Goal: Task Accomplishment & Management: Complete application form

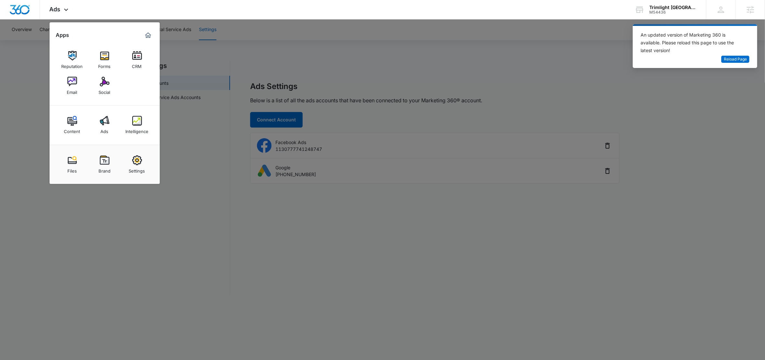
click at [203, 178] on div at bounding box center [382, 180] width 765 height 360
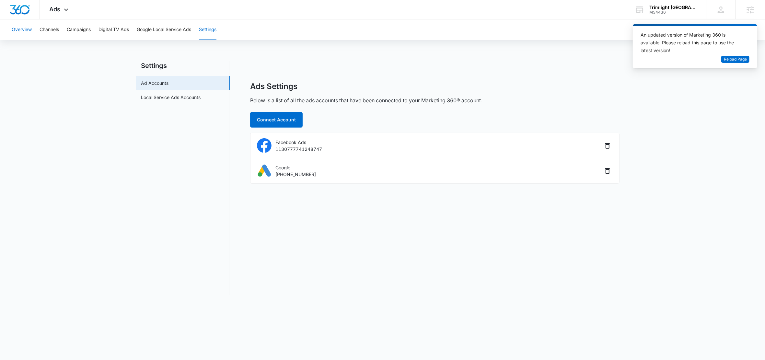
click at [21, 29] on button "Overview" at bounding box center [22, 29] width 20 height 21
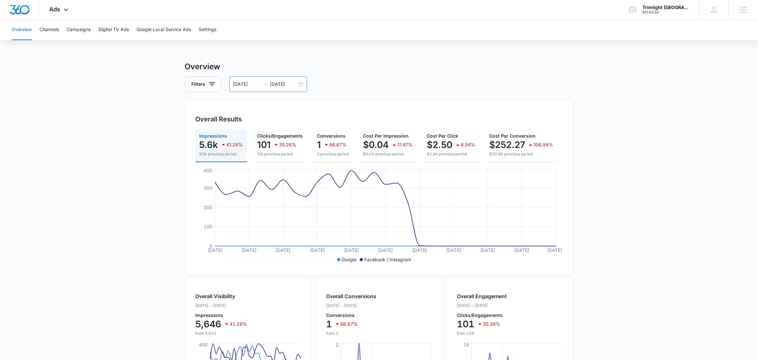
click at [273, 84] on input "08/14/2025" at bounding box center [284, 84] width 27 height 7
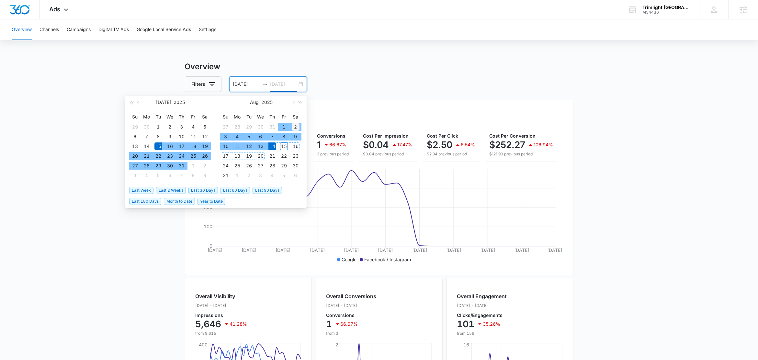
type input "08/02/2025"
click at [297, 127] on div "2" at bounding box center [296, 127] width 8 height 8
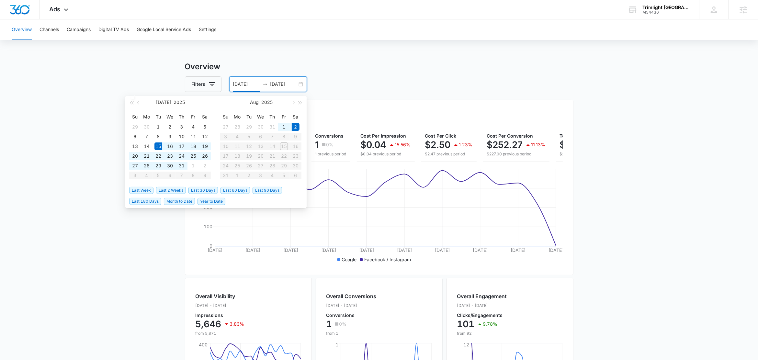
type input "08/02/2025"
click at [297, 128] on div "2" at bounding box center [296, 127] width 8 height 8
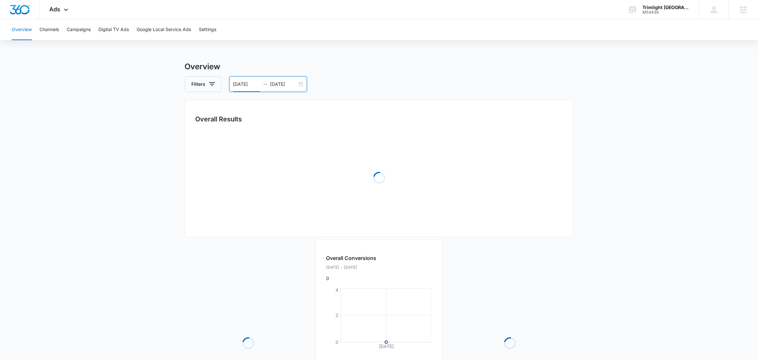
click at [292, 82] on input "08/02/2025" at bounding box center [284, 84] width 27 height 7
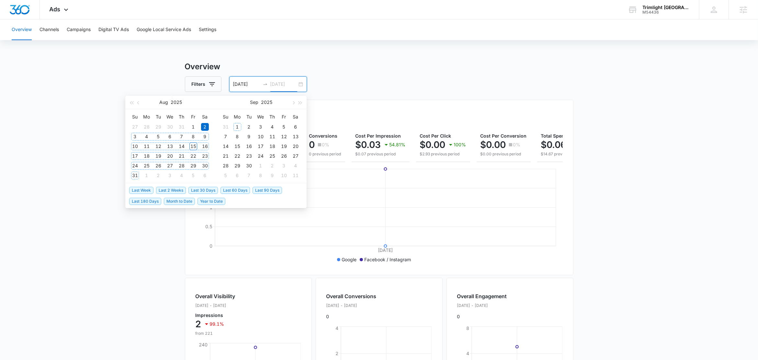
type input "08/02/2025"
click at [205, 128] on div "2" at bounding box center [205, 127] width 8 height 8
click at [194, 148] on table "Su Mo Tu We Th Fr Sa 27 28 29 30 31 1 2 3 4 5 6 7 8 9 10 11 12 13 14 15 16 17 1…" at bounding box center [170, 146] width 82 height 69
click at [197, 148] on table "Su Mo Tu We Th Fr Sa 27 28 29 30 31 1 2 3 4 5 6 7 8 9 10 11 12 13 14 15 16 17 1…" at bounding box center [170, 146] width 82 height 69
click at [196, 148] on table "Su Mo Tu We Th Fr Sa 27 28 29 30 31 1 2 3 4 5 6 7 8 9 10 11 12 13 14 15 16 17 1…" at bounding box center [170, 146] width 82 height 69
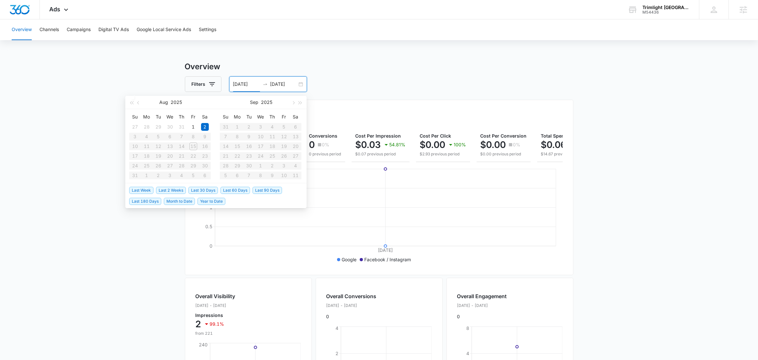
click at [194, 147] on table "Su Mo Tu We Th Fr Sa 27 28 29 30 31 1 2 3 4 5 6 7 8 9 10 11 12 13 14 15 16 17 1…" at bounding box center [170, 146] width 82 height 69
click at [137, 190] on span "Last Week" at bounding box center [141, 190] width 24 height 7
type input "08/08/2025"
type input "08/15/2025"
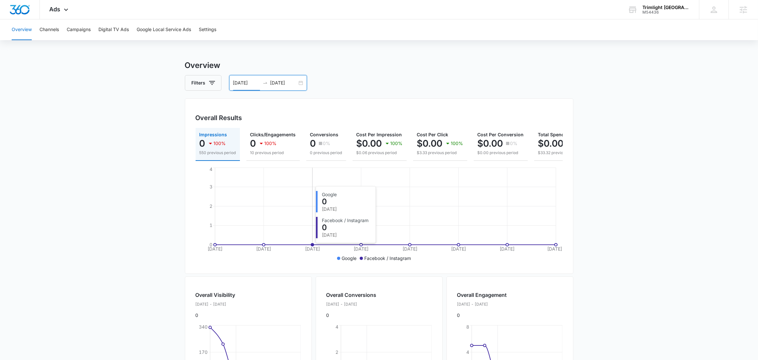
scroll to position [2, 0]
click at [302, 84] on div "08/08/2025 08/15/2025" at bounding box center [268, 83] width 78 height 16
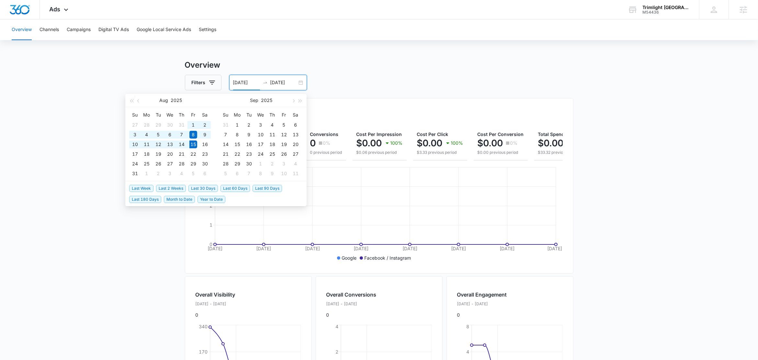
click at [213, 188] on span "Last 30 Days" at bounding box center [203, 188] width 29 height 7
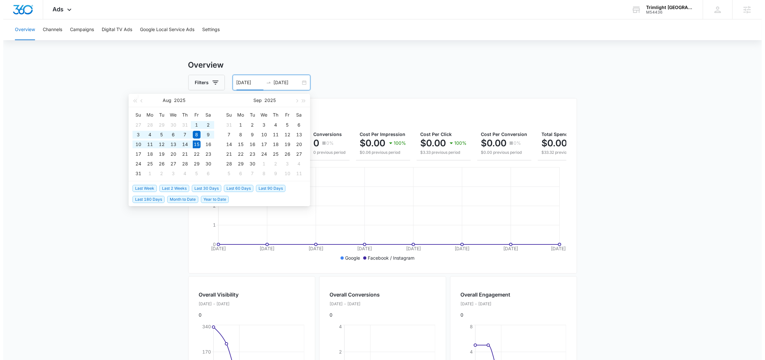
type input "07/16/2025"
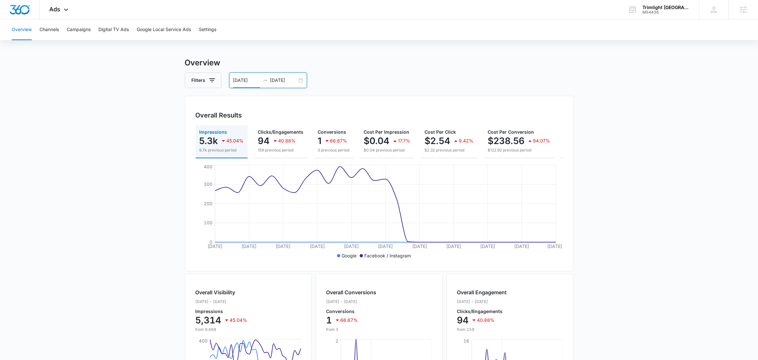
scroll to position [5, 0]
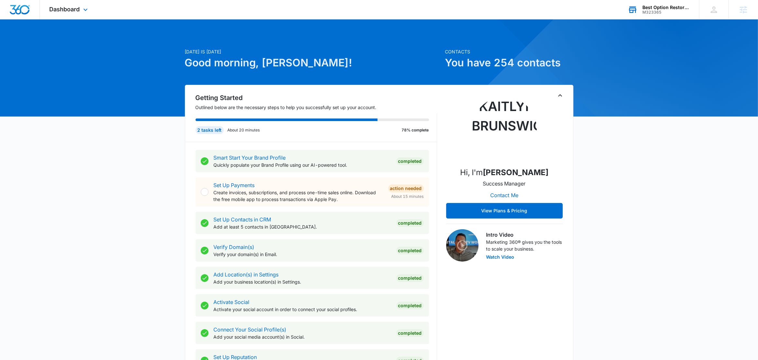
click at [660, 7] on div "Best Option Restoration" at bounding box center [666, 7] width 47 height 5
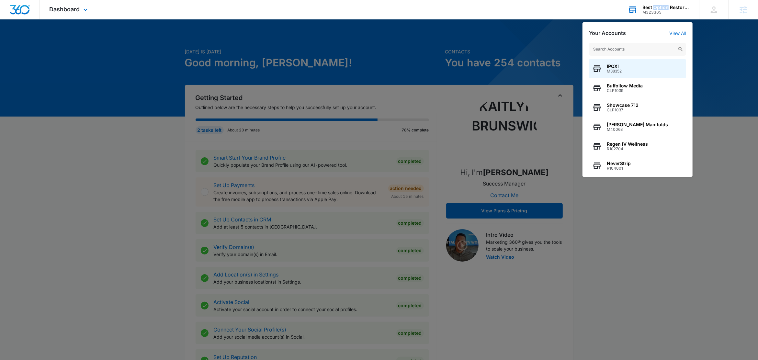
click at [660, 7] on div "Best Option Restoration" at bounding box center [666, 7] width 47 height 5
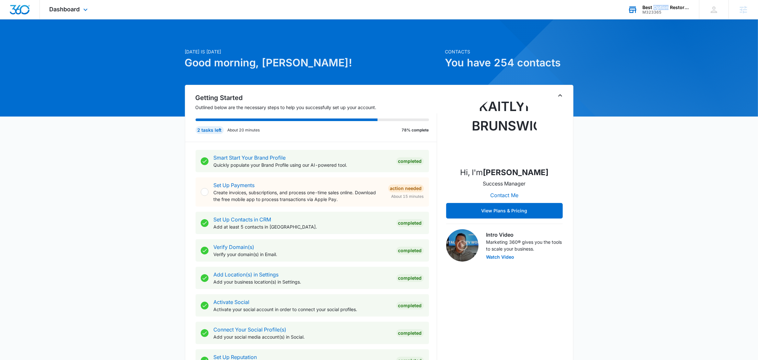
click at [662, 8] on div "Best Option Restoration" at bounding box center [666, 7] width 47 height 5
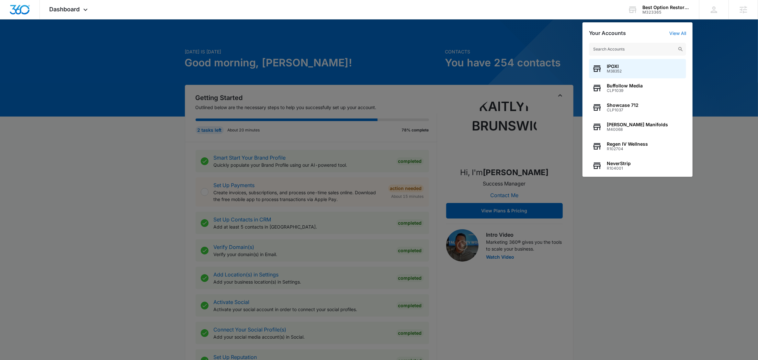
click at [120, 67] on div at bounding box center [379, 180] width 758 height 360
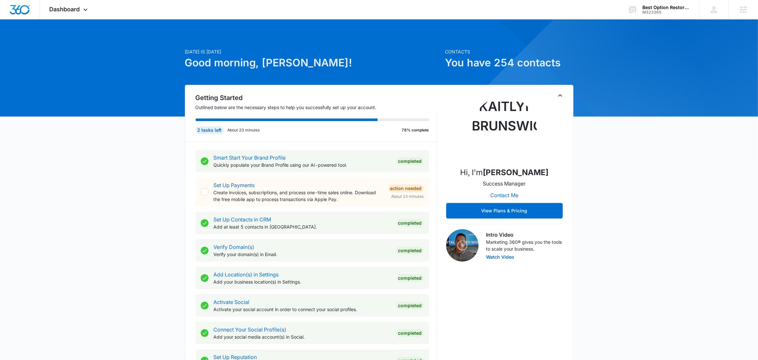
drag, startPoint x: 94, startPoint y: 91, endPoint x: 92, endPoint y: 86, distance: 4.6
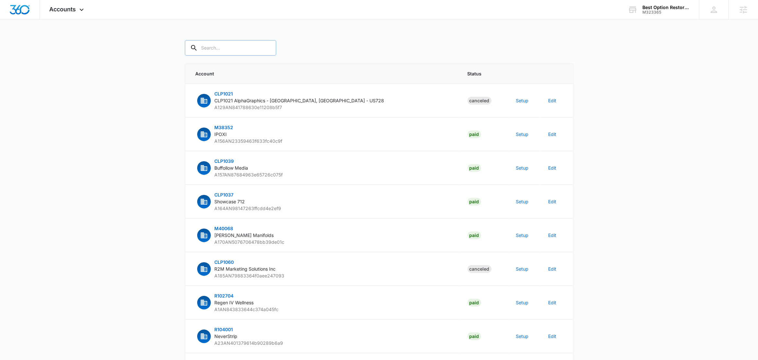
click at [232, 45] on input "text" at bounding box center [230, 48] width 91 height 16
paste input "M323365"
type input "M323365"
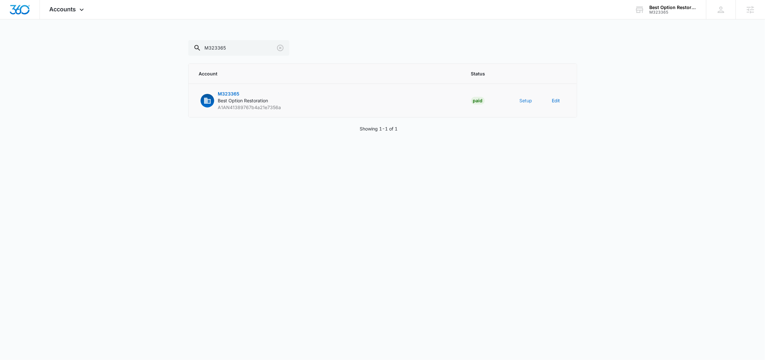
click at [526, 102] on button "Setup" at bounding box center [526, 100] width 13 height 7
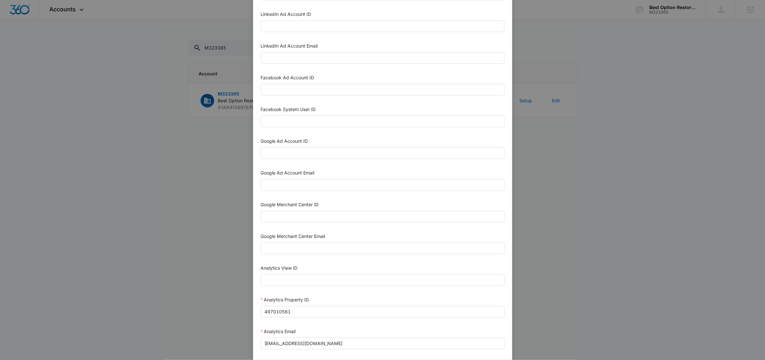
scroll to position [221, 0]
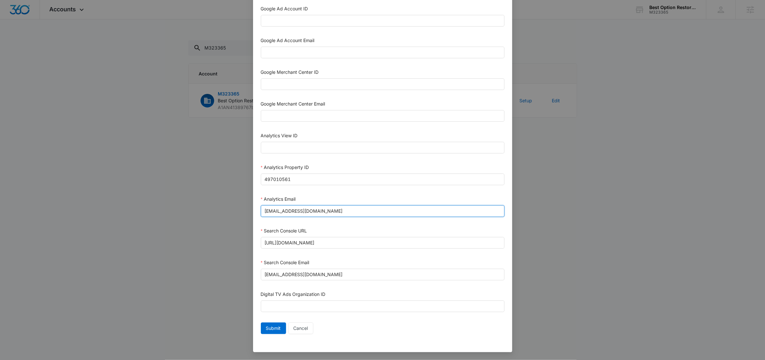
drag, startPoint x: 359, startPoint y: 210, endPoint x: 260, endPoint y: 206, distance: 98.6
click at [261, 206] on input "[EMAIL_ADDRESS][DOMAIN_NAME]" at bounding box center [383, 211] width 244 height 12
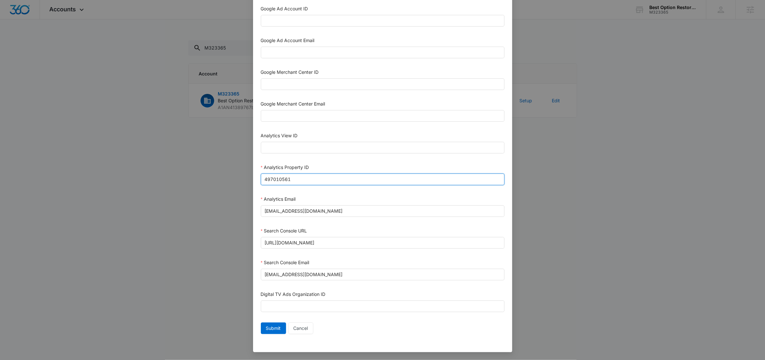
click at [296, 178] on input "497010561" at bounding box center [383, 180] width 244 height 12
click at [296, 176] on input "497010561" at bounding box center [383, 180] width 244 height 12
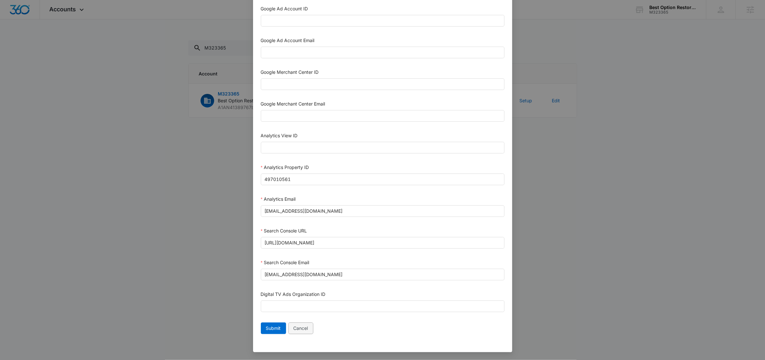
click at [303, 330] on span "Cancel" at bounding box center [301, 328] width 15 height 7
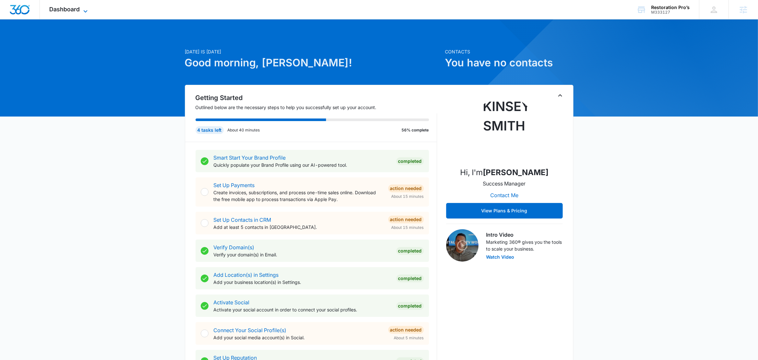
click at [83, 8] on icon at bounding box center [86, 11] width 8 height 8
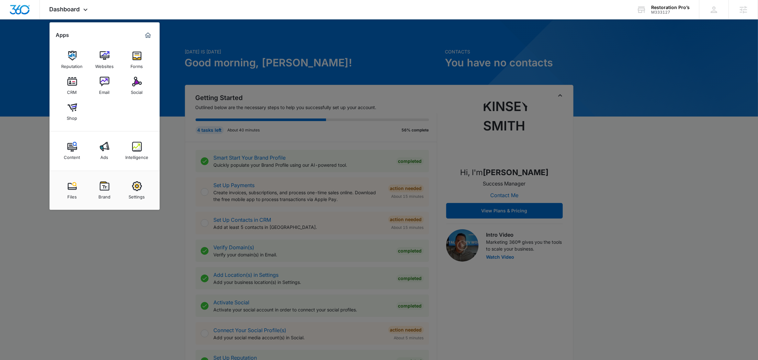
click at [178, 164] on div at bounding box center [379, 180] width 758 height 360
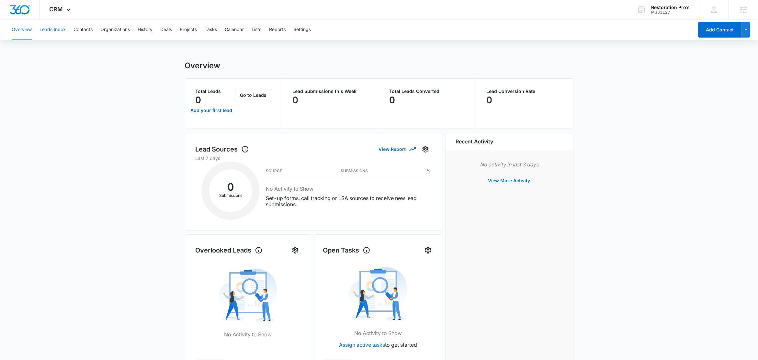
click at [53, 28] on button "Leads Inbox" at bounding box center [53, 29] width 26 height 21
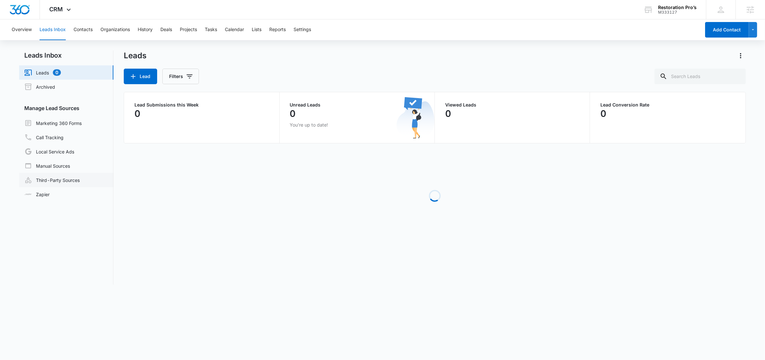
click at [69, 180] on link "Third-Party Sources" at bounding box center [51, 180] width 55 height 8
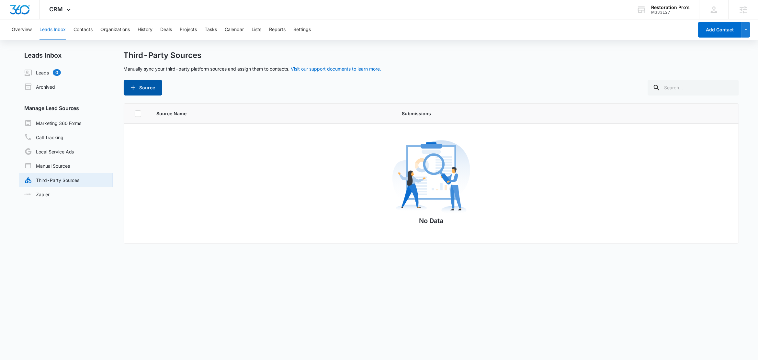
click at [153, 87] on button "Source" at bounding box center [143, 88] width 39 height 16
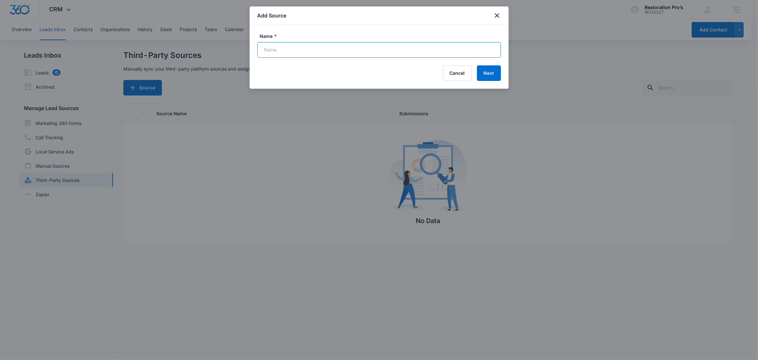
click at [300, 49] on input "Name *" at bounding box center [380, 50] width 244 height 16
paste input "FB - Restoration Services"
type input "FB - Restoration Services (Zap)"
click at [484, 73] on button "Next" at bounding box center [489, 73] width 24 height 16
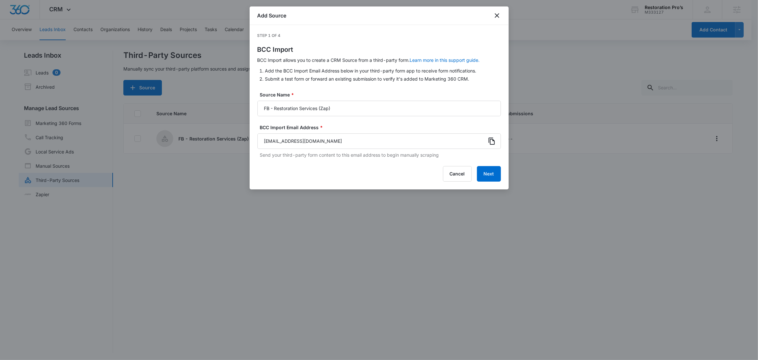
click at [492, 142] on icon at bounding box center [492, 141] width 8 height 8
click at [493, 178] on button "Next" at bounding box center [489, 174] width 24 height 16
click at [493, 178] on div "Cancel Next" at bounding box center [380, 174] width 244 height 16
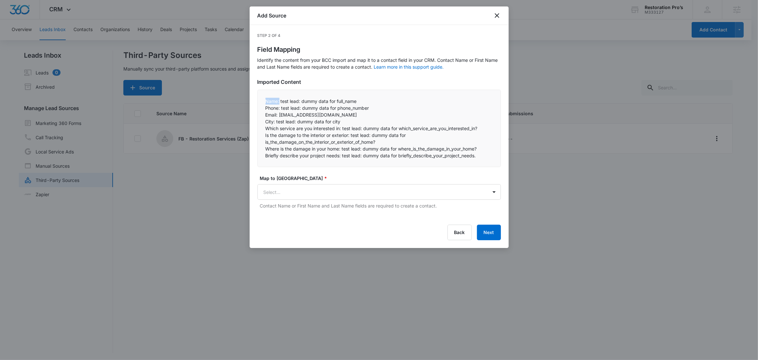
drag, startPoint x: 280, startPoint y: 102, endPoint x: 258, endPoint y: 102, distance: 22.0
click at [258, 102] on div "Name: test lead: dummy data for full_name Phone: test lead: dummy data for pho…" at bounding box center [380, 128] width 244 height 77
copy p "Name:"
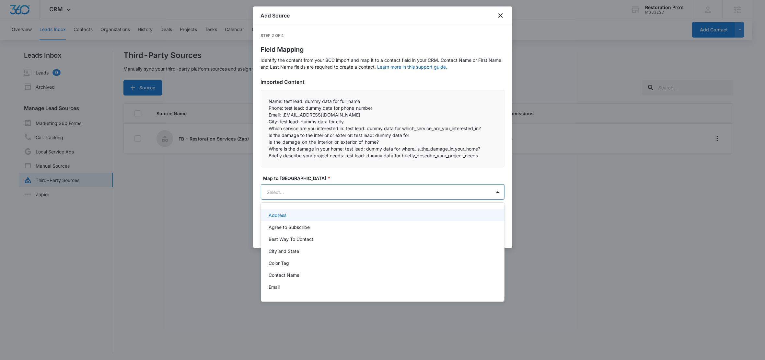
click at [285, 193] on body "CRM Apps Reputation Websites Forms CRM Email Social Shop Content Ads Intelligen…" at bounding box center [382, 180] width 765 height 360
type input "nam"
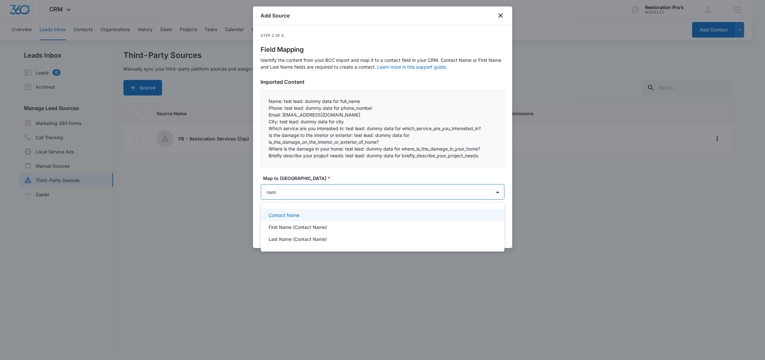
click at [294, 215] on p "Contact Name" at bounding box center [284, 215] width 31 height 7
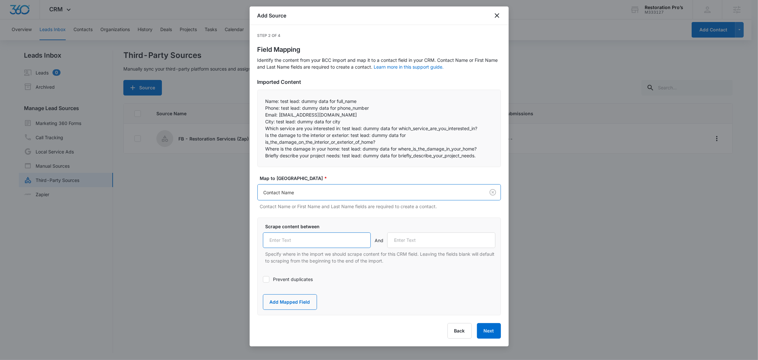
click at [309, 241] on input "text" at bounding box center [317, 241] width 108 height 16
paste input "Name:"
type input "Name:"
drag, startPoint x: 281, startPoint y: 109, endPoint x: 263, endPoint y: 109, distance: 18.2
click at [263, 109] on div "Name: test lead: dummy data for full_name Phone: test lead: dummy data for pho…" at bounding box center [380, 128] width 244 height 77
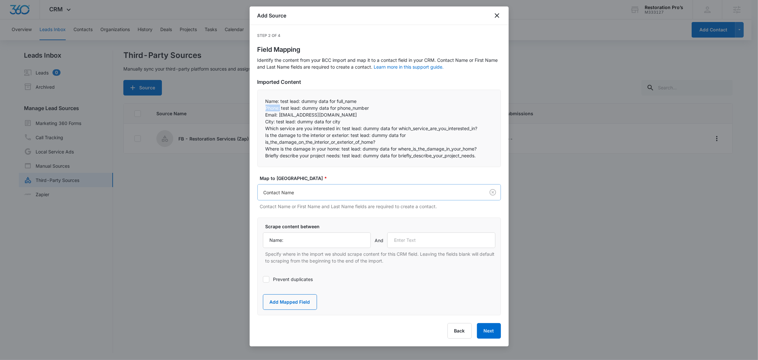
copy p "Phone:"
click at [437, 243] on input "text" at bounding box center [441, 241] width 108 height 16
paste input "Phone:"
type input "Phone:"
click at [286, 306] on button "Add Mapped Field" at bounding box center [290, 302] width 54 height 16
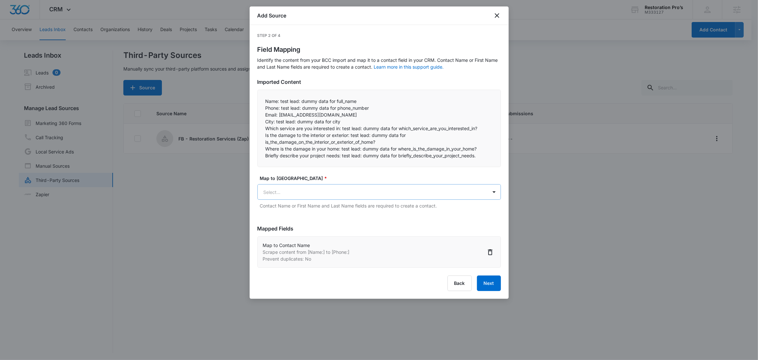
click at [302, 194] on body "CRM Apps Reputation Websites Forms CRM Email Social Shop Content Ads Intelligen…" at bounding box center [379, 180] width 758 height 361
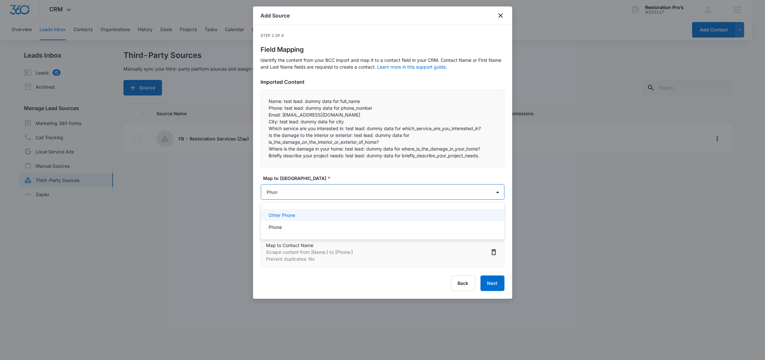
type input "Phone"
click at [314, 230] on div "Phone" at bounding box center [382, 227] width 227 height 7
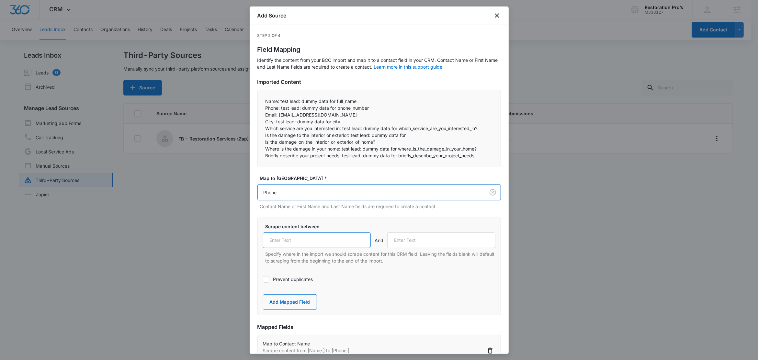
click at [306, 239] on input "text" at bounding box center [317, 241] width 108 height 16
paste input "Phone:"
type input "Phone:"
drag, startPoint x: 278, startPoint y: 115, endPoint x: 265, endPoint y: 115, distance: 13.0
click at [265, 115] on div "Name: test lead: dummy data for full_name Phone: test lead: dummy data for pho…" at bounding box center [380, 128] width 244 height 77
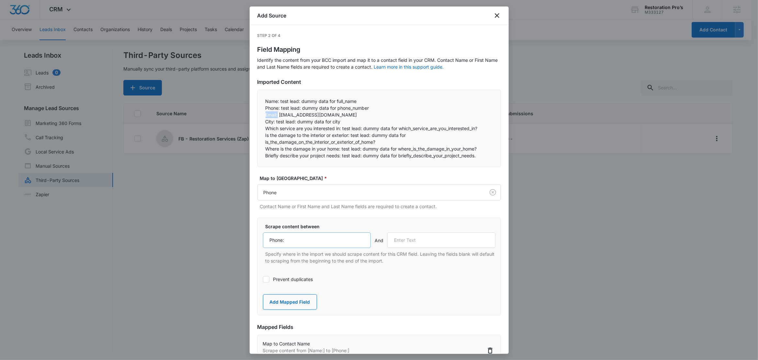
copy p "Email:"
click at [419, 244] on input "text" at bounding box center [441, 241] width 108 height 16
paste input "Email:"
type input "Email:"
drag, startPoint x: 303, startPoint y: 304, endPoint x: 305, endPoint y: 296, distance: 8.6
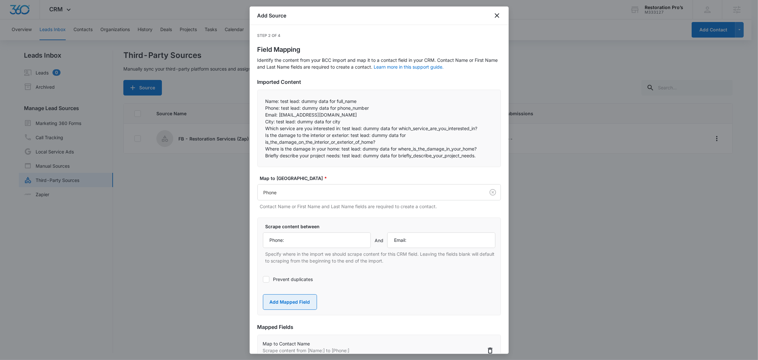
click at [303, 304] on button "Add Mapped Field" at bounding box center [290, 302] width 54 height 16
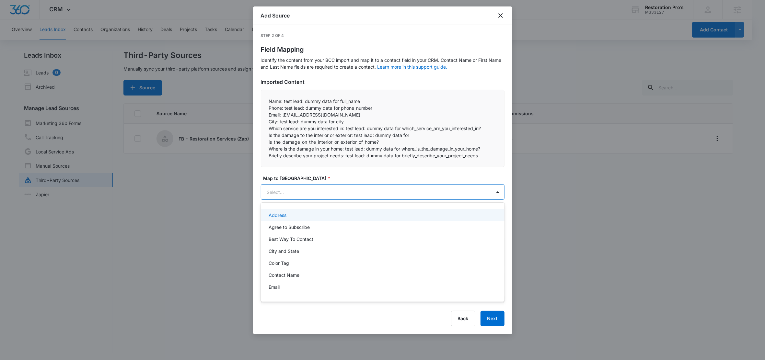
click at [298, 190] on body "CRM Apps Reputation Websites Forms CRM Email Social Shop Content Ads Intelligen…" at bounding box center [382, 180] width 765 height 360
paste input "Email:"
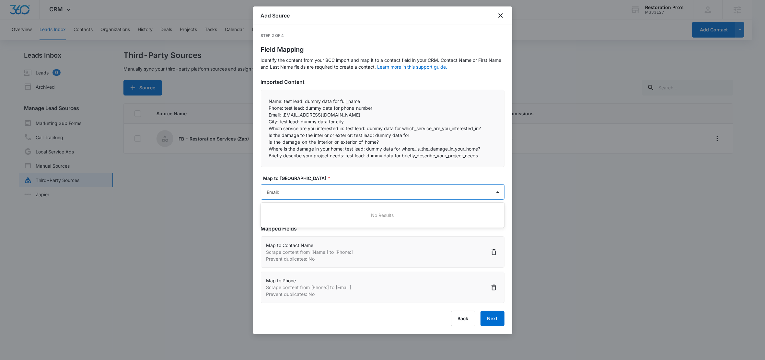
type input "Email"
click at [280, 216] on div "Email" at bounding box center [382, 215] width 227 height 7
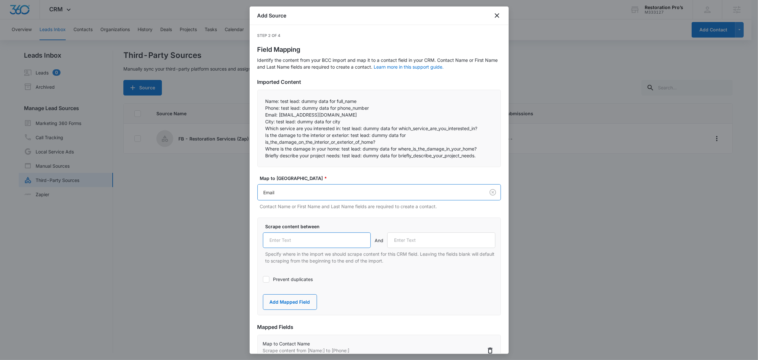
click at [299, 236] on input "text" at bounding box center [317, 241] width 108 height 16
paste input "Email:"
type input "Email:"
click at [286, 280] on label "Prevent duplicates" at bounding box center [379, 279] width 233 height 7
click at [263, 280] on input "Prevent duplicates" at bounding box center [263, 280] width 0 height 0
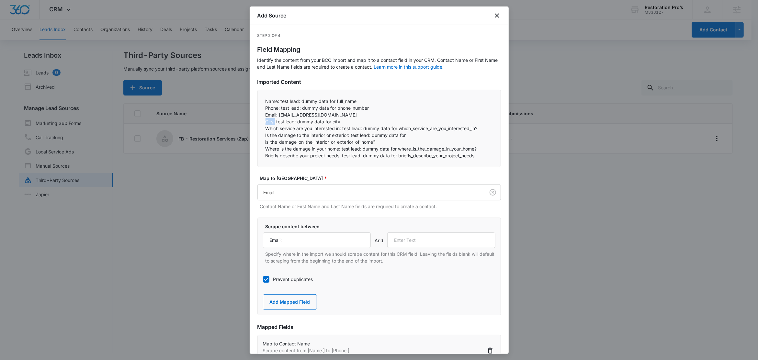
drag, startPoint x: 276, startPoint y: 121, endPoint x: 258, endPoint y: 120, distance: 17.6
click at [258, 120] on div "Name: test lead: dummy data for full_name Phone: test lead: dummy data for pho…" at bounding box center [380, 128] width 244 height 77
copy p "City:"
click at [417, 243] on input "text" at bounding box center [441, 241] width 108 height 16
paste input "City:"
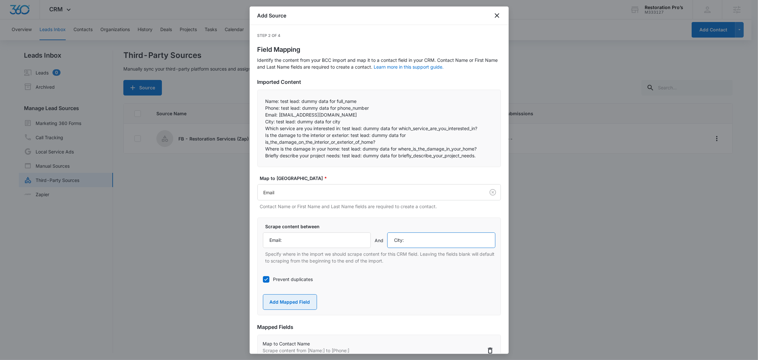
type input "City:"
click at [300, 300] on button "Add Mapped Field" at bounding box center [290, 302] width 54 height 16
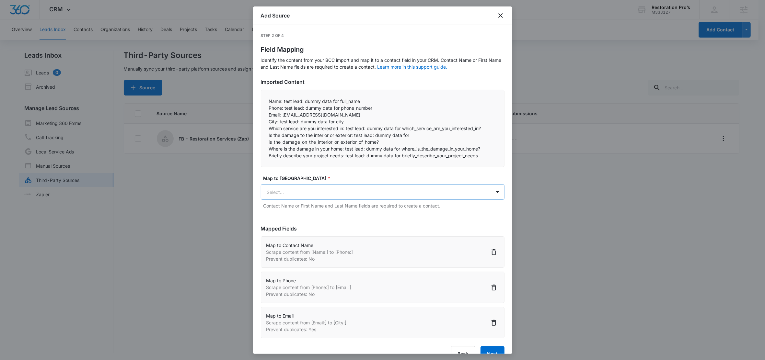
click at [290, 193] on body "CRM Apps Reputation Websites Forms CRM Email Social Shop Content Ads Intelligen…" at bounding box center [382, 180] width 765 height 361
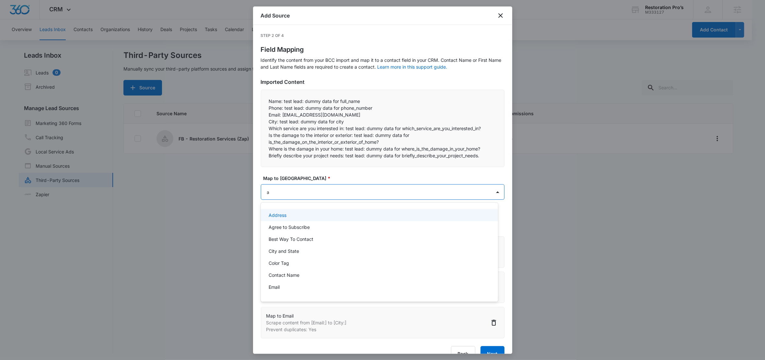
type input "ad"
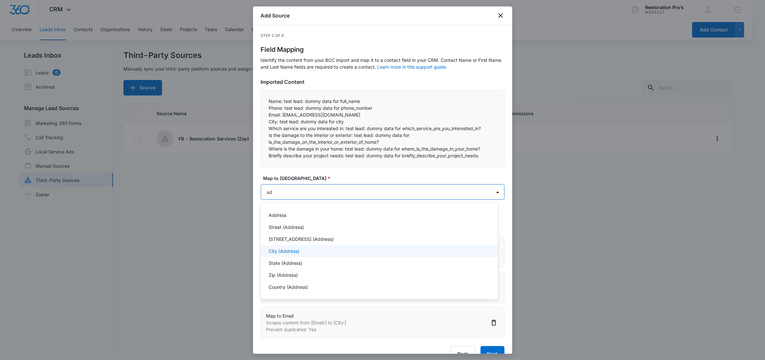
click at [287, 253] on p "City (Address)" at bounding box center [284, 251] width 31 height 7
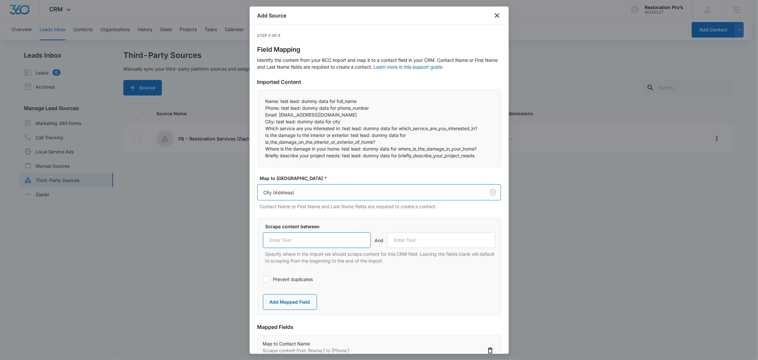
click at [308, 246] on input "text" at bounding box center [317, 241] width 108 height 16
paste input "City:"
type input "City:"
drag, startPoint x: 342, startPoint y: 128, endPoint x: 264, endPoint y: 125, distance: 78.5
click at [263, 126] on div "Name: test lead: dummy data for full_name Phone: test lead: dummy data for pho…" at bounding box center [380, 128] width 244 height 77
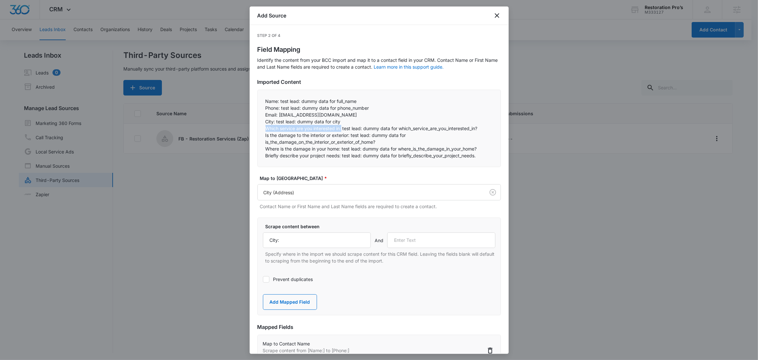
copy p "Which service are you interested in:"
click at [450, 242] on input "text" at bounding box center [441, 241] width 108 height 16
paste input "Which service are you interested in:"
type input "Which service are you interested in:"
click at [289, 304] on button "Add Mapped Field" at bounding box center [290, 302] width 54 height 16
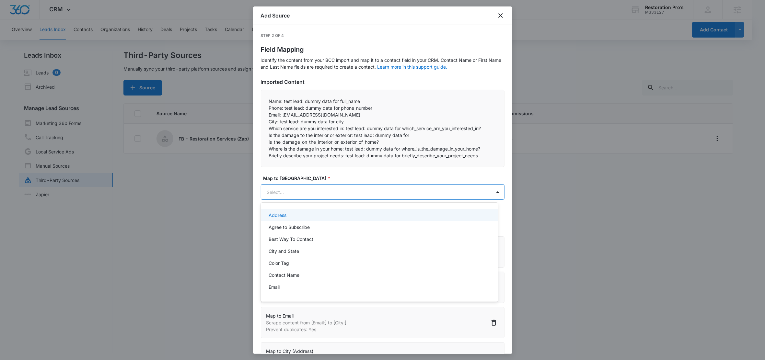
click at [286, 194] on body "CRM Apps Reputation Websites Forms CRM Email Social Shop Content Ads Intelligen…" at bounding box center [382, 180] width 765 height 360
type input "w"
paste input "Which service are you interested in:"
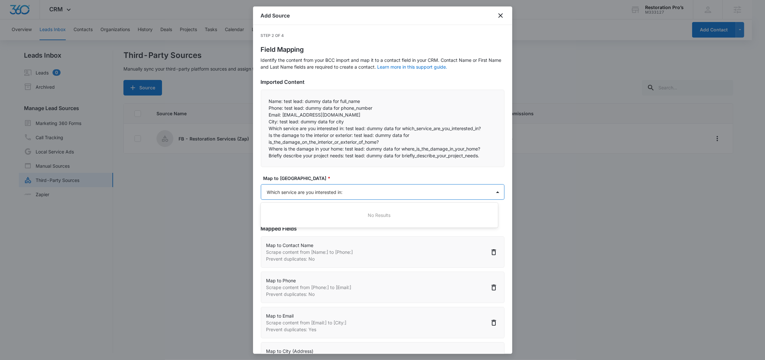
type input "Which service are you interested in"
click at [318, 229] on p "Which service are you interested in? (text)" at bounding box center [314, 227] width 90 height 7
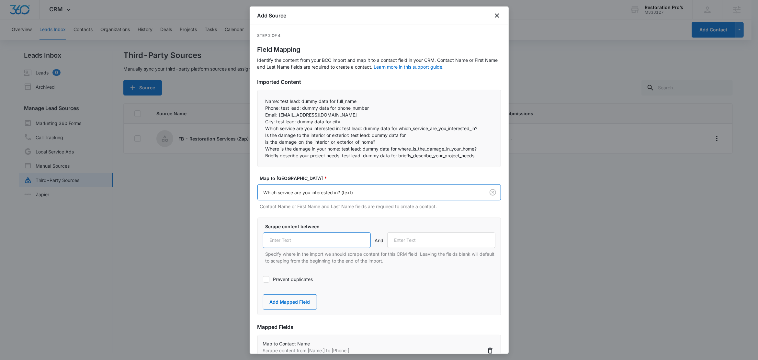
click at [313, 246] on input "text" at bounding box center [317, 241] width 108 height 16
paste input "Which service are you interested in:"
type input "Which service are you interested in:"
drag, startPoint x: 280, startPoint y: 128, endPoint x: 392, endPoint y: 134, distance: 111.9
click at [392, 134] on div "Name: test lead: dummy data for full_name Phone: test lead: dummy data for pho…" at bounding box center [380, 128] width 244 height 77
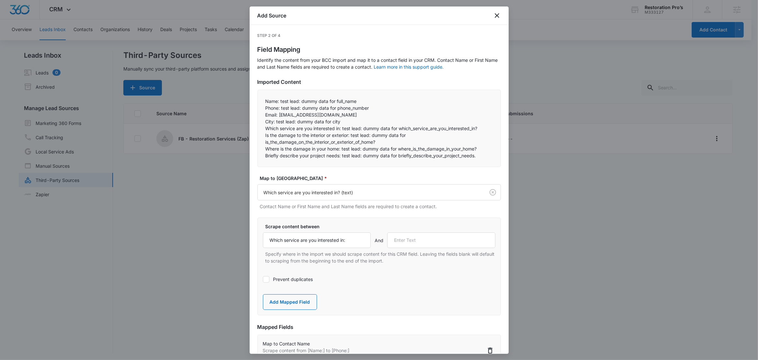
click at [305, 143] on p "Is the damage to the interior or exterior: test lead: dummy data for is_the_dam…" at bounding box center [379, 139] width 227 height 14
drag, startPoint x: 351, startPoint y: 136, endPoint x: 262, endPoint y: 134, distance: 88.1
click at [262, 134] on div "Name: test lead: dummy data for full_name Phone: test lead: dummy data for pho…" at bounding box center [380, 128] width 244 height 77
copy p "Is the damage to the interior or exterior:"
click at [410, 245] on input "text" at bounding box center [441, 241] width 108 height 16
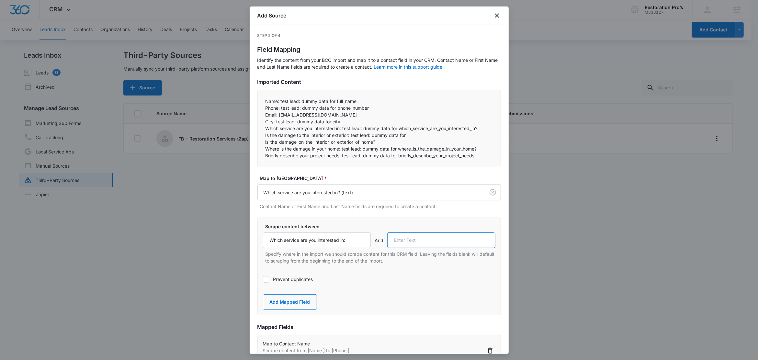
paste input "Is the damage to the interior or exterior:"
type input "Is the damage to the interior or exterior:"
click at [294, 304] on button "Add Mapped Field" at bounding box center [290, 302] width 54 height 16
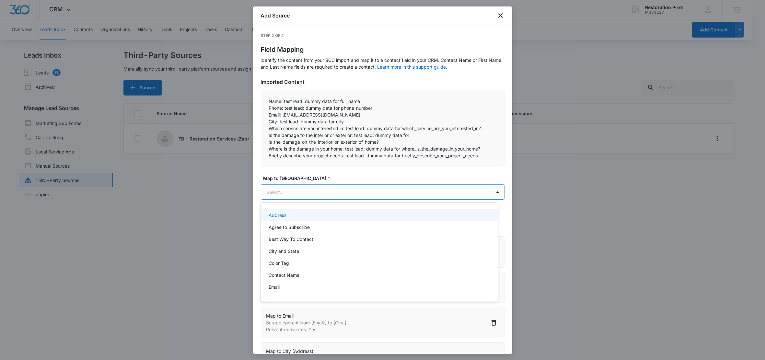
click at [313, 188] on body "CRM Apps Reputation Websites Forms CRM Email Social Shop Content Ads Intelligen…" at bounding box center [382, 180] width 765 height 360
paste input "Is the damage to the interior or exterior:"
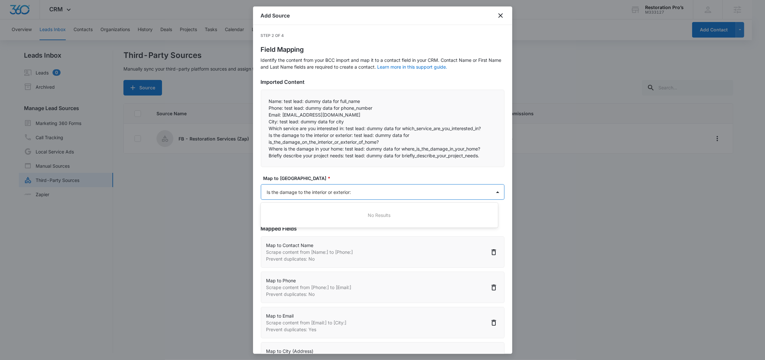
type input "Is the damage to the interior or exterior"
click at [349, 215] on p "Is the damage to the interior or exterior? (text)" at bounding box center [318, 215] width 98 height 7
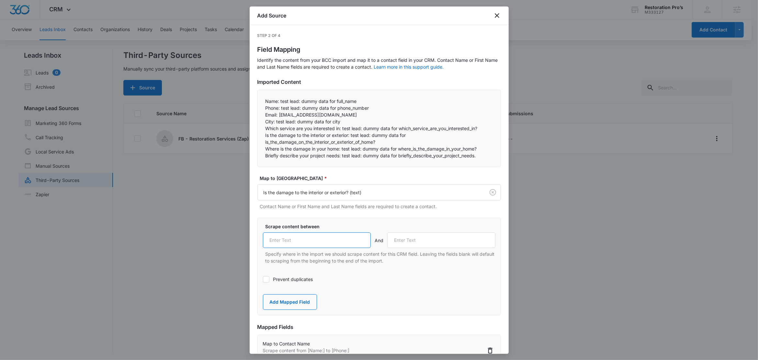
click at [316, 248] on input "text" at bounding box center [317, 241] width 108 height 16
paste input "Is the damage to the interior or exterior:"
type input "Is the damage to the interior or exterior:"
click at [300, 129] on p "Which service are you interested in: test lead: dummy data for which_service_ar…" at bounding box center [379, 128] width 227 height 7
drag, startPoint x: 274, startPoint y: 128, endPoint x: 353, endPoint y: 127, distance: 79.4
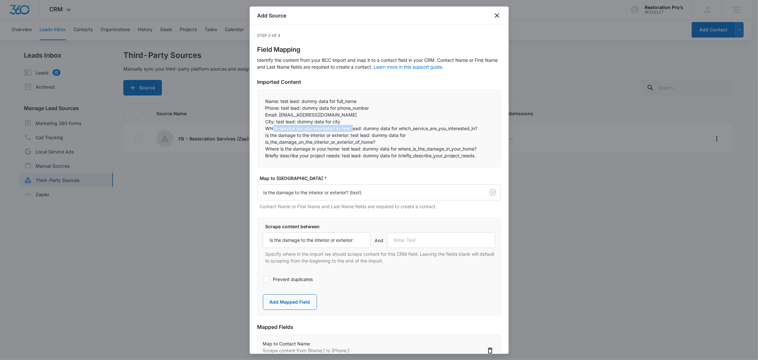
click at [353, 127] on p "Which service are you interested in: test lead: dummy data for which_service_ar…" at bounding box center [379, 128] width 227 height 7
drag, startPoint x: 290, startPoint y: 138, endPoint x: 390, endPoint y: 144, distance: 99.6
click at [390, 144] on p "Is the damage to the interior or exterior: test lead: dummy data for is_the_dam…" at bounding box center [379, 139] width 227 height 14
click at [322, 150] on p "Where is the damage in your home: test lead: dummy data for where_is_the_damage…" at bounding box center [379, 148] width 227 height 7
drag, startPoint x: 342, startPoint y: 149, endPoint x: 261, endPoint y: 150, distance: 80.7
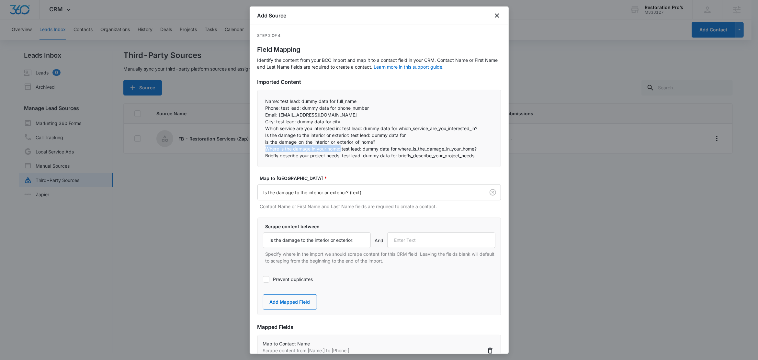
click at [261, 150] on div "Name: test lead: dummy data for full_name Phone: test lead: dummy data for pho…" at bounding box center [380, 128] width 244 height 77
copy p "Where is the damage in your home:"
click at [426, 242] on input "text" at bounding box center [441, 241] width 108 height 16
paste input "Where is the damage in your home:"
type input "Where is the damage in your home:"
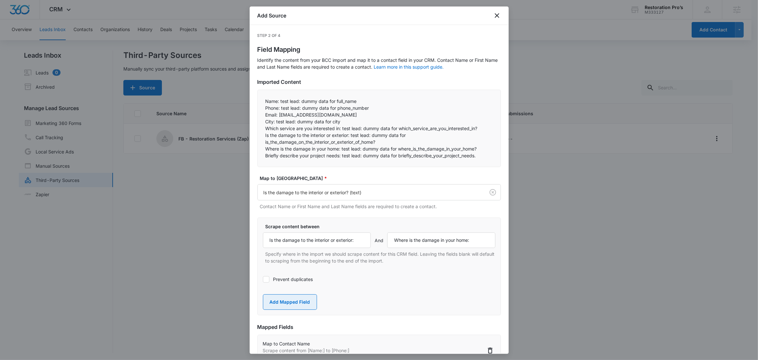
click at [285, 303] on button "Add Mapped Field" at bounding box center [290, 302] width 54 height 16
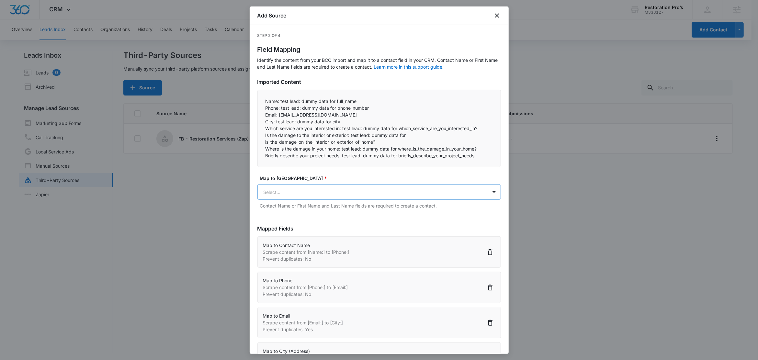
click at [287, 196] on body "CRM Apps Reputation Websites Forms CRM Email Social Shop Content Ads Intelligen…" at bounding box center [379, 180] width 758 height 361
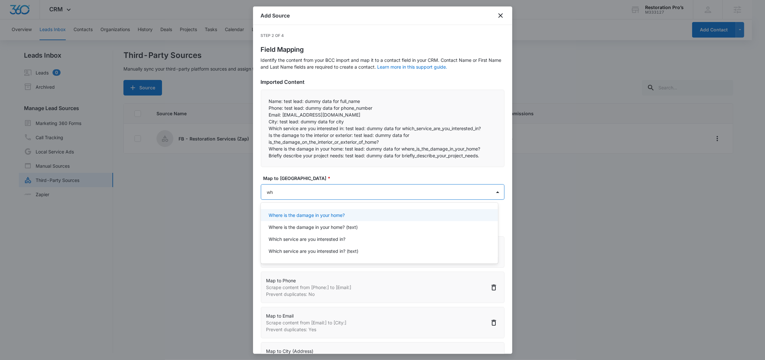
type input "whe"
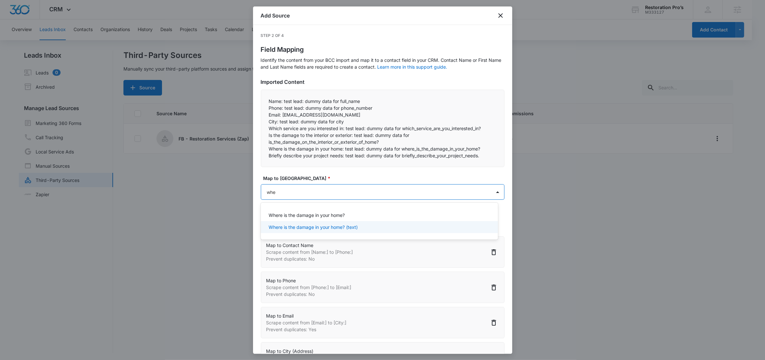
click at [337, 227] on p "Where is the damage in your home? (text)" at bounding box center [313, 227] width 89 height 7
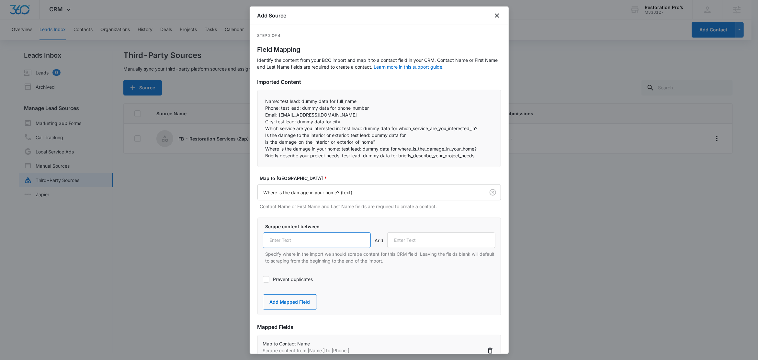
click at [314, 244] on input "text" at bounding box center [317, 241] width 108 height 16
paste input "Where is the damage in your home:"
type input "Where is the damage in your home:"
drag, startPoint x: 276, startPoint y: 148, endPoint x: 351, endPoint y: 146, distance: 74.9
click at [351, 146] on p "Where is the damage in your home: test lead: dummy data for where_is_the_damage…" at bounding box center [379, 148] width 227 height 7
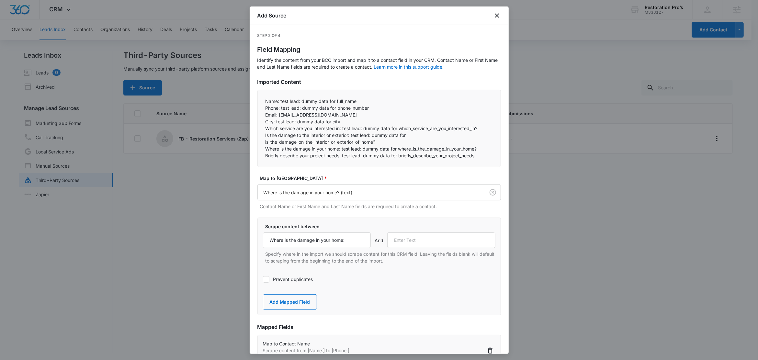
click at [288, 157] on p "Briefly describe your project needs: test lead: dummy data for briefly_describe…" at bounding box center [379, 155] width 227 height 7
drag, startPoint x: 342, startPoint y: 156, endPoint x: 261, endPoint y: 156, distance: 80.3
click at [261, 156] on div "Name: test lead: dummy data for full_name Phone: test lead: dummy data for pho…" at bounding box center [380, 128] width 244 height 77
copy p "Briefly describe your project needs:"
click at [467, 236] on input "text" at bounding box center [441, 241] width 108 height 16
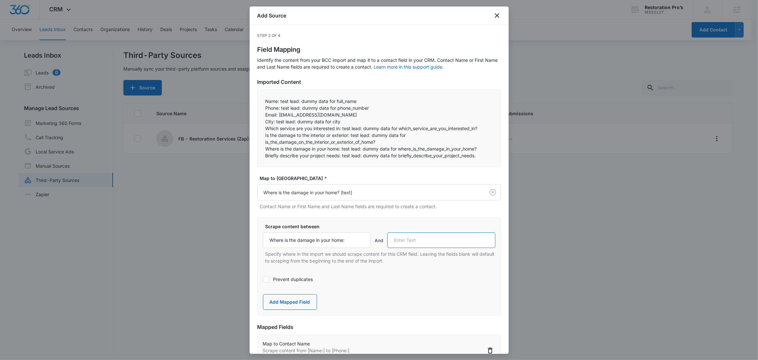
paste input "Briefly describe your project needs:"
type input "Briefly describe your project needs:"
click at [297, 303] on button "Add Mapped Field" at bounding box center [290, 302] width 54 height 16
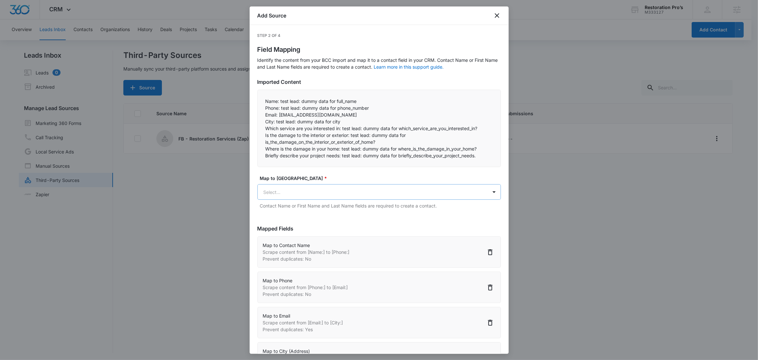
click at [315, 198] on body "CRM Apps Reputation Websites Forms CRM Email Social Shop Content Ads Intelligen…" at bounding box center [379, 180] width 758 height 361
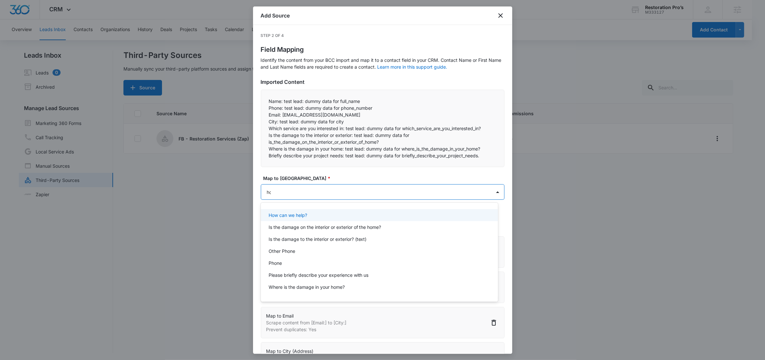
type input "how"
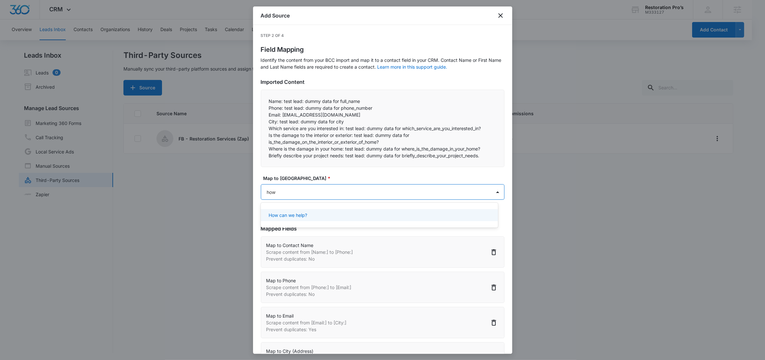
click at [306, 216] on p "How can we help?" at bounding box center [288, 215] width 39 height 7
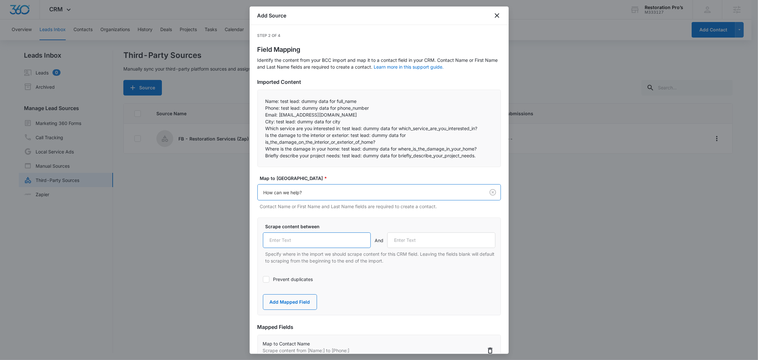
click at [315, 239] on input "text" at bounding box center [317, 241] width 108 height 16
paste input "Briefly describe your project needs:"
type input "Briefly describe your project needs:"
click at [294, 300] on button "Add Mapped Field" at bounding box center [290, 302] width 54 height 16
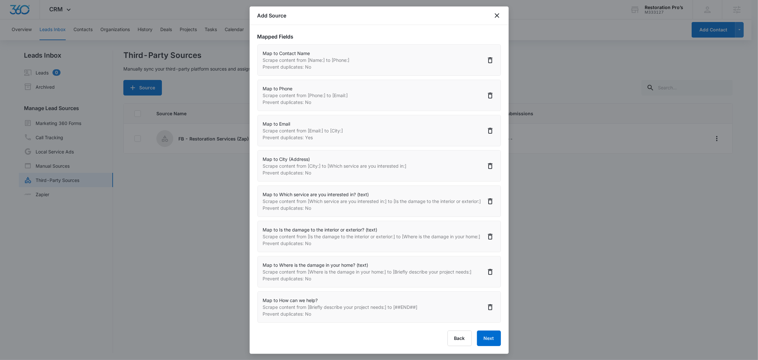
scroll to position [1, 0]
click at [477, 338] on button "Next" at bounding box center [489, 339] width 24 height 16
select select "77"
select select "184"
select select "185"
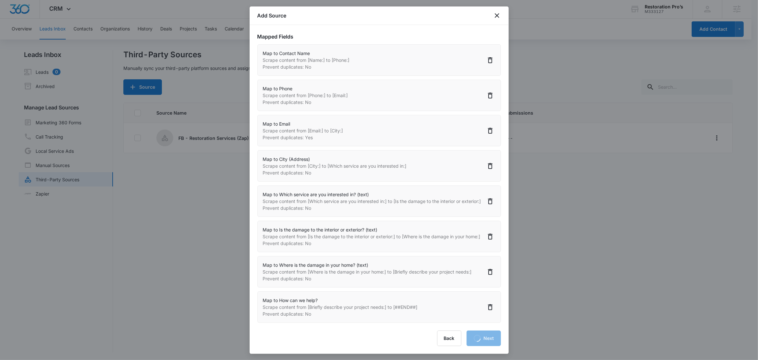
select select "188"
select select "378"
select select "379"
select select "380"
select select "349"
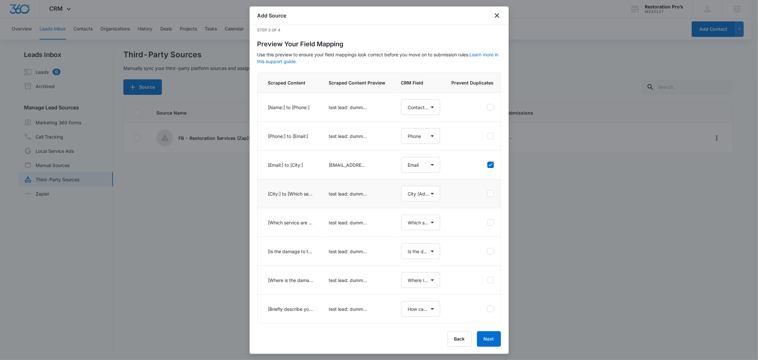
scroll to position [14, 0]
select select "77"
select select "184"
select select "185"
select select "188"
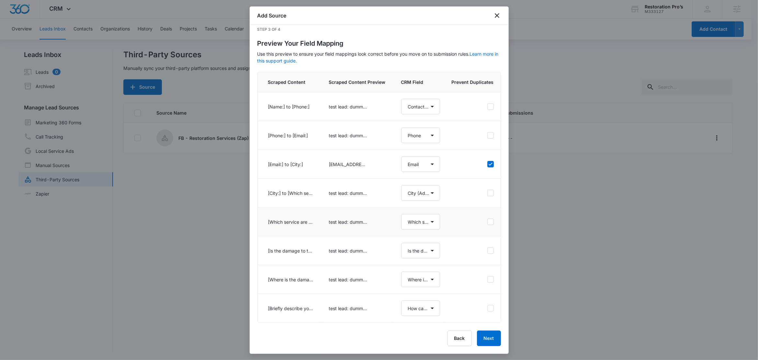
select select "378"
select select "379"
select select "380"
select select "349"
click at [481, 336] on button "Next" at bounding box center [489, 339] width 24 height 16
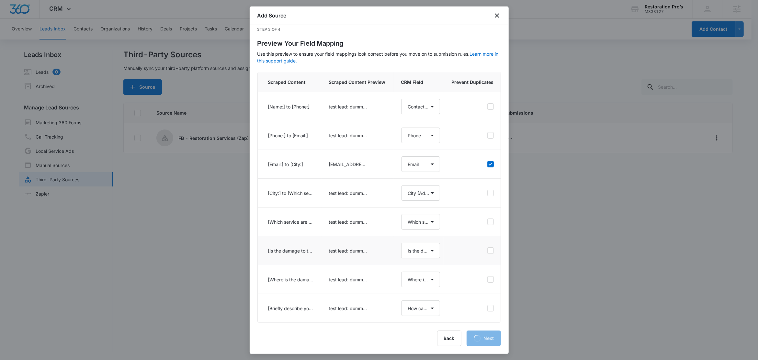
scroll to position [0, 0]
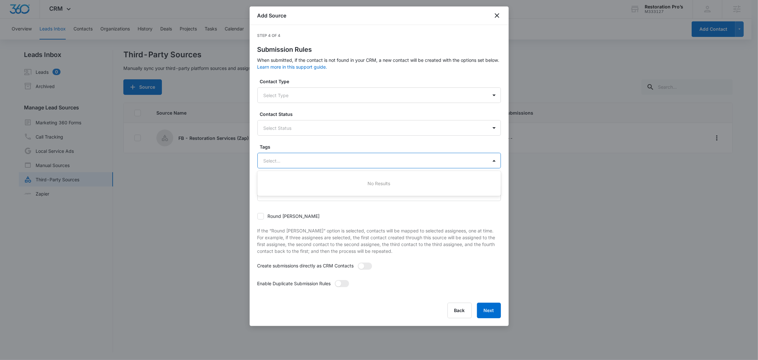
click at [263, 163] on div "Select..." at bounding box center [373, 161] width 230 height 15
type input "fb"
click at [292, 184] on p "FB - Restoration Services" at bounding box center [292, 183] width 54 height 7
click at [300, 146] on label "Tags" at bounding box center [382, 147] width 244 height 7
click at [368, 268] on span at bounding box center [365, 266] width 14 height 7
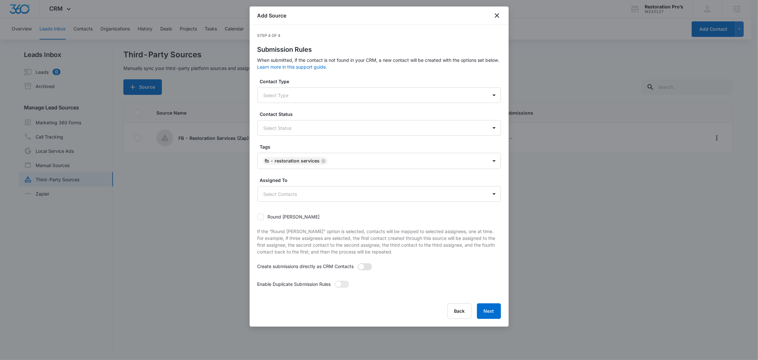
click at [362, 268] on input "checkbox" at bounding box center [360, 265] width 5 height 5
checkbox input "true"
click at [343, 284] on span at bounding box center [342, 284] width 14 height 7
click at [339, 284] on input "checkbox" at bounding box center [337, 283] width 5 height 5
checkbox input "true"
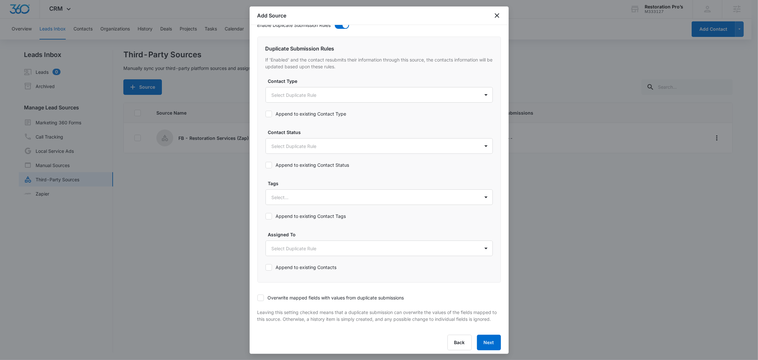
scroll to position [271, 0]
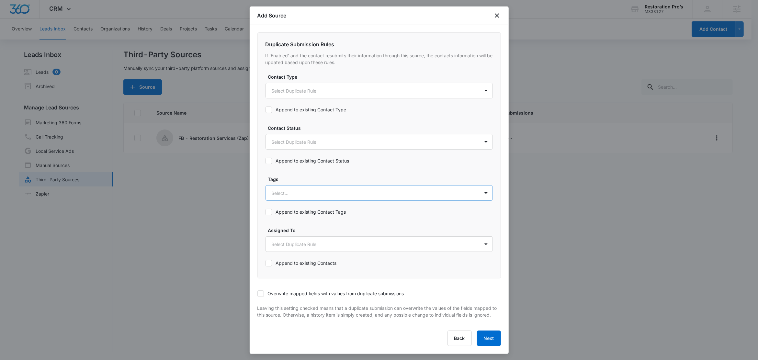
click at [277, 190] on div at bounding box center [372, 193] width 200 height 8
type input "fb"
click at [303, 213] on p "FB - Restoration Services" at bounding box center [300, 216] width 54 height 7
click at [308, 176] on div "Tags option FB - Restoration Services, selected. FB - Restoration Services sele…" at bounding box center [379, 188] width 227 height 26
click at [301, 209] on label "Append to existing Contact Tags" at bounding box center [306, 212] width 81 height 7
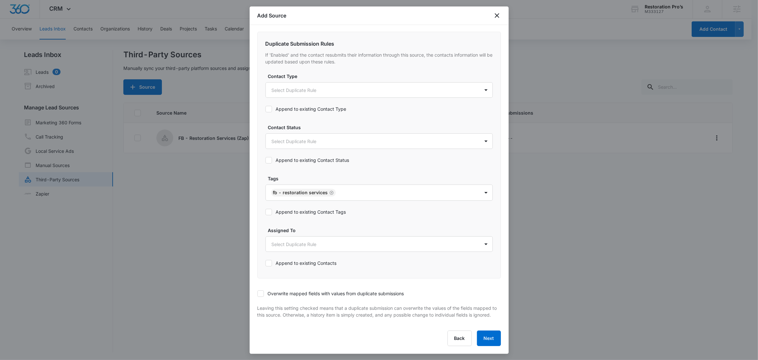
click at [266, 212] on input "Append to existing Contact Tags" at bounding box center [266, 212] width 0 height 0
click at [263, 291] on icon at bounding box center [261, 294] width 6 height 6
click at [258, 294] on input "Overwrite mapped fields with values from duplicate submissions" at bounding box center [258, 294] width 0 height 0
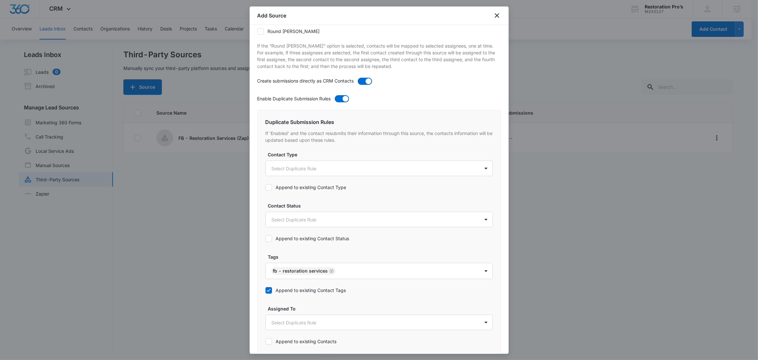
scroll to position [272, 0]
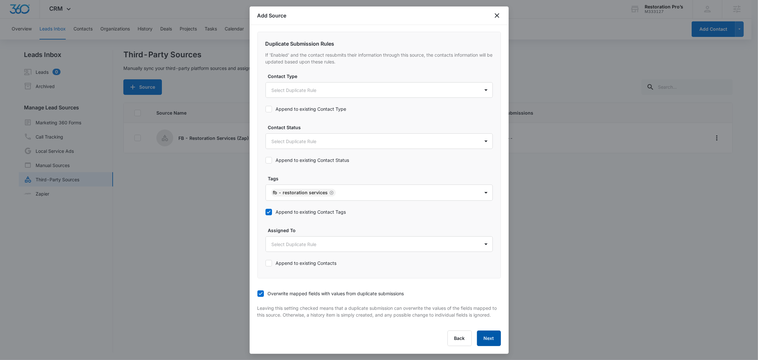
click at [490, 337] on button "Next" at bounding box center [489, 339] width 24 height 16
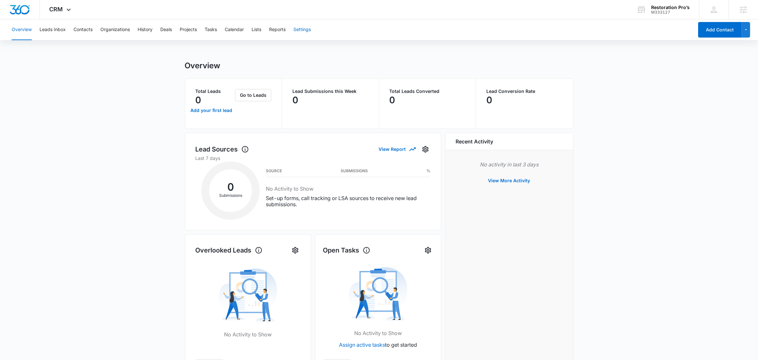
click at [301, 31] on button "Settings" at bounding box center [302, 29] width 17 height 21
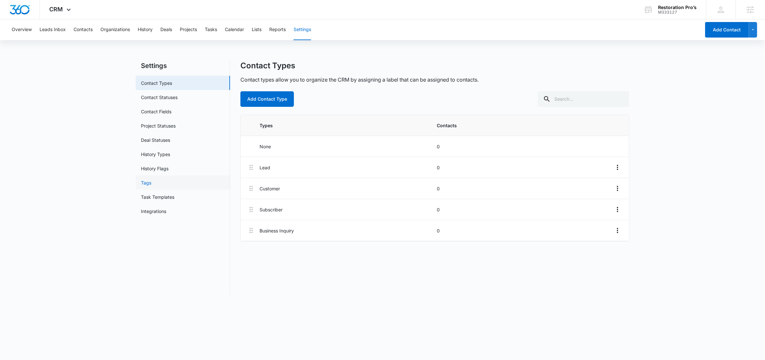
click at [146, 186] on link "Tags" at bounding box center [146, 182] width 10 height 7
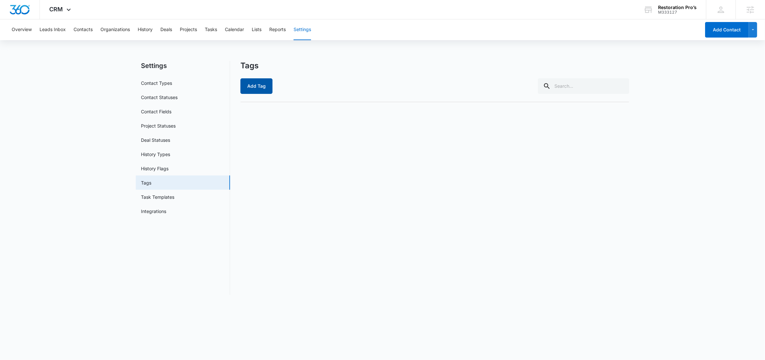
click at [256, 92] on button "Add Tag" at bounding box center [256, 86] width 32 height 16
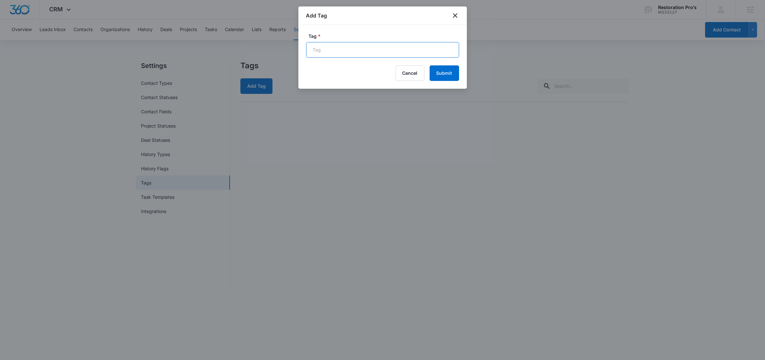
click at [357, 52] on input "Tag *" at bounding box center [382, 50] width 153 height 16
paste input "Restoration Services"
click at [312, 51] on input "Restoration Services" at bounding box center [382, 50] width 153 height 16
click at [391, 47] on input "FB - Restoration Services" at bounding box center [382, 50] width 153 height 16
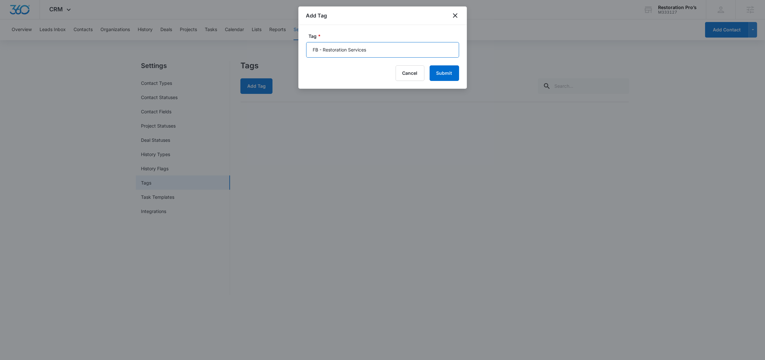
click at [391, 47] on input "FB - Restoration Services" at bounding box center [382, 50] width 153 height 16
click at [387, 50] on input "FB - Restoration Services" at bounding box center [382, 50] width 153 height 16
type input "FB - Restoration Services"
click at [447, 73] on button "Submit" at bounding box center [444, 73] width 29 height 16
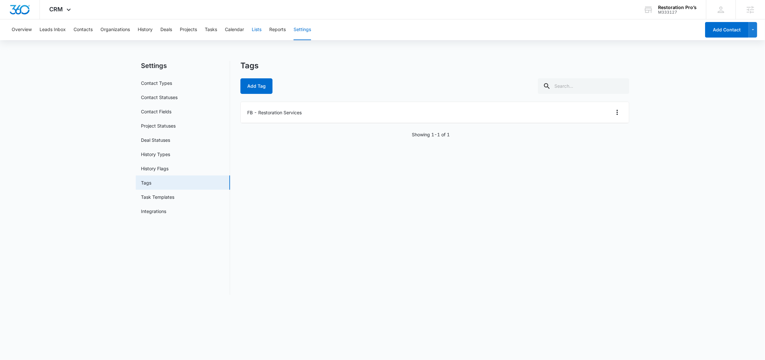
click at [259, 27] on button "Lists" at bounding box center [257, 29] width 10 height 21
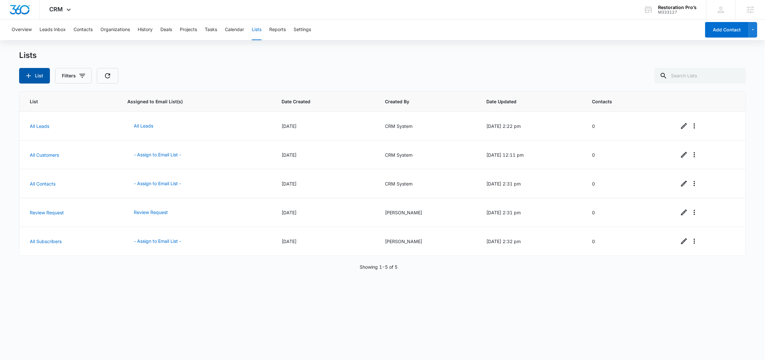
click at [37, 69] on button "List" at bounding box center [34, 76] width 31 height 16
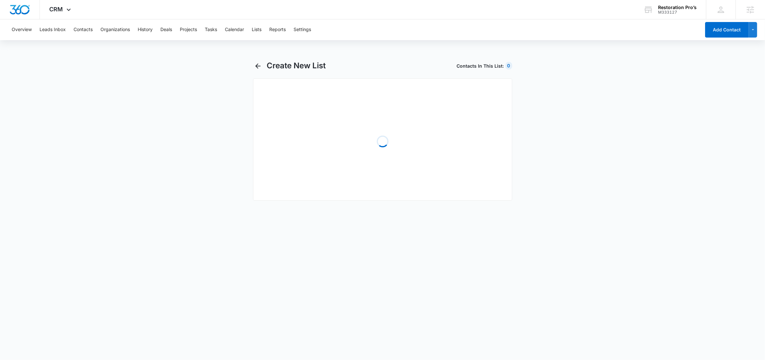
select select "31"
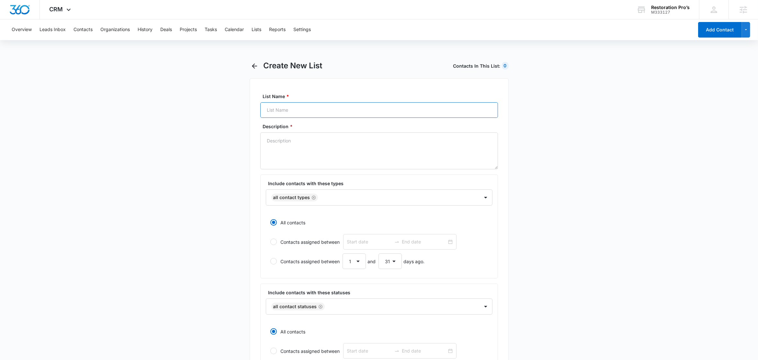
click at [290, 113] on input "List Name *" at bounding box center [379, 110] width 238 height 16
paste input "FB - Restoration Services"
type input "FB - Restoration Services"
click at [290, 148] on textarea "Description *" at bounding box center [379, 150] width 238 height 37
paste textarea "FB - Restoration Services"
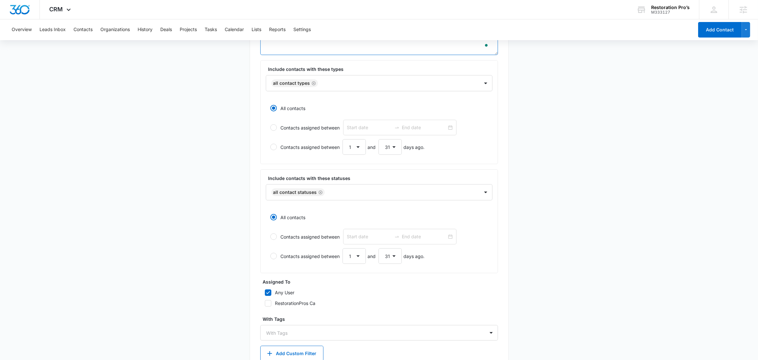
scroll to position [156, 0]
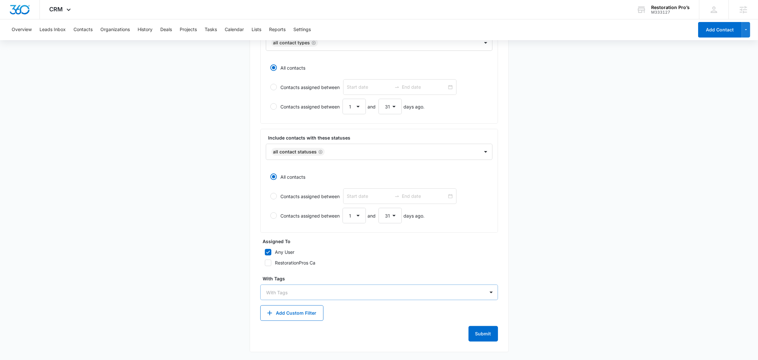
type textarea "Tag = FB - Restoration Services"
click at [291, 291] on div at bounding box center [376, 293] width 218 height 8
type input "fb"
click at [293, 315] on p "FB - Restoration Services" at bounding box center [295, 315] width 54 height 7
click at [197, 259] on main "Create New List Contacts In This List : 0 List Name * FB - Restoration Services…" at bounding box center [379, 132] width 758 height 455
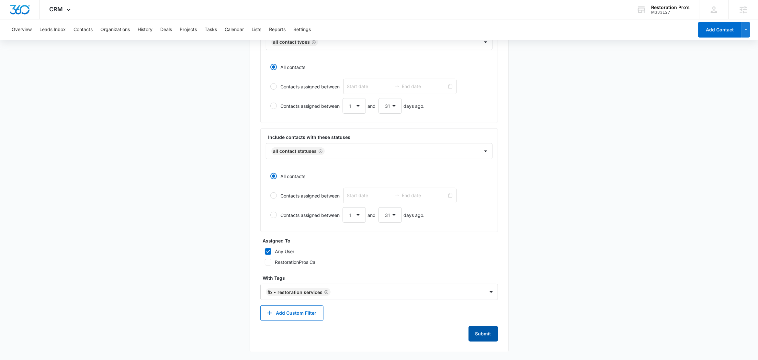
click at [469, 334] on button "Submit" at bounding box center [483, 334] width 29 height 16
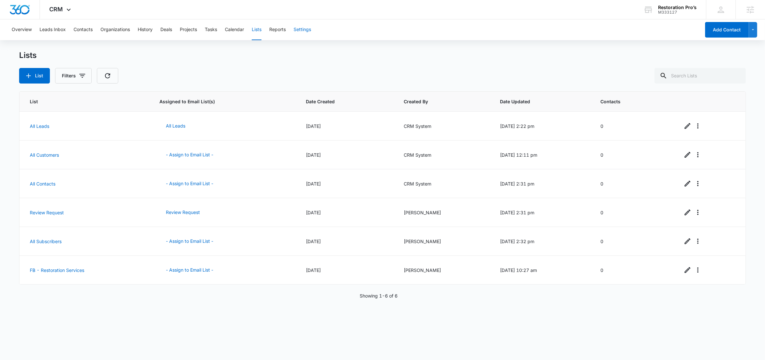
click at [306, 32] on button "Settings" at bounding box center [302, 29] width 17 height 21
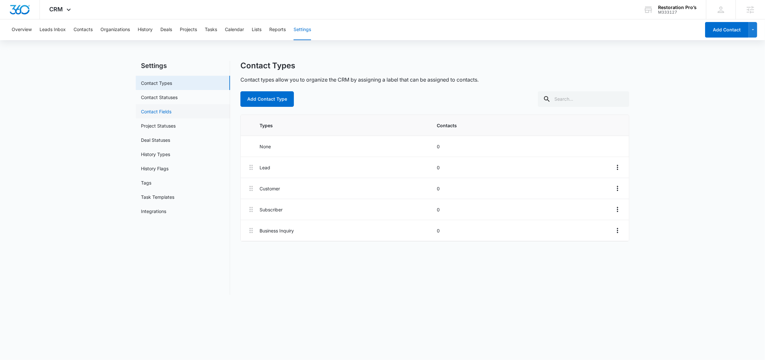
click at [151, 113] on link "Contact Fields" at bounding box center [156, 111] width 30 height 7
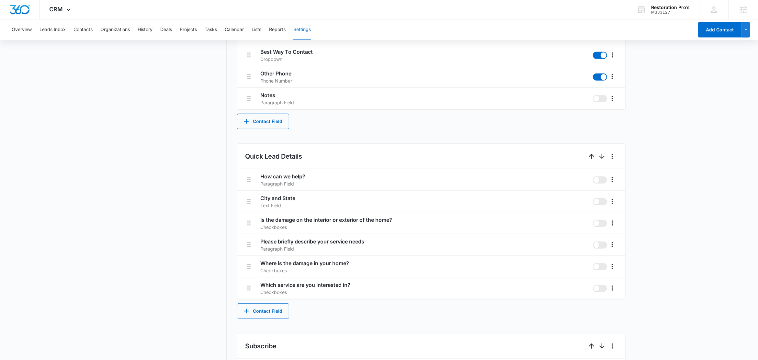
scroll to position [320, 0]
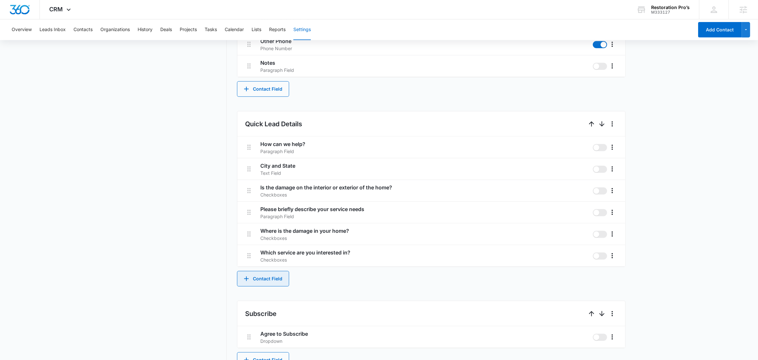
click at [279, 280] on button "Contact Field" at bounding box center [263, 279] width 52 height 16
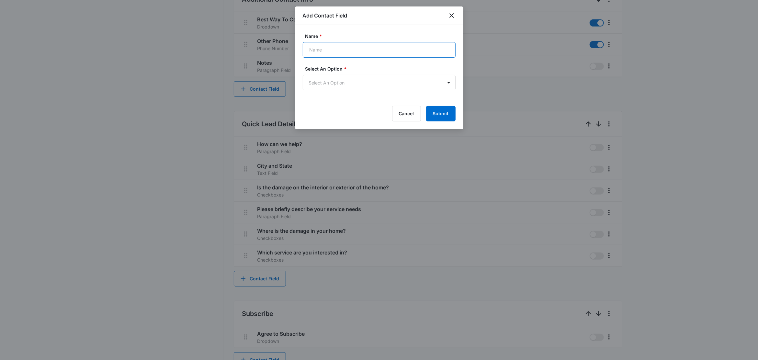
click at [332, 52] on input "Name *" at bounding box center [379, 50] width 153 height 16
paste input "FB - Restoration Services"
click at [337, 46] on input "FB - Restoration Services" at bounding box center [379, 50] width 153 height 16
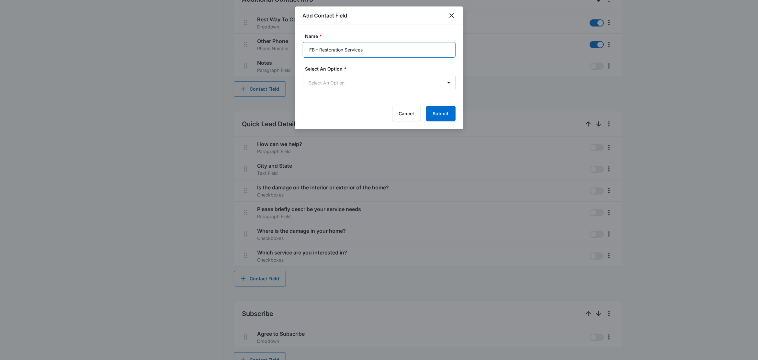
paste input "Which service are you interested in:"
type input "Which service are you interested in? (text)"
click at [370, 80] on body "CRM Apps Reputation Websites Forms CRM Email Social Shop Content Ads Intelligen…" at bounding box center [379, 90] width 758 height 821
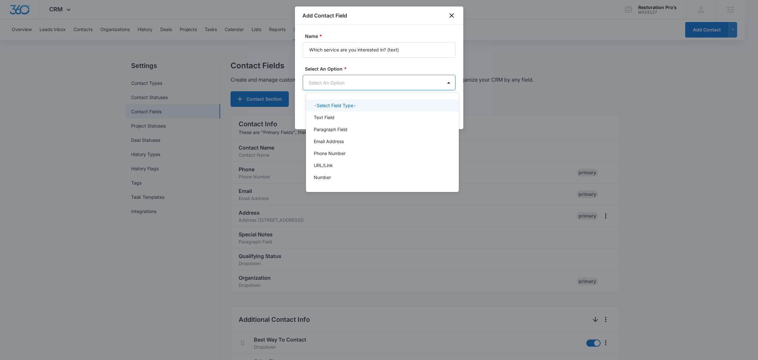
scroll to position [0, 0]
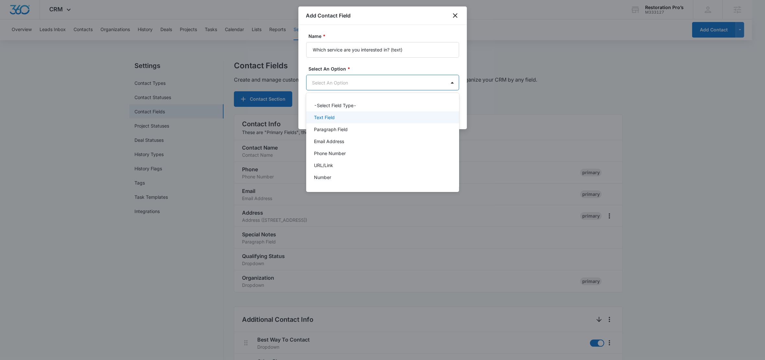
click at [348, 119] on div "Text Field" at bounding box center [382, 117] width 136 height 7
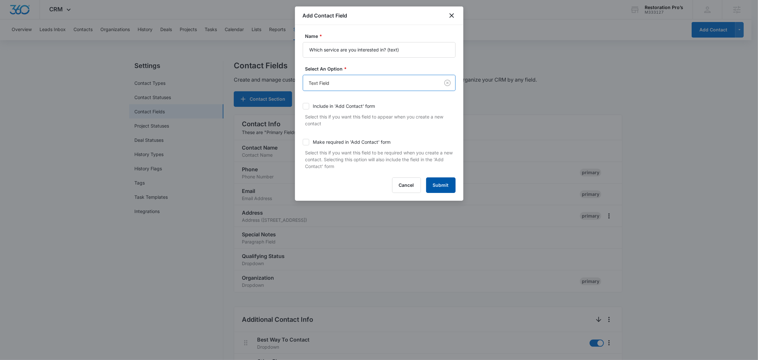
click at [441, 183] on button "Submit" at bounding box center [440, 186] width 29 height 16
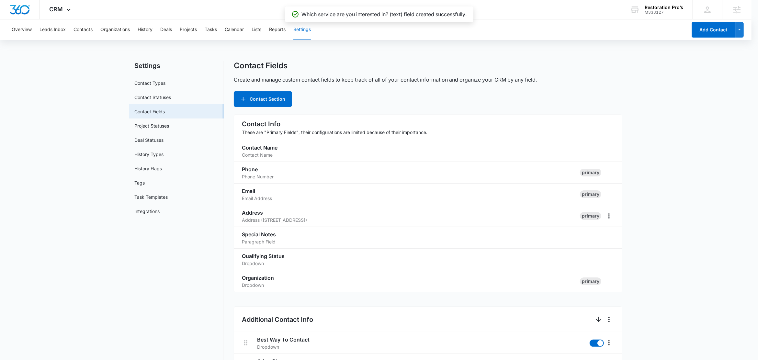
scroll to position [441, 0]
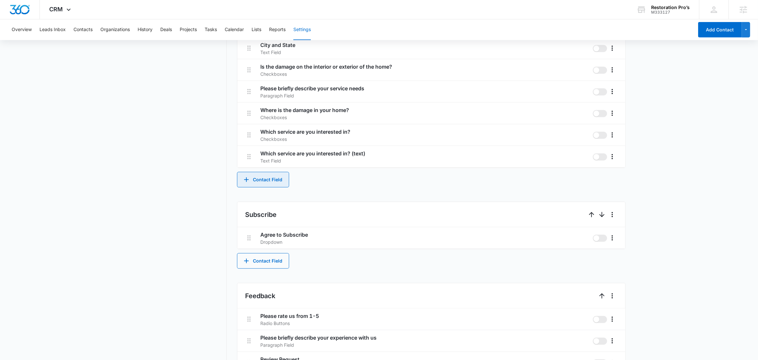
click at [258, 182] on button "Contact Field" at bounding box center [263, 180] width 52 height 16
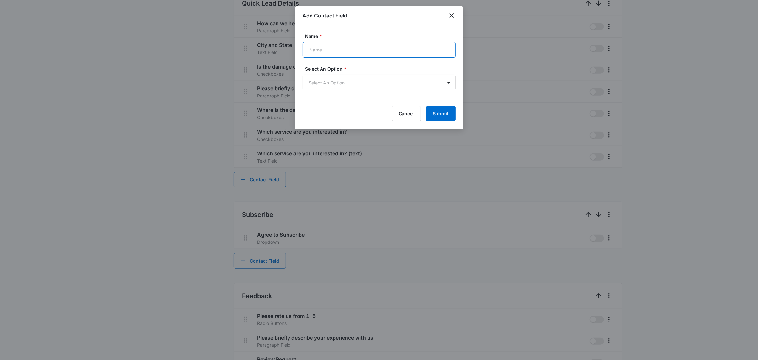
click at [331, 48] on input "Name *" at bounding box center [379, 50] width 153 height 16
paste input "Is the damage to the interior or exterior:"
type input "Is the damage to the interior or exterior? (text)"
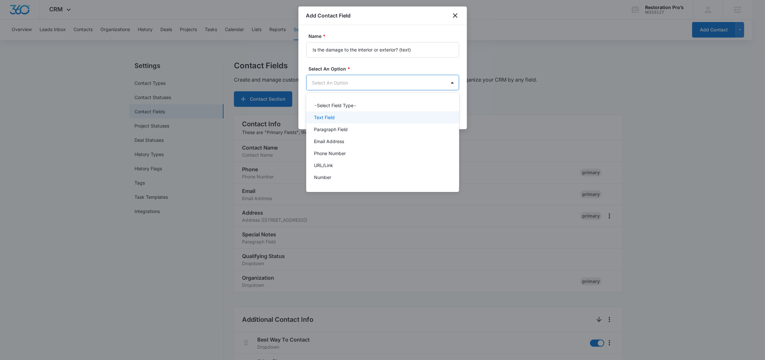
click at [329, 119] on p "Text Field" at bounding box center [324, 117] width 21 height 7
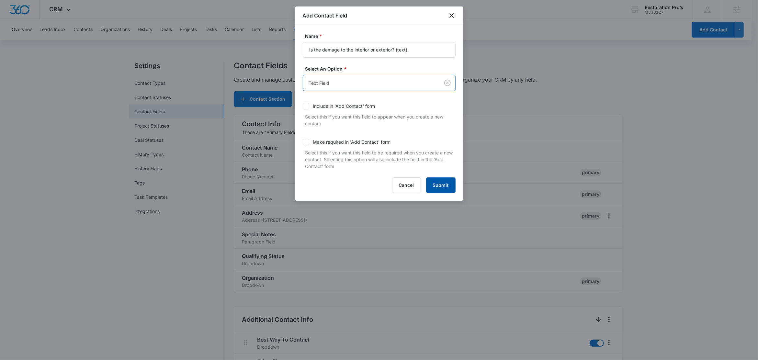
click at [443, 190] on button "Submit" at bounding box center [440, 186] width 29 height 16
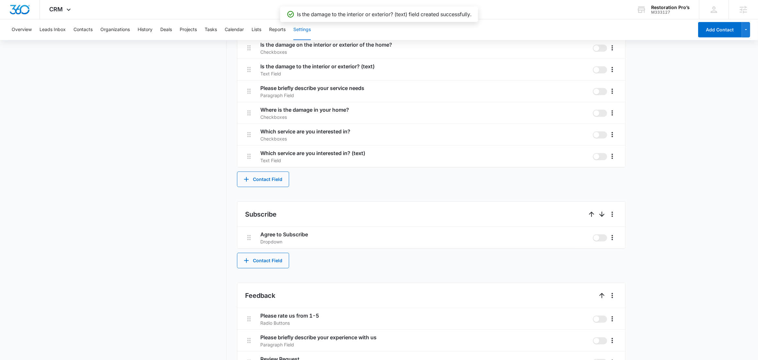
scroll to position [449, 0]
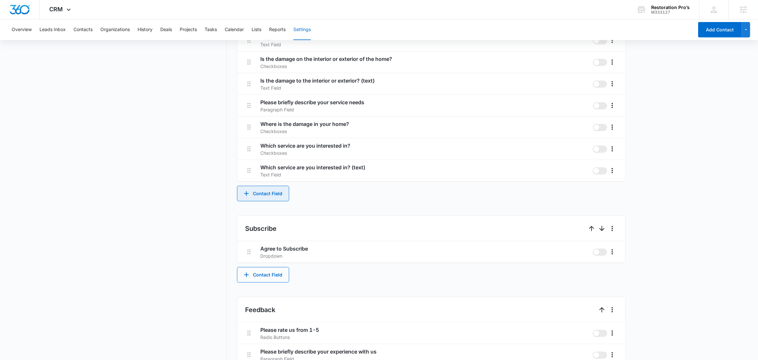
click at [275, 190] on button "Contact Field" at bounding box center [263, 194] width 52 height 16
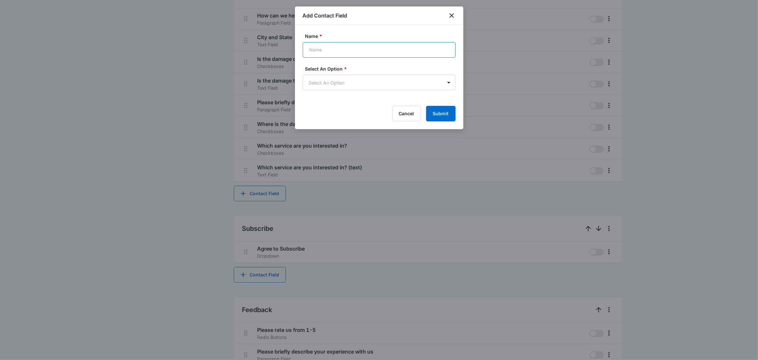
click at [349, 54] on input "Name *" at bounding box center [379, 50] width 153 height 16
paste input "Where is the damage in your home"
type input "Where is the damage in your home? (text)"
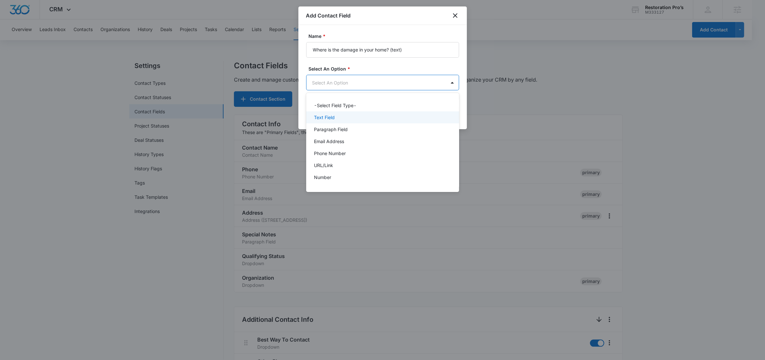
click at [332, 114] on p "Text Field" at bounding box center [324, 117] width 21 height 7
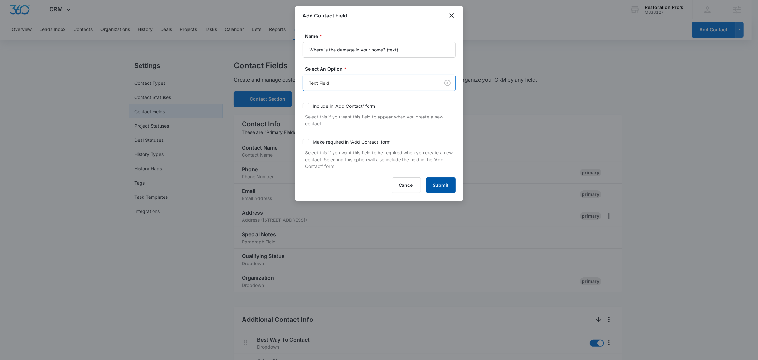
click at [435, 185] on button "Submit" at bounding box center [440, 186] width 29 height 16
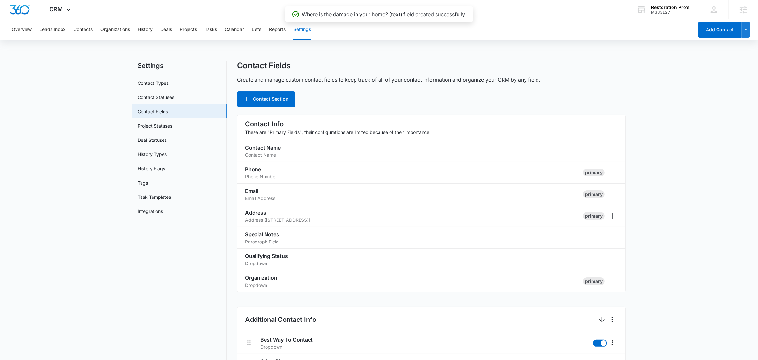
scroll to position [485, 0]
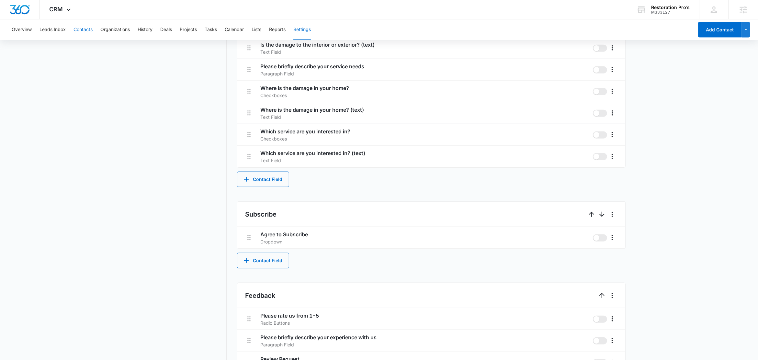
click at [82, 28] on button "Contacts" at bounding box center [83, 29] width 19 height 21
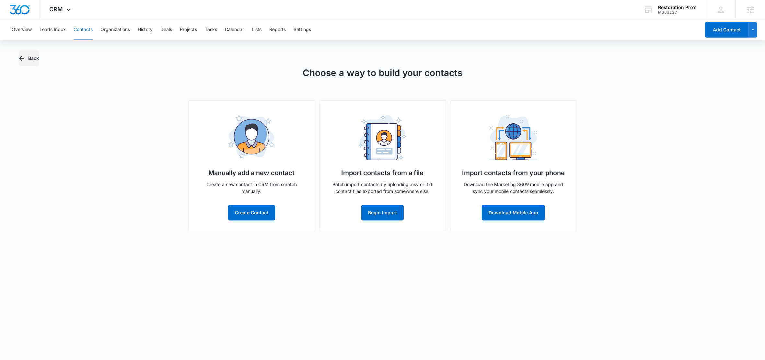
click at [36, 57] on button "Back" at bounding box center [29, 59] width 20 height 16
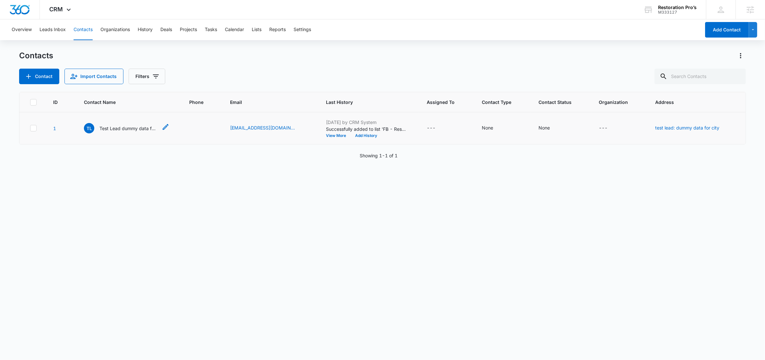
click at [129, 128] on p "Test Lead dummy data for full_name" at bounding box center [128, 128] width 58 height 7
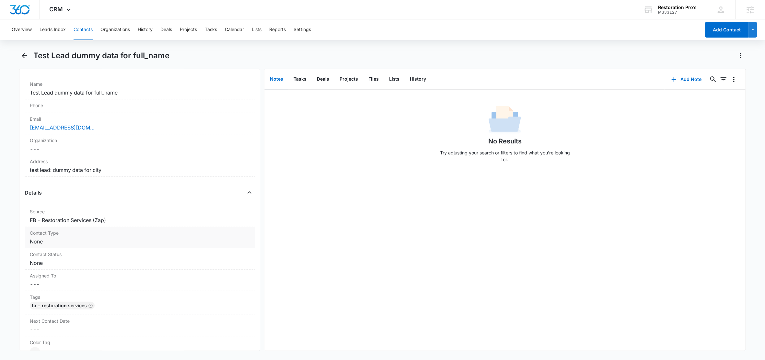
scroll to position [117, 0]
click at [393, 80] on button "Lists" at bounding box center [394, 79] width 21 height 20
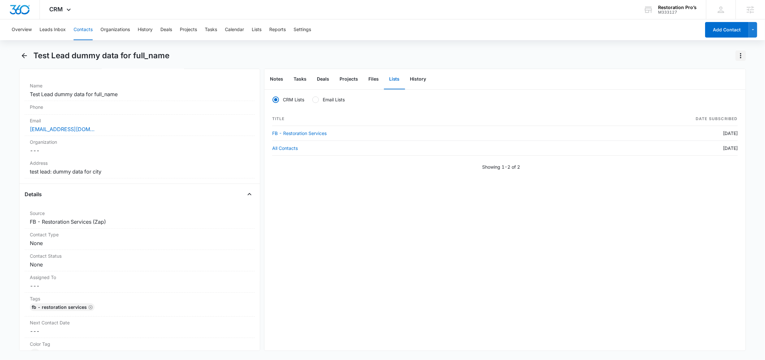
click at [740, 53] on icon "Actions" at bounding box center [741, 56] width 8 height 8
click at [740, 55] on icon "Actions" at bounding box center [740, 55] width 1 height 5
click at [708, 94] on div "Delete" at bounding box center [715, 93] width 29 height 5
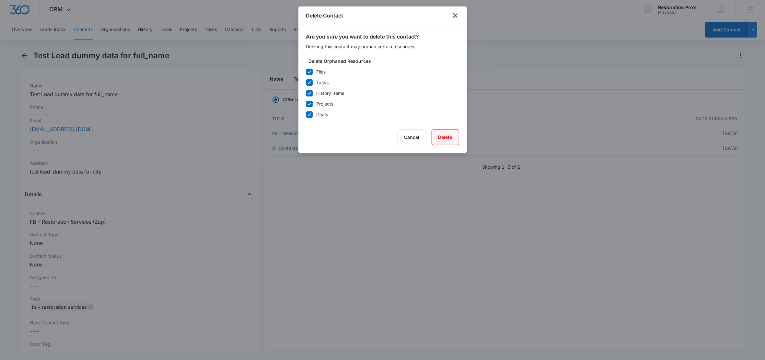
drag, startPoint x: 454, startPoint y: 137, endPoint x: 398, endPoint y: 113, distance: 61.0
click at [454, 137] on button "Delete" at bounding box center [446, 138] width 28 height 16
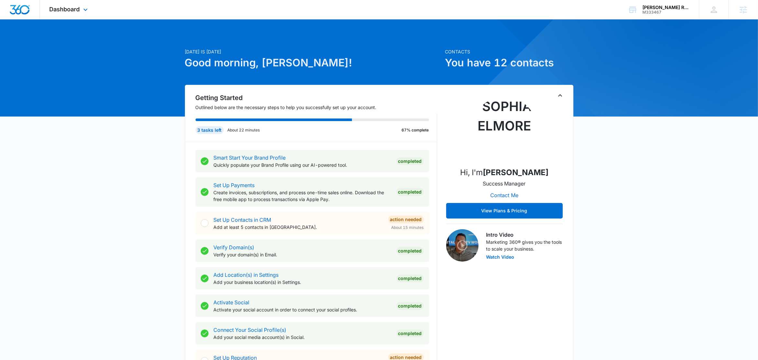
click at [64, 15] on div "Dashboard Apps Reputation Forms CRM Email Social Content Ads Intelligence Files…" at bounding box center [69, 9] width 59 height 19
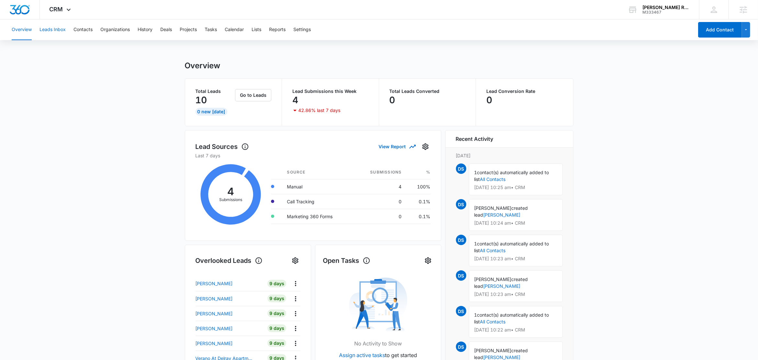
click at [57, 31] on button "Leads Inbox" at bounding box center [53, 29] width 26 height 21
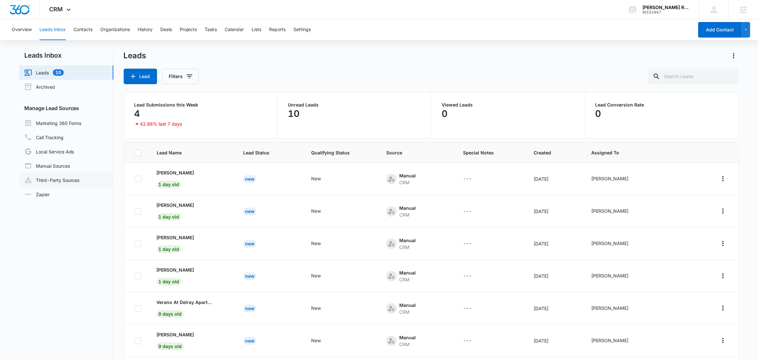
click at [50, 178] on link "Third-Party Sources" at bounding box center [51, 180] width 55 height 8
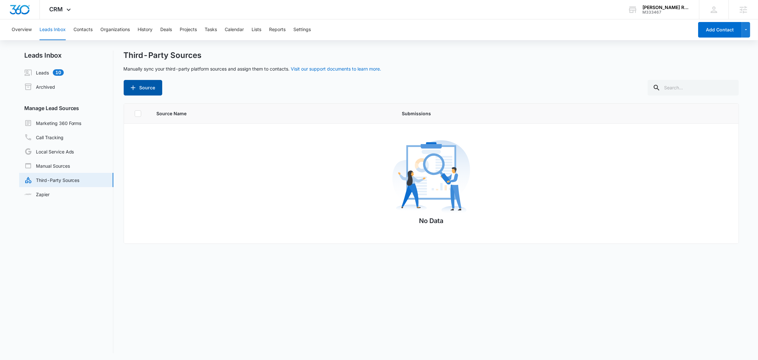
click at [141, 89] on button "Source" at bounding box center [143, 88] width 39 height 16
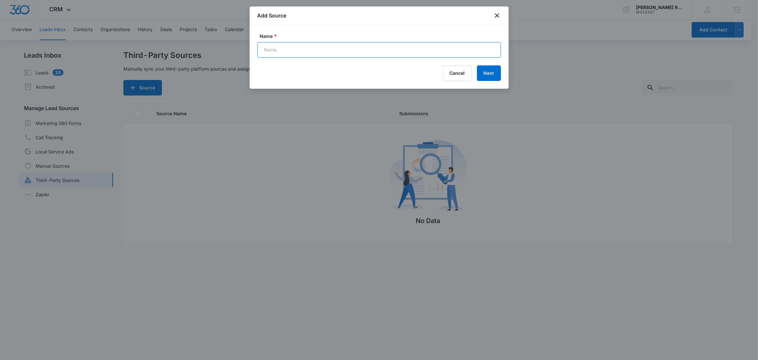
click at [299, 45] on input "Name *" at bounding box center [380, 50] width 244 height 16
type input "Web - Contact Form"
click at [485, 71] on button "Next" at bounding box center [489, 73] width 24 height 16
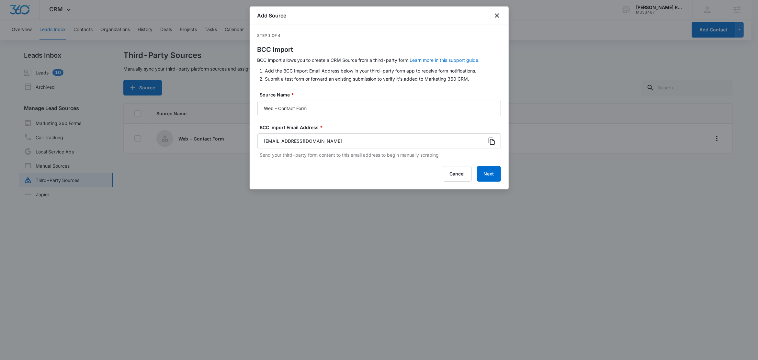
click at [494, 142] on icon at bounding box center [492, 141] width 8 height 8
click at [490, 177] on button "Next" at bounding box center [489, 174] width 24 height 16
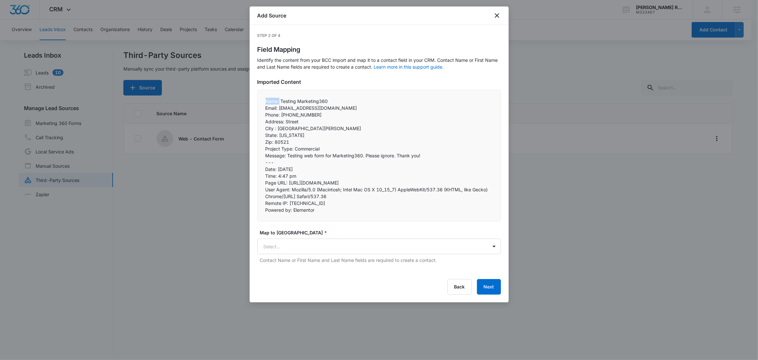
drag, startPoint x: 279, startPoint y: 102, endPoint x: 258, endPoint y: 100, distance: 21.1
click at [258, 100] on div "Name: Testing Marketing360 Email: testcontact@marketing360.com Phone: 222222222…" at bounding box center [380, 156] width 244 height 132
copy p "Name:"
click at [294, 248] on body "CRM Apps Reputation Forms CRM Email Social Content Ads Intelligence Files Brand…" at bounding box center [379, 180] width 758 height 361
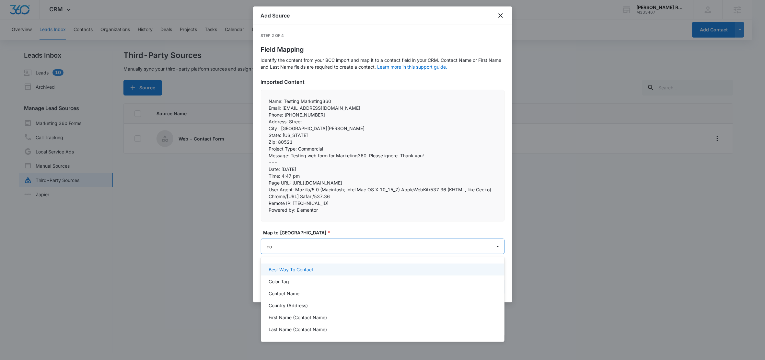
type input "con"
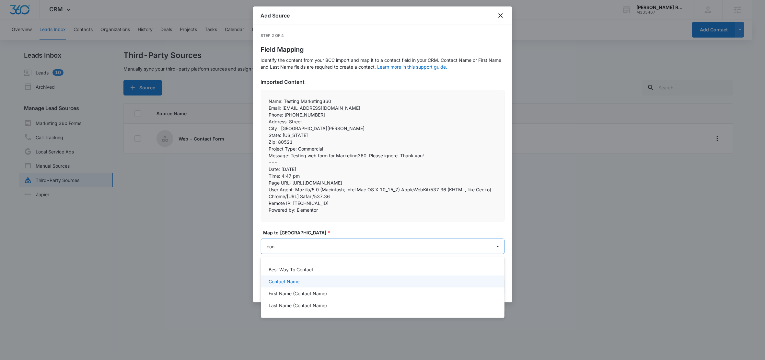
click at [297, 276] on div "Contact Name" at bounding box center [383, 282] width 244 height 12
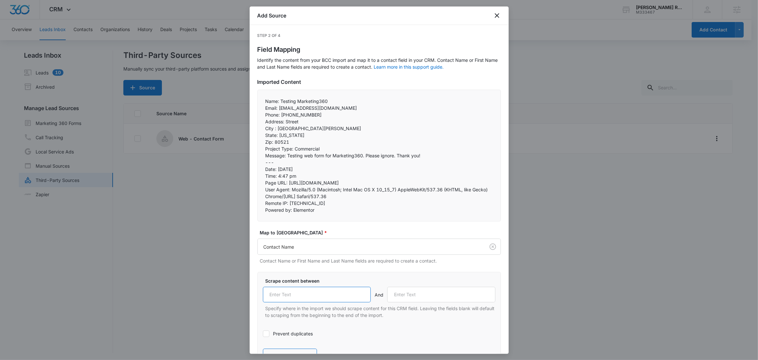
click at [302, 299] on input "text" at bounding box center [317, 295] width 108 height 16
paste input "Name:"
type input "Name:"
drag, startPoint x: 278, startPoint y: 108, endPoint x: 259, endPoint y: 106, distance: 18.9
click at [259, 106] on div "Name: Testing Marketing360 Email: testcontact@marketing360.com Phone: 222222222…" at bounding box center [380, 156] width 244 height 132
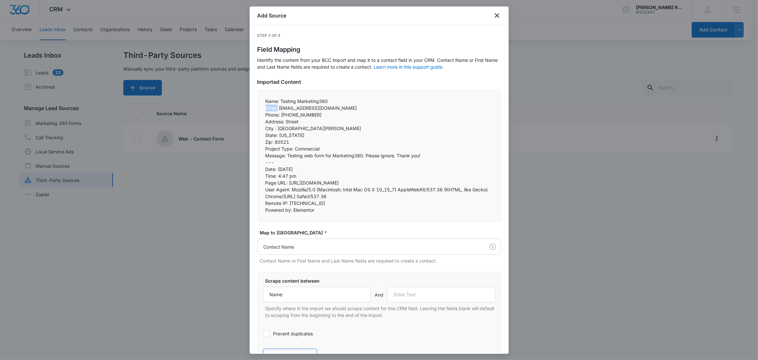
copy p "Email:"
drag, startPoint x: 403, startPoint y: 301, endPoint x: 410, endPoint y: 299, distance: 7.8
click at [403, 301] on input "text" at bounding box center [441, 295] width 108 height 16
paste input "Email:"
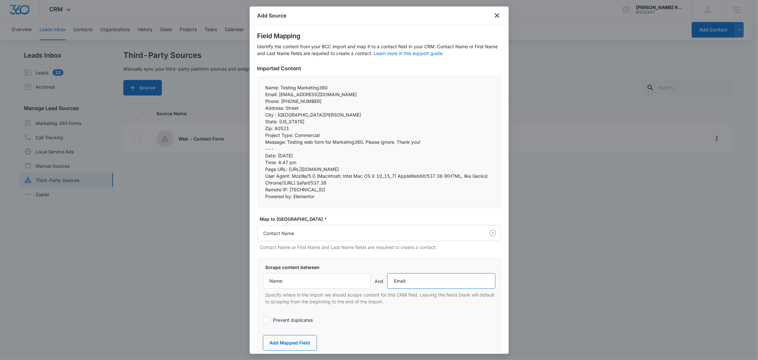
scroll to position [14, 0]
type input "Email:"
click at [285, 343] on button "Add Mapped Field" at bounding box center [290, 343] width 54 height 16
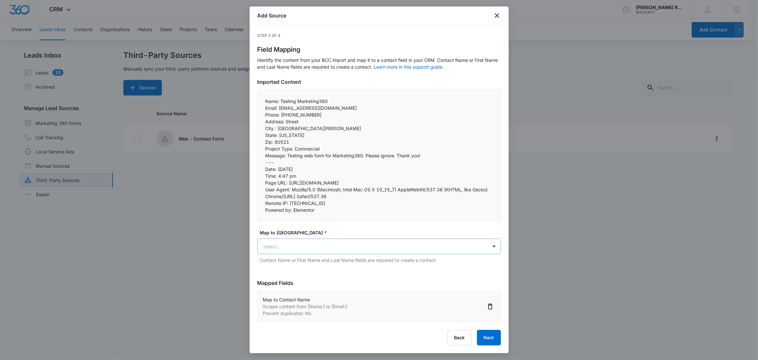
scroll to position [0, 0]
click at [303, 250] on body "CRM Apps Reputation Forms CRM Email Social Content Ads Intelligence Files Brand…" at bounding box center [379, 180] width 758 height 361
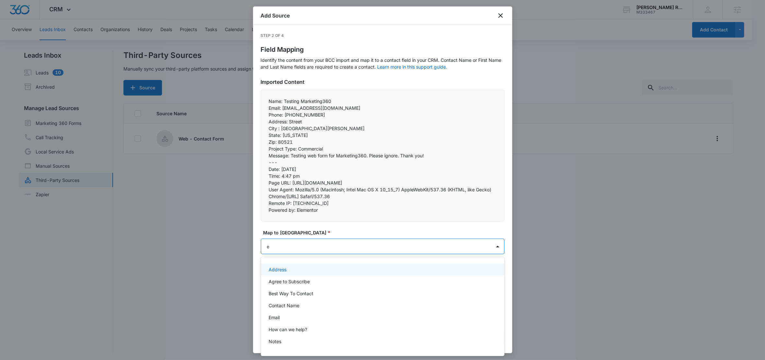
type input "em"
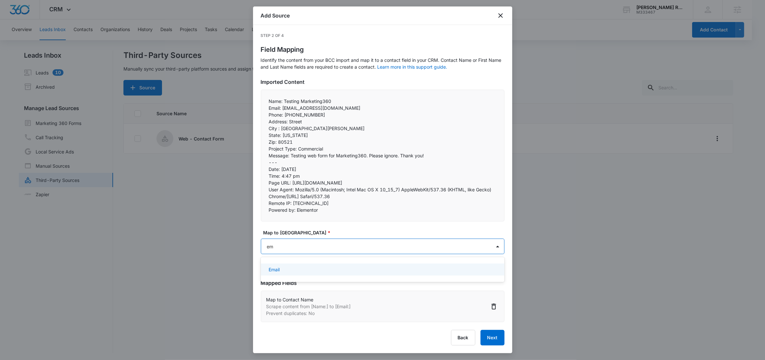
click at [288, 271] on div "Email" at bounding box center [382, 269] width 227 height 7
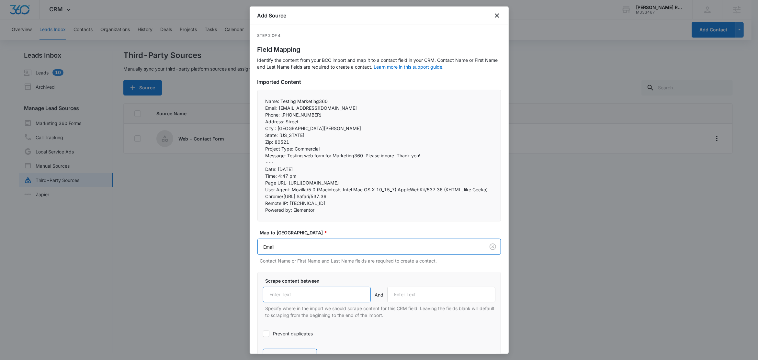
click at [291, 298] on input "text" at bounding box center [317, 295] width 108 height 16
paste input "Email:"
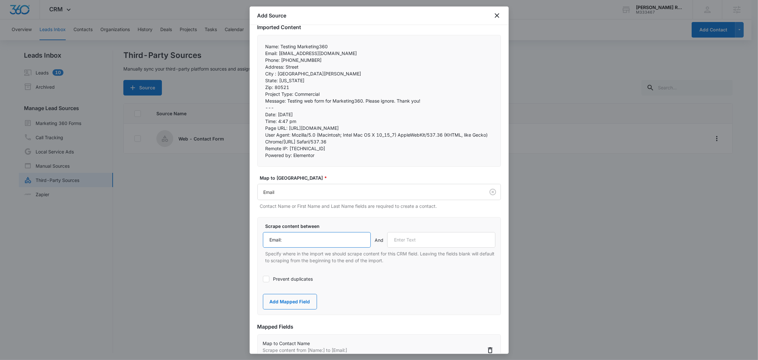
type input "Email:"
click at [292, 277] on label "Prevent duplicates" at bounding box center [379, 279] width 233 height 7
click at [263, 279] on input "Prevent duplicates" at bounding box center [263, 279] width 0 height 0
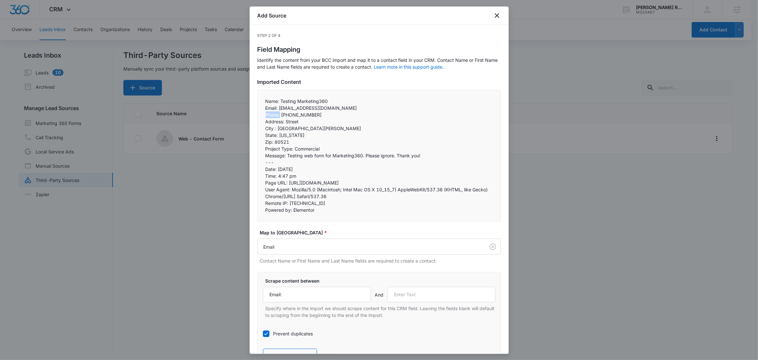
drag, startPoint x: 281, startPoint y: 116, endPoint x: 259, endPoint y: 115, distance: 21.1
click at [259, 115] on div "Name: Testing Marketing360 Email: testcontact@marketing360.com Phone: 222222222…" at bounding box center [380, 156] width 244 height 132
copy p "Phone:"
click at [409, 293] on input "text" at bounding box center [441, 295] width 108 height 16
paste input "Phone:"
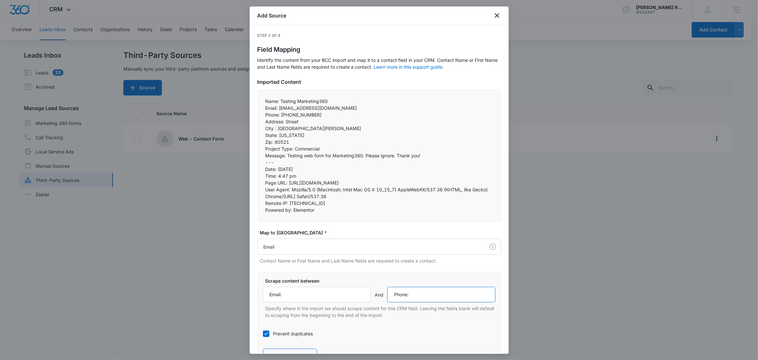
type input "Phone:"
click at [392, 282] on label "Scrape content between" at bounding box center [382, 281] width 233 height 7
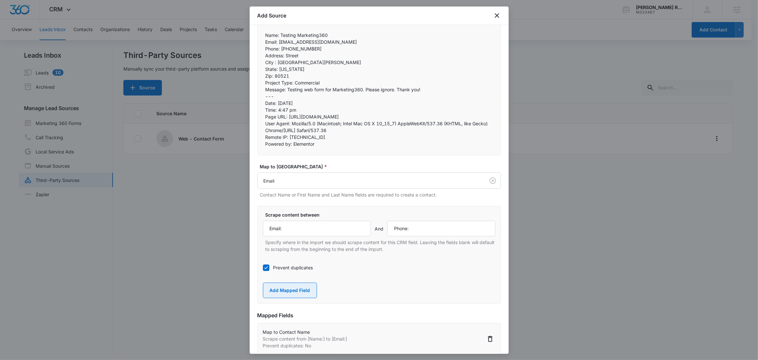
click at [299, 294] on button "Add Mapped Field" at bounding box center [290, 291] width 54 height 16
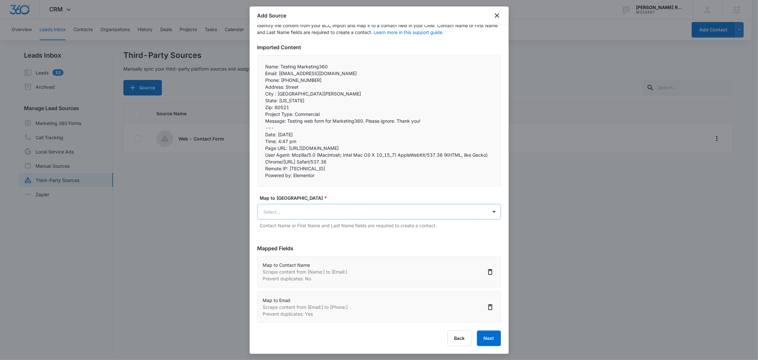
scroll to position [35, 0]
click at [307, 214] on body "CRM Apps Reputation Forms CRM Email Social Content Ads Intelligence Files Brand…" at bounding box center [379, 180] width 758 height 361
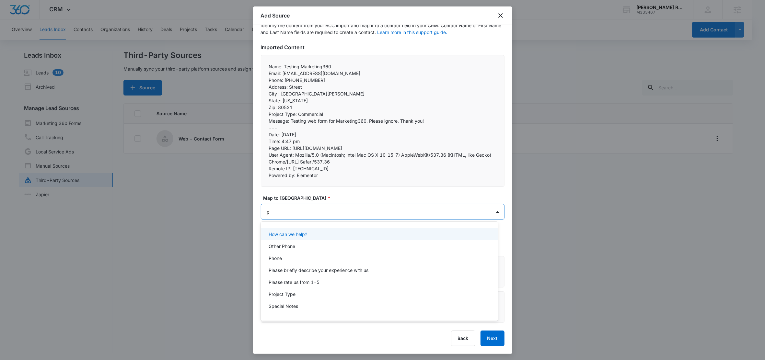
type input "ph"
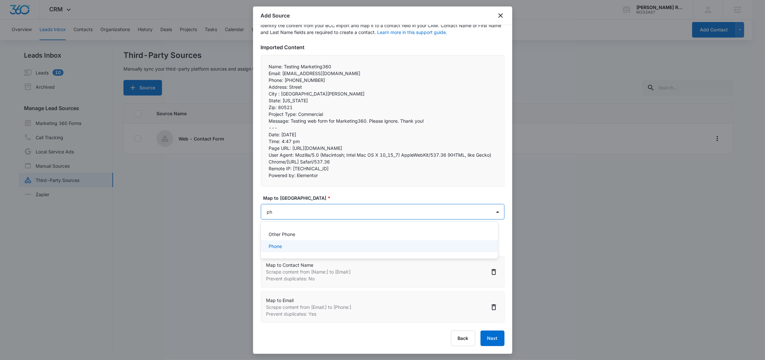
click at [293, 244] on div "Phone" at bounding box center [379, 246] width 220 height 7
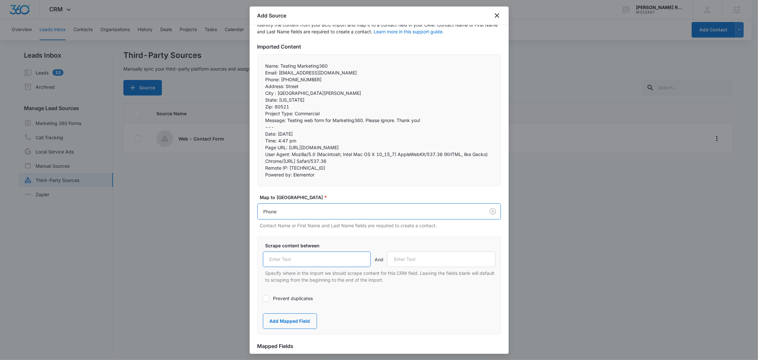
click at [307, 260] on input "text" at bounding box center [317, 260] width 108 height 16
paste input "Phone:"
type input "Phone:"
click at [305, 239] on div "Scrape content between Phone: And Specify where in the import we should scrape …" at bounding box center [380, 286] width 244 height 98
drag, startPoint x: 284, startPoint y: 86, endPoint x: 255, endPoint y: 84, distance: 29.2
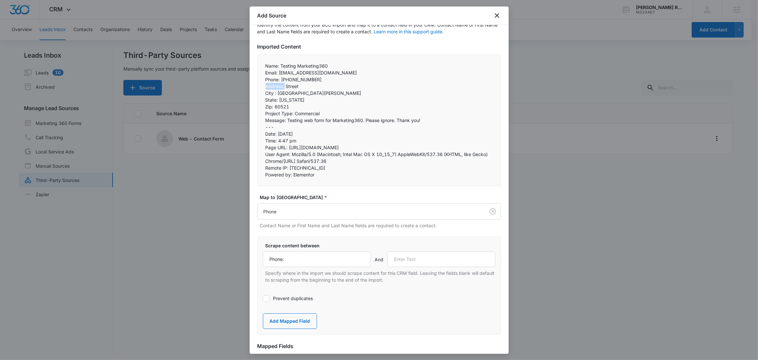
click at [255, 84] on div "Step 2 of 4 Field Mapping Identify the content from your BCC import and map it …" at bounding box center [379, 189] width 259 height 329
copy p "Address:"
click at [424, 261] on input "text" at bounding box center [441, 260] width 108 height 16
paste input "Address:"
type input "Address:"
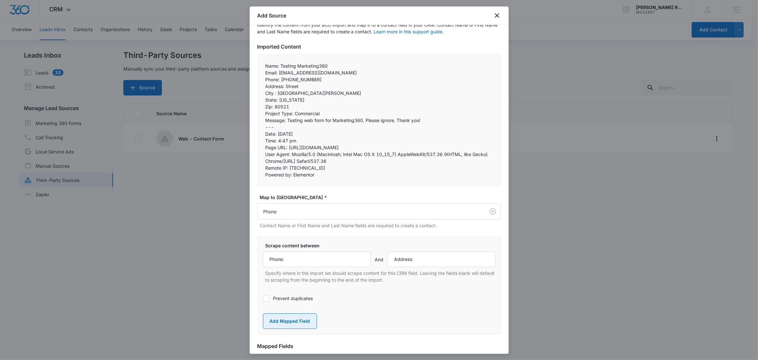
click at [306, 318] on button "Add Mapped Field" at bounding box center [290, 322] width 54 height 16
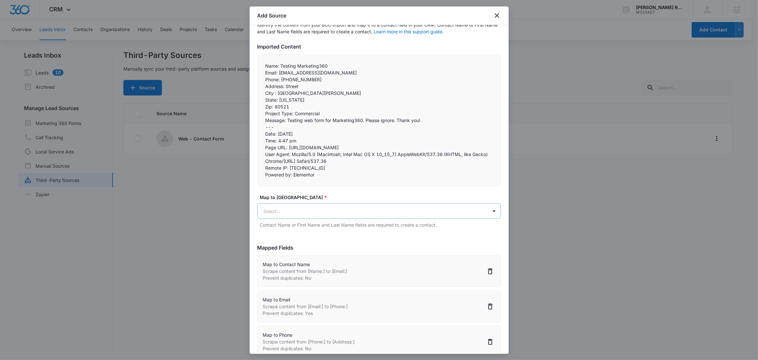
click at [286, 208] on body "CRM Apps Reputation Forms CRM Email Social Content Ads Intelligence Files Brand…" at bounding box center [379, 180] width 758 height 361
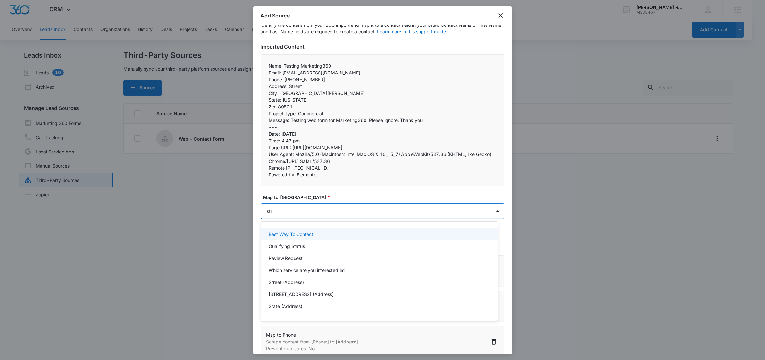
type input "stre"
click at [297, 233] on p "Street (Address)" at bounding box center [286, 234] width 35 height 7
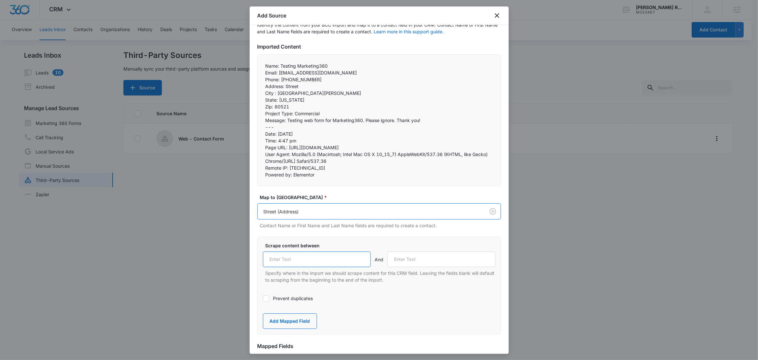
click at [317, 262] on input "text" at bounding box center [317, 260] width 108 height 16
paste input "Address:"
type input "Address:"
drag, startPoint x: 276, startPoint y: 93, endPoint x: 260, endPoint y: 93, distance: 15.6
click at [260, 93] on div "Name: Testing Marketing360 Email: testcontact@marketing360.com Phone: 222222222…" at bounding box center [380, 120] width 244 height 132
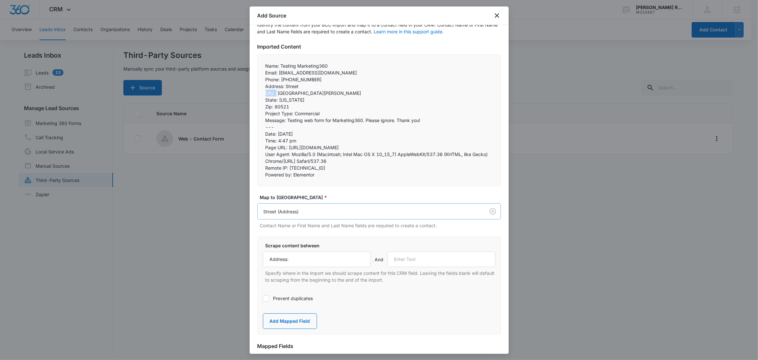
copy p "City :"
click at [411, 261] on input "text" at bounding box center [441, 260] width 108 height 16
paste input "City :"
type input "City :"
click at [282, 321] on button "Add Mapped Field" at bounding box center [290, 322] width 54 height 16
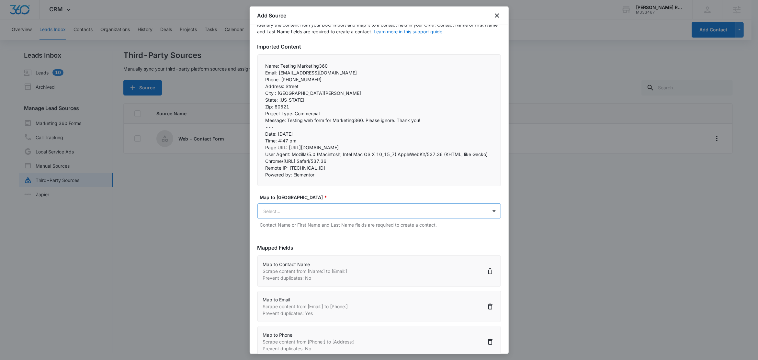
click at [298, 217] on body "CRM Apps Reputation Forms CRM Email Social Content Ads Intelligence Files Brand…" at bounding box center [379, 180] width 758 height 361
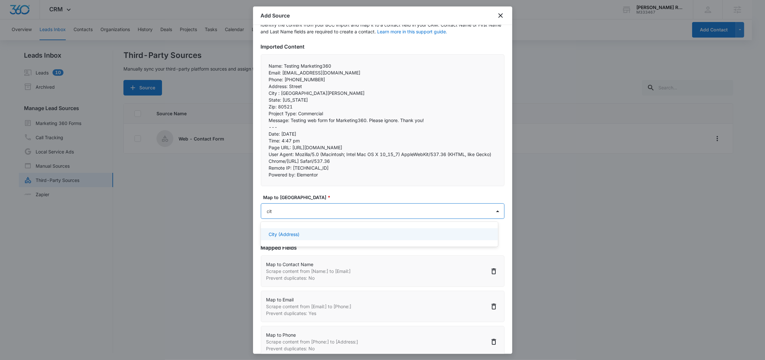
type input "city"
click at [297, 237] on p "City (Address)" at bounding box center [284, 234] width 31 height 7
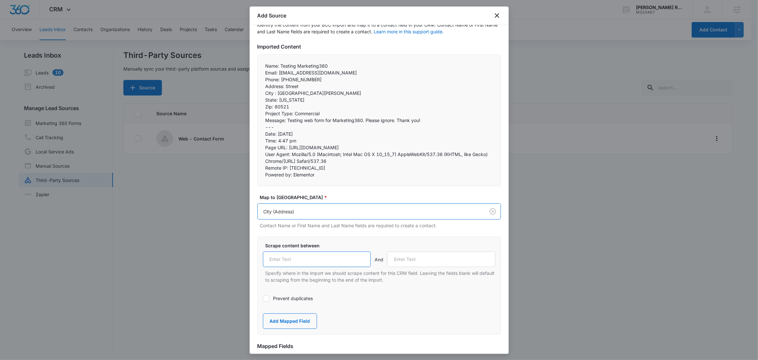
click at [300, 262] on input "text" at bounding box center [317, 260] width 108 height 16
paste input "City :"
type input "City :"
drag, startPoint x: 278, startPoint y: 100, endPoint x: 260, endPoint y: 99, distance: 17.5
click at [260, 99] on div "Name: Testing Marketing360 Email: testcontact@marketing360.com Phone: 222222222…" at bounding box center [380, 120] width 244 height 132
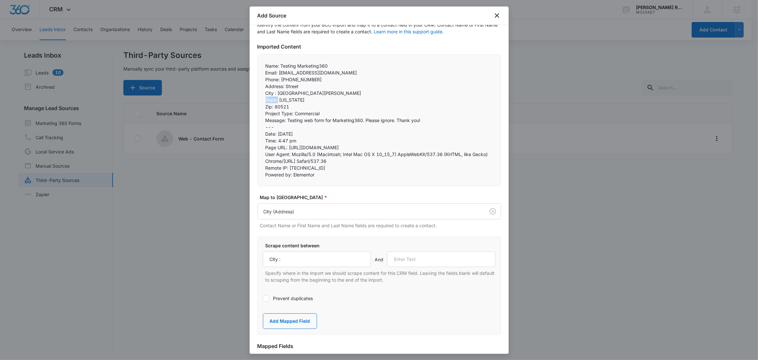
copy p "State:"
click at [429, 262] on input "text" at bounding box center [441, 260] width 108 height 16
paste input "State:"
type input "State:"
click at [274, 319] on button "Add Mapped Field" at bounding box center [290, 322] width 54 height 16
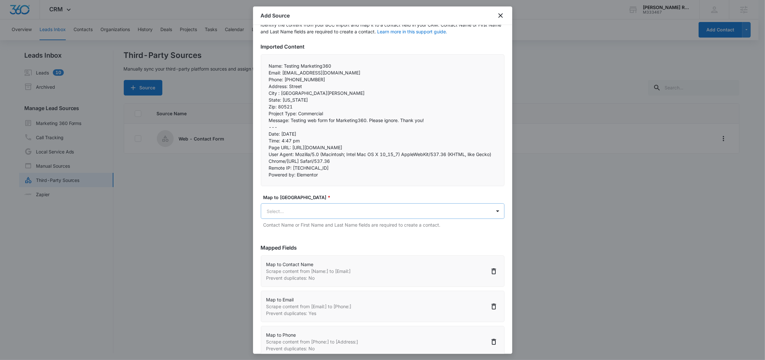
click at [301, 211] on body "CRM Apps Reputation Forms CRM Email Social Content Ads Intelligence Files Brand…" at bounding box center [382, 180] width 765 height 361
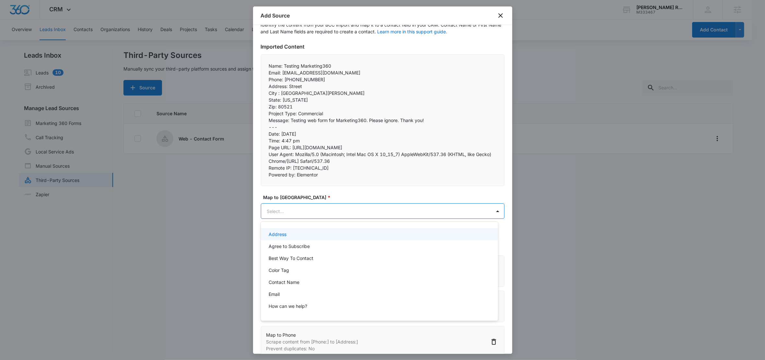
paste input "State:"
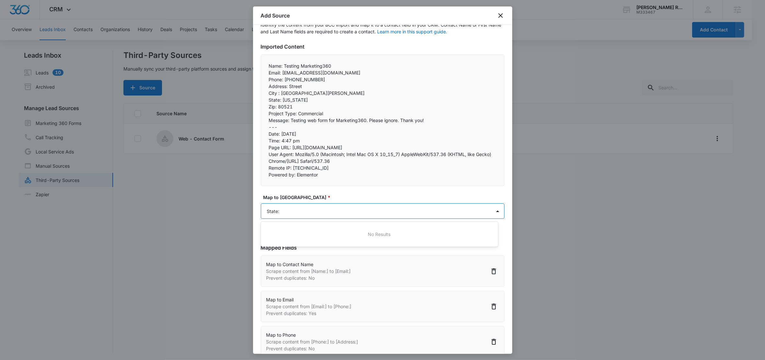
type input "State"
click at [293, 237] on p "State (Address)" at bounding box center [286, 234] width 34 height 7
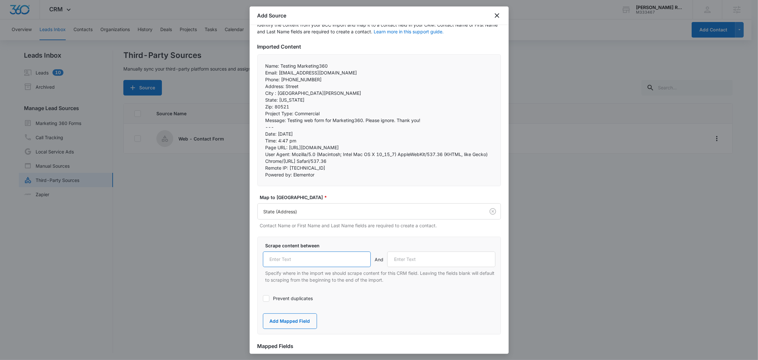
click at [305, 262] on input "text" at bounding box center [317, 260] width 108 height 16
paste input "State:"
type input "State:"
drag, startPoint x: 274, startPoint y: 107, endPoint x: 260, endPoint y: 106, distance: 14.0
click at [260, 106] on div "Name: Testing Marketing360 Email: testcontact@marketing360.com Phone: 222222222…" at bounding box center [380, 120] width 244 height 132
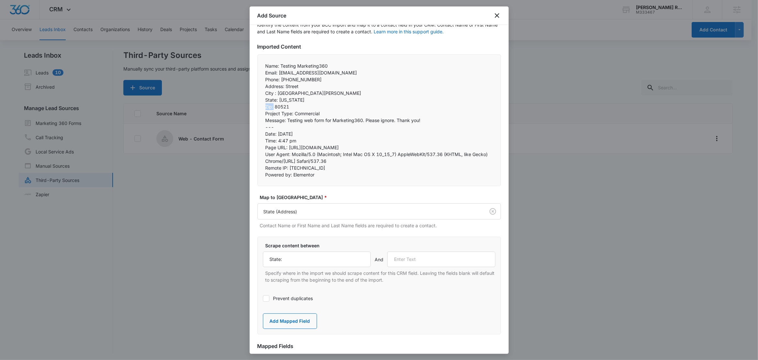
copy p "Zip:"
click at [408, 265] on input "text" at bounding box center [441, 260] width 108 height 16
paste input "Zip:"
type input "Zip:"
click at [307, 320] on button "Add Mapped Field" at bounding box center [290, 322] width 54 height 16
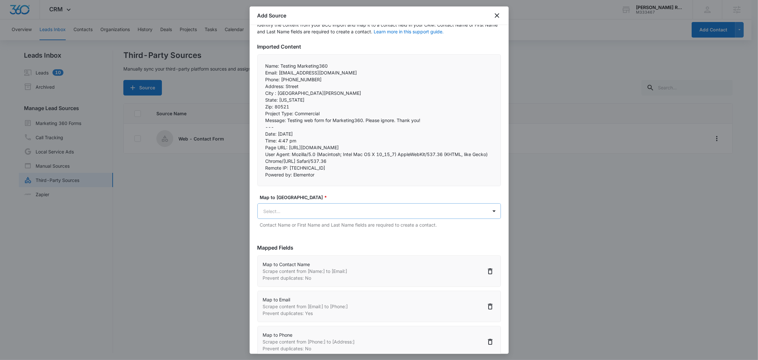
click at [284, 216] on body "CRM Apps Reputation Forms CRM Email Social Content Ads Intelligence Files Brand…" at bounding box center [379, 180] width 758 height 361
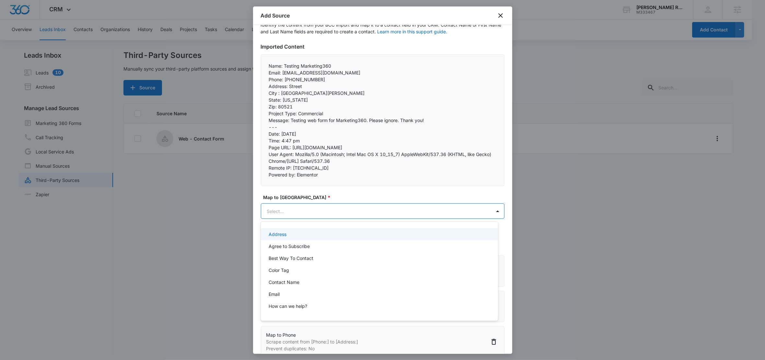
paste input "Zip:"
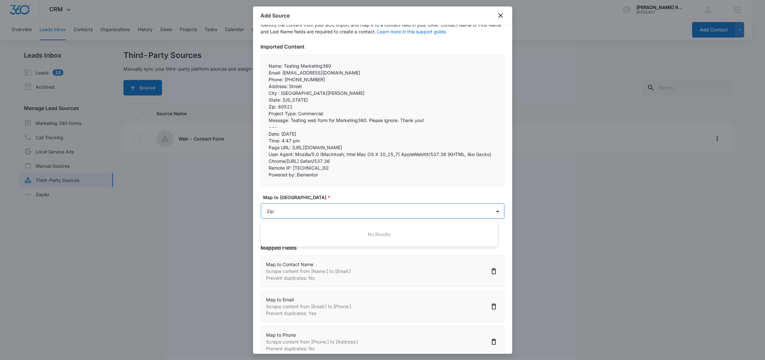
type input "Zip"
click at [291, 234] on p "Zip (Address)" at bounding box center [283, 234] width 29 height 7
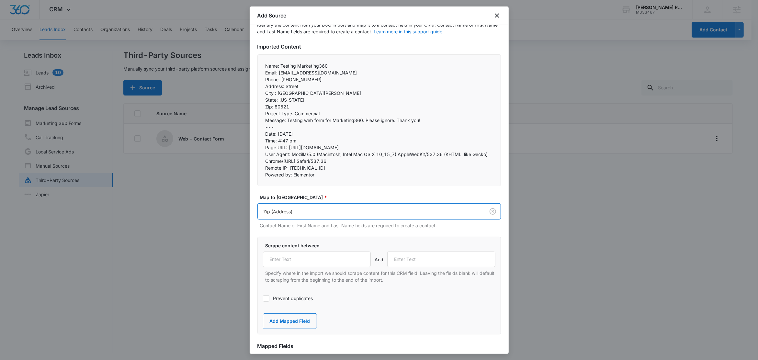
click at [323, 268] on div "Scrape content between And Specify where in the import we should scrape content…" at bounding box center [379, 262] width 233 height 41
click at [325, 261] on input "text" at bounding box center [317, 260] width 108 height 16
paste input "Zip:"
type input "Zip:"
drag, startPoint x: 294, startPoint y: 113, endPoint x: 258, endPoint y: 112, distance: 36.0
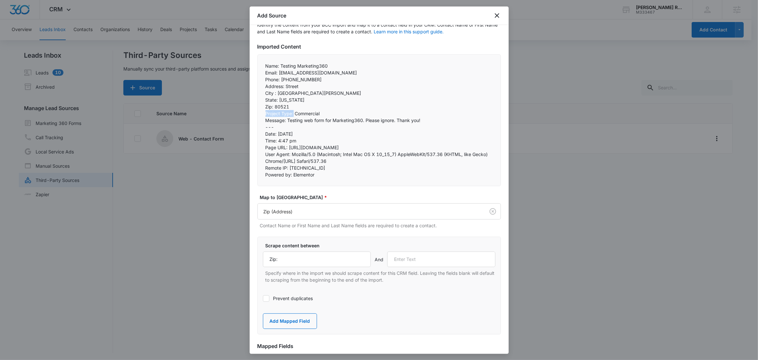
click at [258, 112] on div "Name: Testing Marketing360 Email: testcontact@marketing360.com Phone: 222222222…" at bounding box center [380, 120] width 244 height 132
copy p "Project Type:"
click at [408, 261] on input "text" at bounding box center [441, 260] width 108 height 16
paste input "Project Type:"
type input "Project Type:"
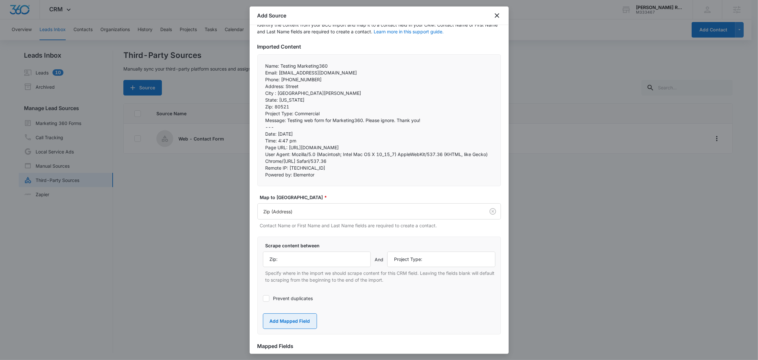
click at [297, 326] on button "Add Mapped Field" at bounding box center [290, 322] width 54 height 16
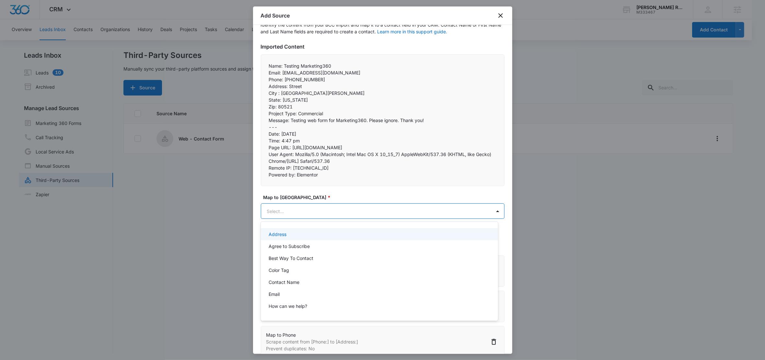
click at [294, 212] on body "CRM Apps Reputation Forms CRM Email Social Content Ads Intelligence Files Brand…" at bounding box center [382, 180] width 765 height 360
paste input "Project Type:"
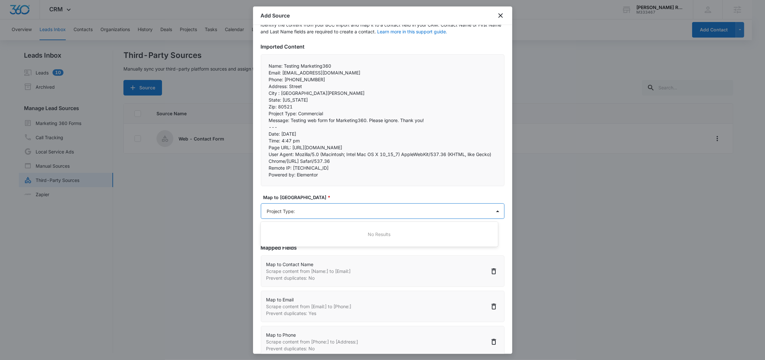
type input "Project Type"
click at [277, 238] on div "Project Type" at bounding box center [379, 234] width 237 height 12
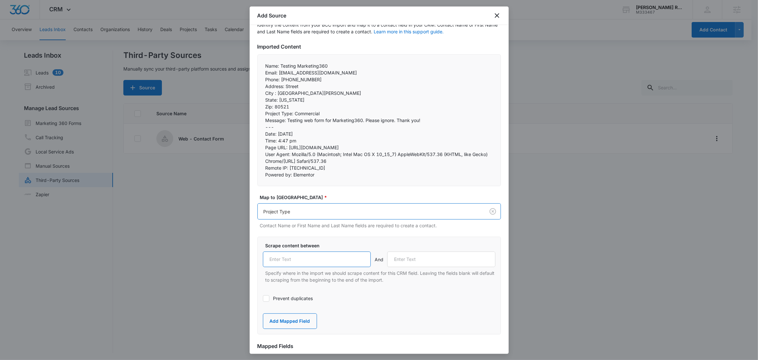
click at [308, 265] on input "text" at bounding box center [317, 260] width 108 height 16
paste input "Project Type:"
type input "Project Type:"
drag, startPoint x: 287, startPoint y: 121, endPoint x: 260, endPoint y: 121, distance: 26.9
click at [260, 121] on div "Name: Testing Marketing360 Email: testcontact@marketing360.com Phone: 222222222…" at bounding box center [380, 120] width 244 height 132
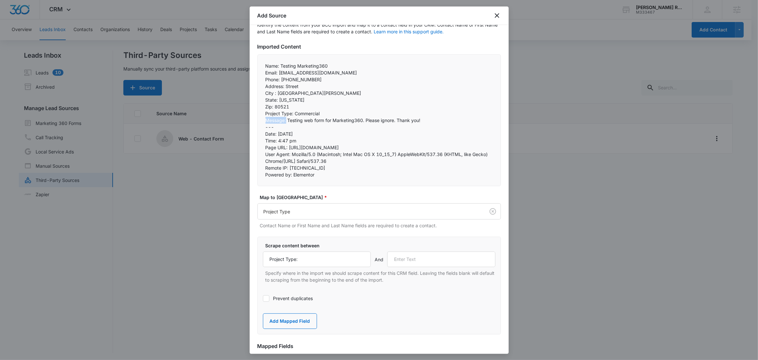
copy p "Message:"
click at [430, 262] on input "text" at bounding box center [441, 260] width 108 height 16
paste input "Message:"
type input "Message:"
click at [281, 320] on button "Add Mapped Field" at bounding box center [290, 322] width 54 height 16
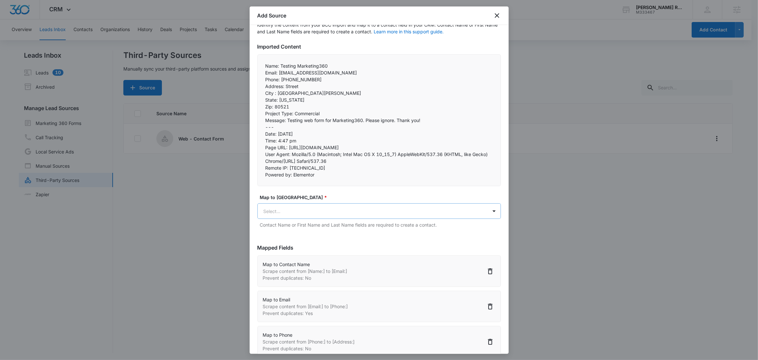
click at [285, 213] on body "CRM Apps Reputation Forms CRM Email Social Content Ads Intelligence Files Brand…" at bounding box center [379, 180] width 758 height 361
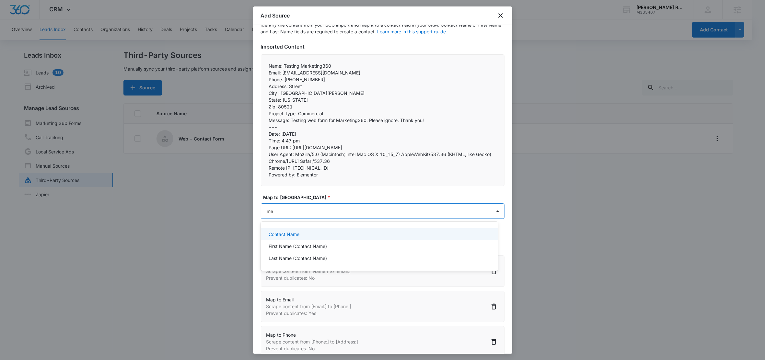
type input "m"
type input "how"
click at [318, 237] on div "How can we help?" at bounding box center [379, 234] width 237 height 12
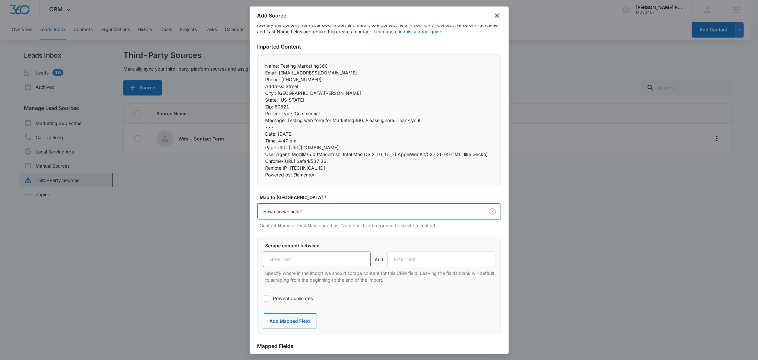
click at [326, 257] on input "text" at bounding box center [317, 260] width 108 height 16
paste input "Message:"
type input "Message:"
drag, startPoint x: 280, startPoint y: 128, endPoint x: 259, endPoint y: 127, distance: 21.4
click at [259, 127] on div "Name: Testing Marketing360 Email: testcontact@marketing360.com Phone: 222222222…" at bounding box center [380, 120] width 244 height 132
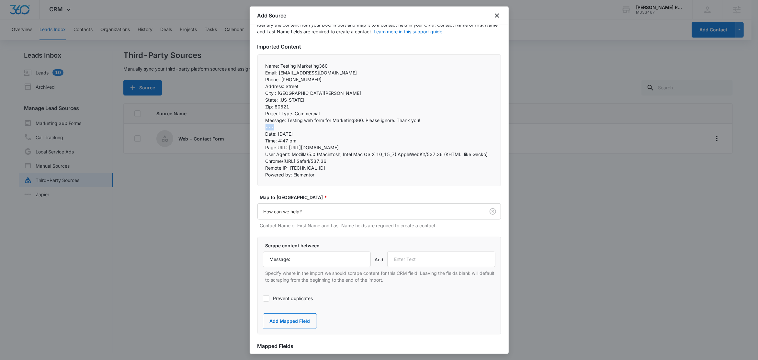
copy p "---"
click at [443, 253] on input "text" at bounding box center [441, 260] width 108 height 16
paste input "---"
type input "---"
click at [298, 320] on button "Add Mapped Field" at bounding box center [290, 322] width 54 height 16
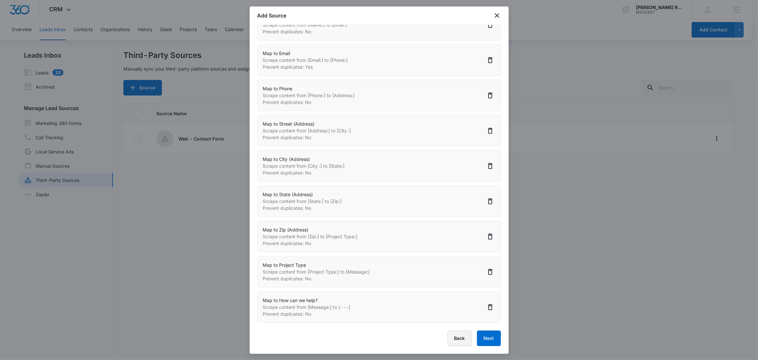
scroll to position [1, 0]
click at [490, 341] on button "Next" at bounding box center [489, 339] width 24 height 16
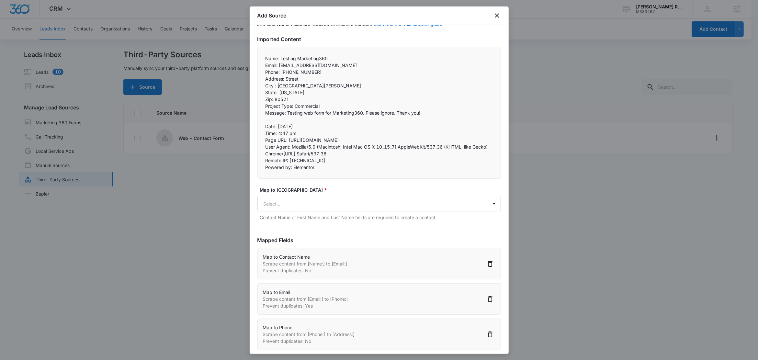
select select "77"
select select "185"
select select "184"
select select "187"
select select "188"
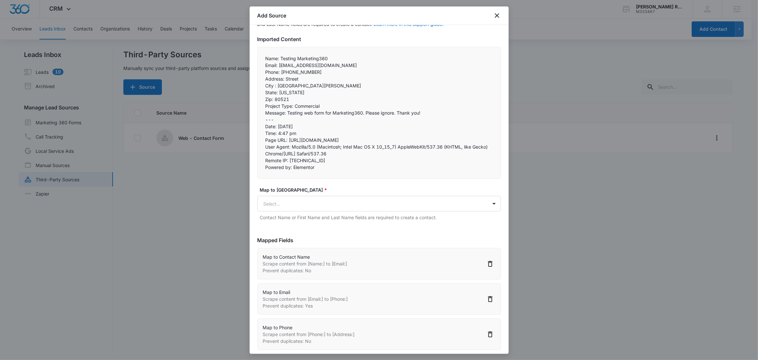
select select "189"
select select "190"
select select "363"
select select "349"
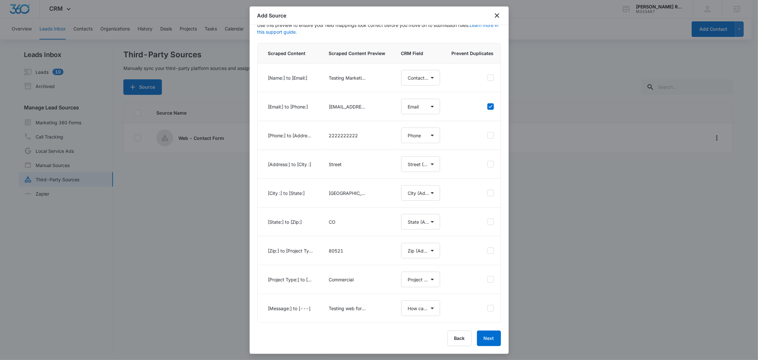
select select "77"
select select "185"
select select "184"
select select "187"
select select "188"
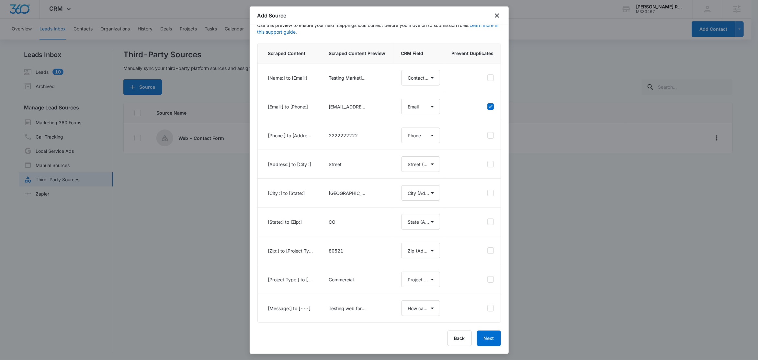
select select "189"
select select "190"
select select "363"
select select "349"
click at [482, 340] on button "Next" at bounding box center [489, 339] width 24 height 16
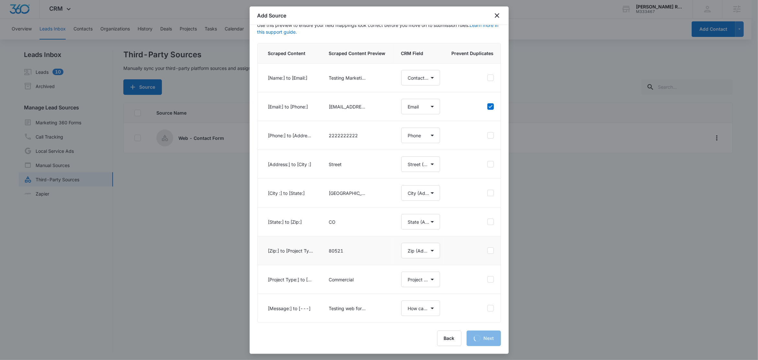
scroll to position [0, 0]
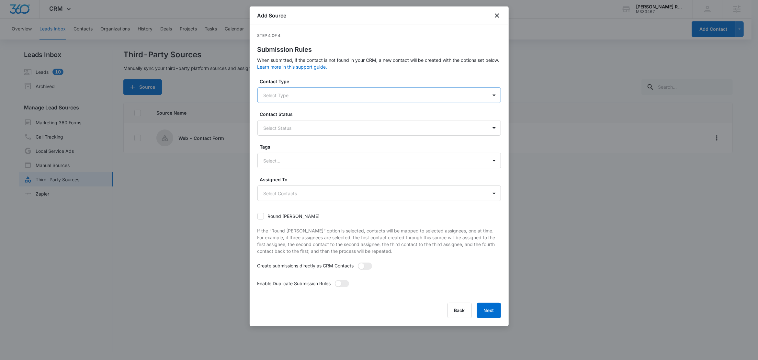
click at [306, 96] on div at bounding box center [372, 95] width 216 height 8
click at [278, 121] on div "Lead" at bounding box center [378, 118] width 227 height 7
click at [321, 80] on label "Contact Type" at bounding box center [382, 81] width 244 height 7
click at [292, 125] on div at bounding box center [372, 129] width 216 height 8
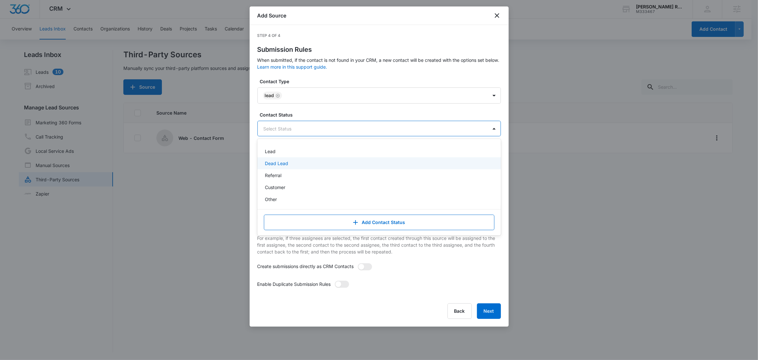
click at [286, 158] on div "Dead Lead" at bounding box center [380, 163] width 244 height 12
click at [293, 130] on div "Dead Lead" at bounding box center [278, 129] width 31 height 8
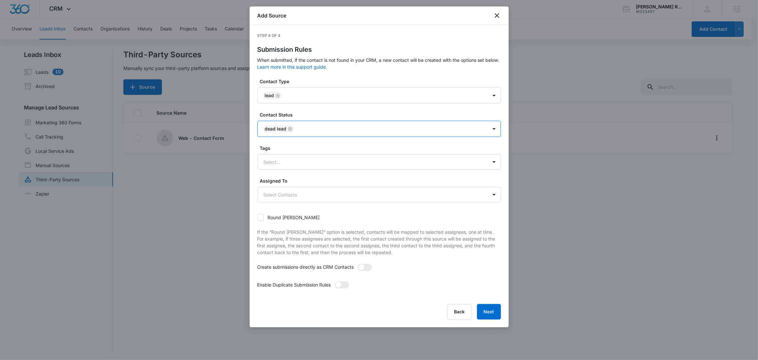
click at [291, 130] on icon "Remove Dead Lead" at bounding box center [290, 129] width 4 height 4
click at [291, 130] on div at bounding box center [372, 129] width 216 height 8
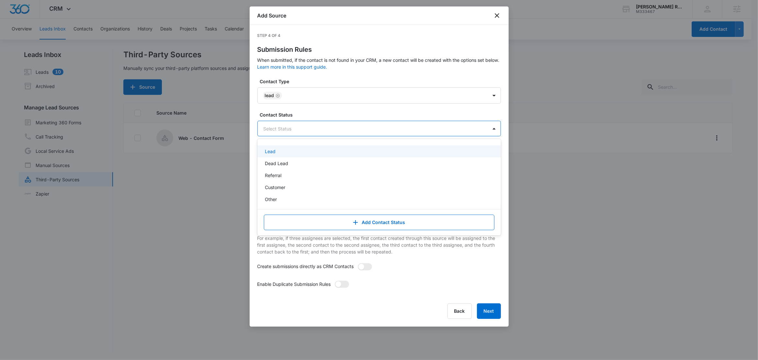
click at [277, 151] on div "Lead" at bounding box center [378, 151] width 227 height 7
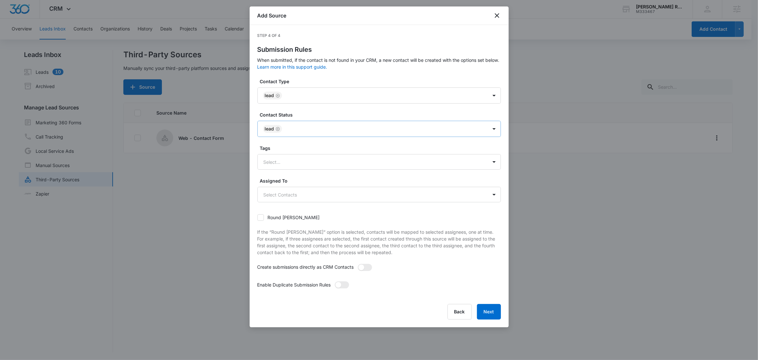
click at [302, 114] on label "Contact Status" at bounding box center [382, 114] width 244 height 7
click at [284, 166] on div at bounding box center [372, 162] width 216 height 8
type input "w"
type input "c"
click at [288, 184] on p "Contact Form" at bounding box center [279, 184] width 29 height 7
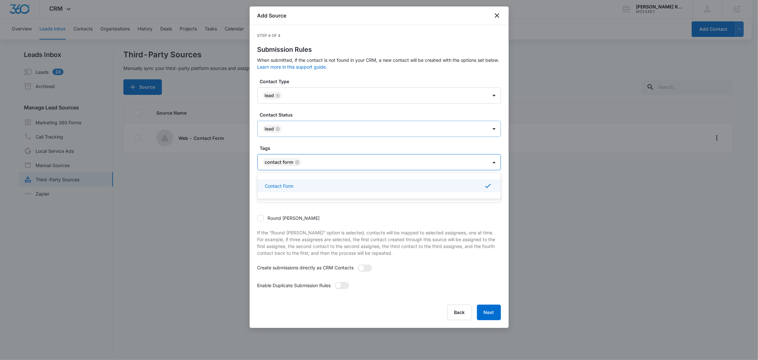
click at [290, 149] on label "Tags" at bounding box center [382, 148] width 244 height 7
click at [372, 268] on label at bounding box center [365, 268] width 14 height 7
click at [362, 268] on input "checkbox" at bounding box center [360, 266] width 5 height 5
checkbox input "true"
click at [347, 288] on span at bounding box center [342, 285] width 14 height 7
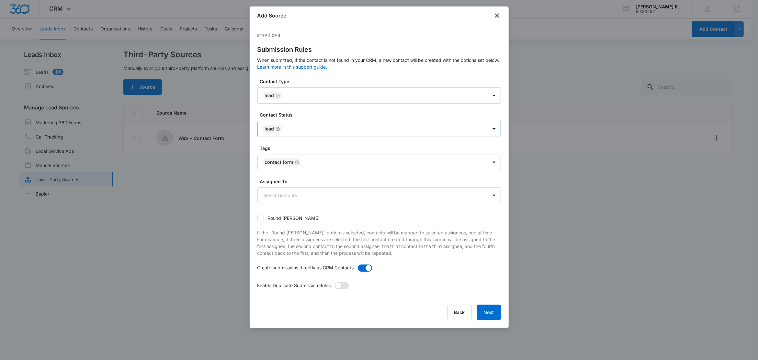
click at [339, 286] on input "checkbox" at bounding box center [337, 284] width 5 height 5
checkbox input "true"
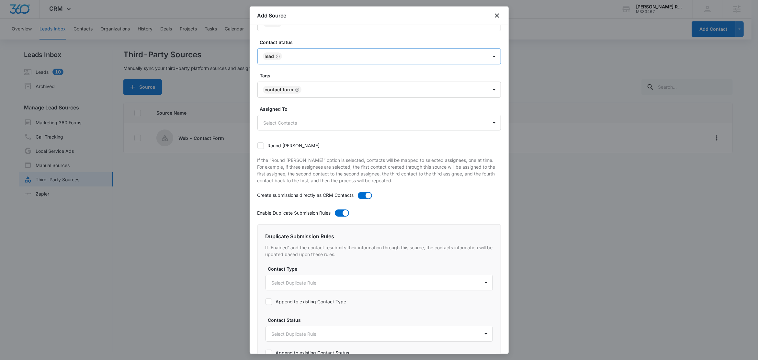
scroll to position [165, 0]
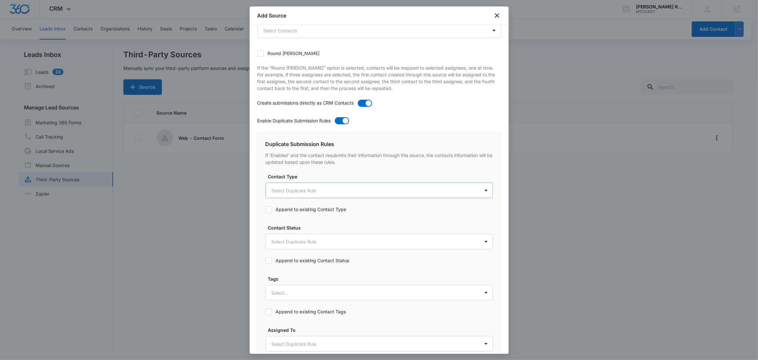
click at [284, 197] on body "CRM Apps Reputation Forms CRM Email Social Content Ads Intelligence Files Brand…" at bounding box center [379, 179] width 758 height 361
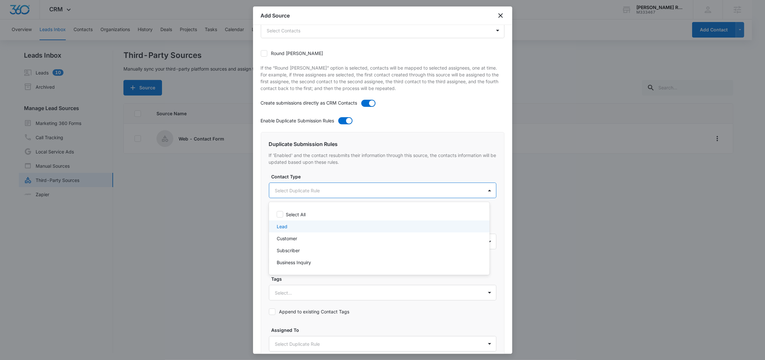
click at [293, 228] on div "Lead" at bounding box center [379, 226] width 204 height 7
click at [314, 180] on div at bounding box center [382, 180] width 765 height 360
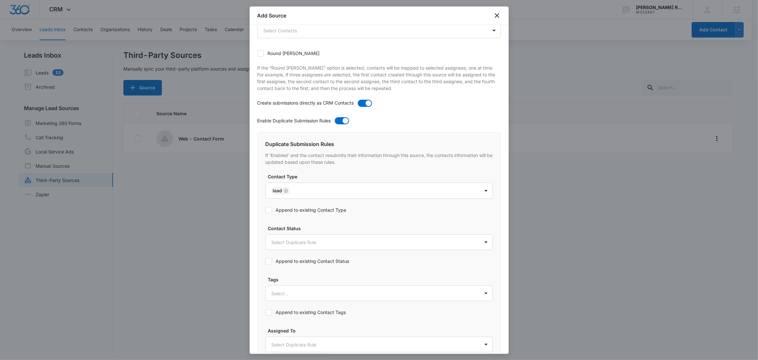
click at [295, 209] on label "Append to existing Contact Type" at bounding box center [306, 210] width 81 height 7
click at [266, 210] on input "Append to existing Contact Type" at bounding box center [266, 210] width 0 height 0
drag, startPoint x: 294, startPoint y: 240, endPoint x: 301, endPoint y: 247, distance: 9.6
click at [294, 240] on body "CRM Apps Reputation Forms CRM Email Social Content Ads Intelligence Files Brand…" at bounding box center [379, 180] width 758 height 360
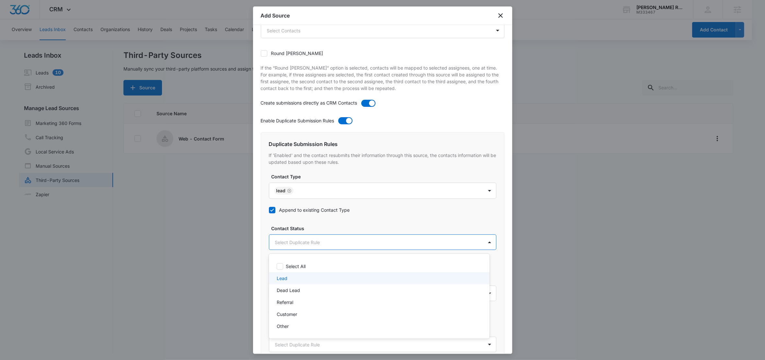
click at [292, 277] on div "Lead" at bounding box center [379, 278] width 204 height 7
click at [320, 230] on div at bounding box center [382, 180] width 765 height 360
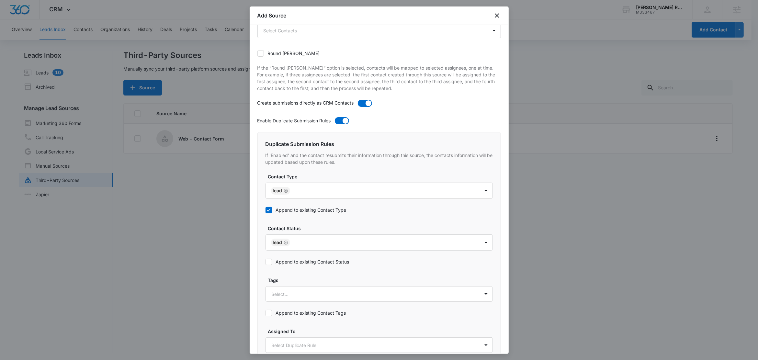
click at [301, 264] on label "Append to existing Contact Status" at bounding box center [308, 262] width 84 height 7
click at [266, 262] on input "Append to existing Contact Status" at bounding box center [266, 262] width 0 height 0
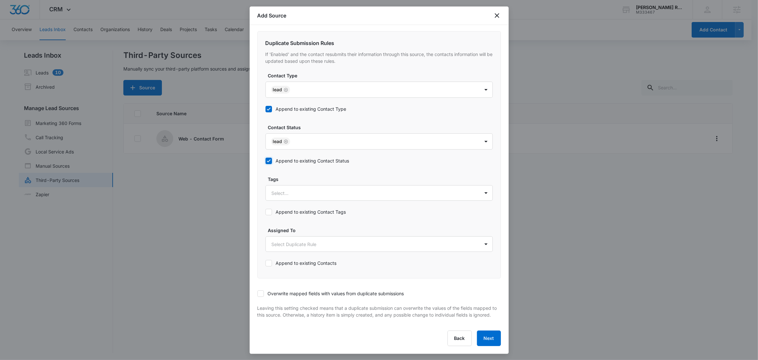
scroll to position [275, 0]
click at [292, 189] on div at bounding box center [372, 193] width 200 height 8
type input "c"
click at [305, 213] on div "Contact Form" at bounding box center [378, 216] width 211 height 7
click at [304, 175] on label "Tags" at bounding box center [381, 178] width 227 height 7
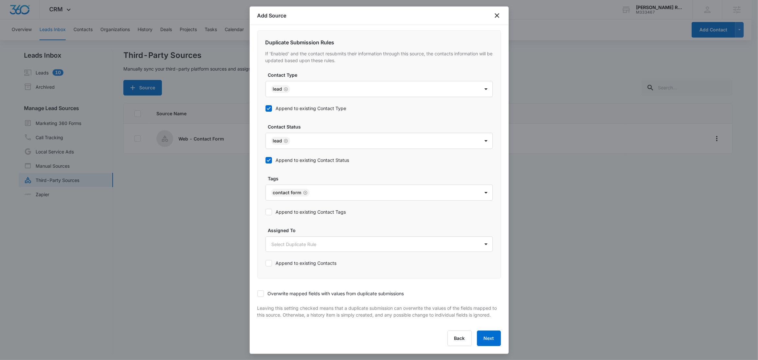
click at [297, 212] on div "Append to existing Contact Tags" at bounding box center [306, 212] width 81 height 15
click at [298, 209] on label "Append to existing Contact Tags" at bounding box center [306, 212] width 81 height 7
click at [266, 212] on input "Append to existing Contact Tags" at bounding box center [266, 212] width 0 height 0
drag, startPoint x: 263, startPoint y: 289, endPoint x: 273, endPoint y: 284, distance: 11.0
click at [263, 291] on icon at bounding box center [261, 294] width 6 height 6
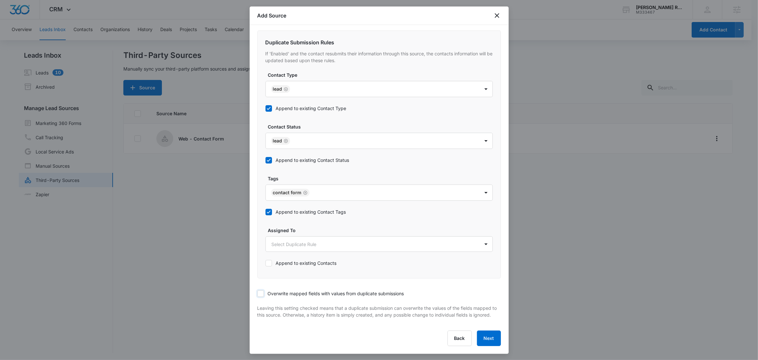
click at [258, 294] on input "Overwrite mapped fields with values from duplicate submissions" at bounding box center [258, 294] width 0 height 0
click at [482, 335] on button "Next" at bounding box center [489, 339] width 24 height 16
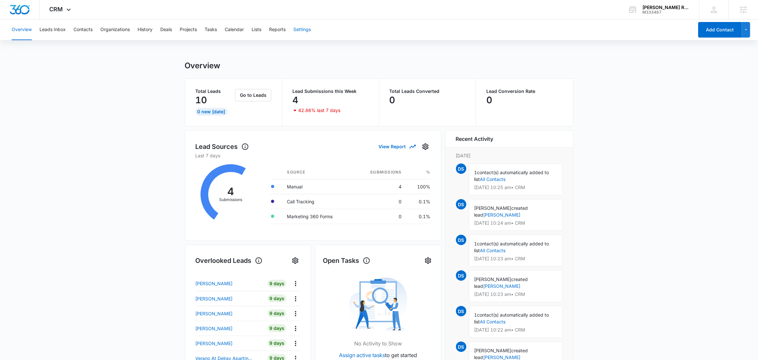
click at [302, 30] on button "Settings" at bounding box center [302, 29] width 17 height 21
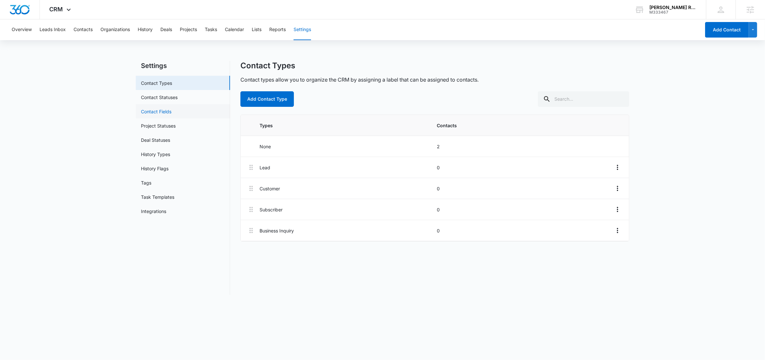
click at [159, 112] on link "Contact Fields" at bounding box center [156, 111] width 30 height 7
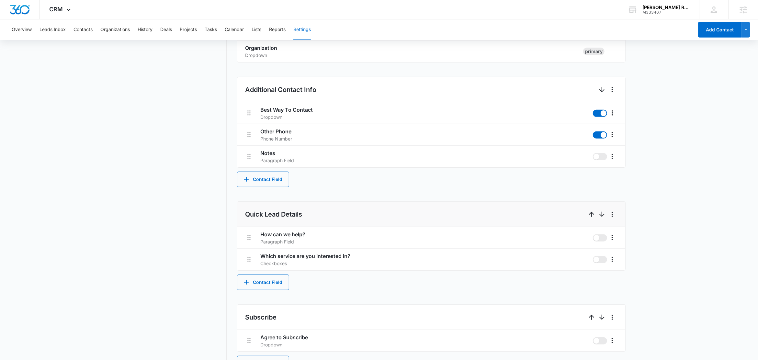
scroll to position [247, 0]
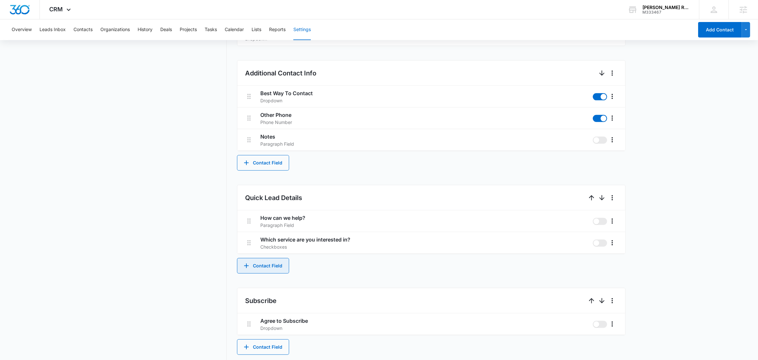
click at [276, 264] on button "Contact Field" at bounding box center [263, 266] width 52 height 16
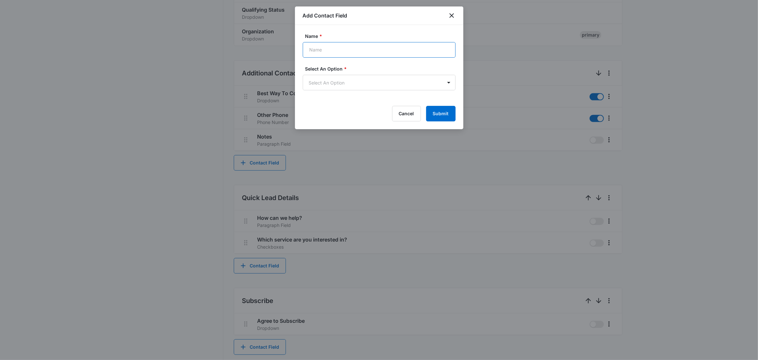
click at [318, 44] on input "Name *" at bounding box center [379, 50] width 153 height 16
type input "Project Type"
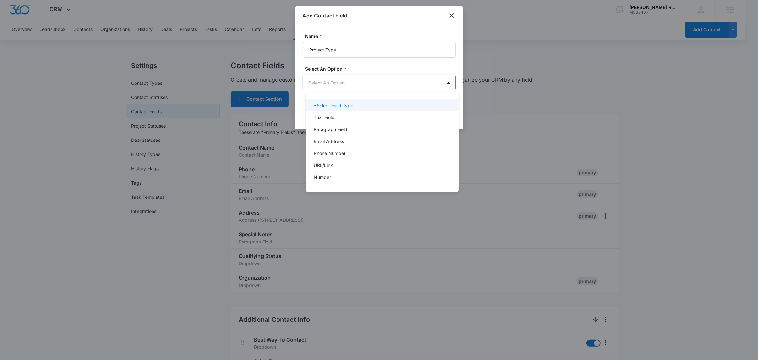
scroll to position [0, 0]
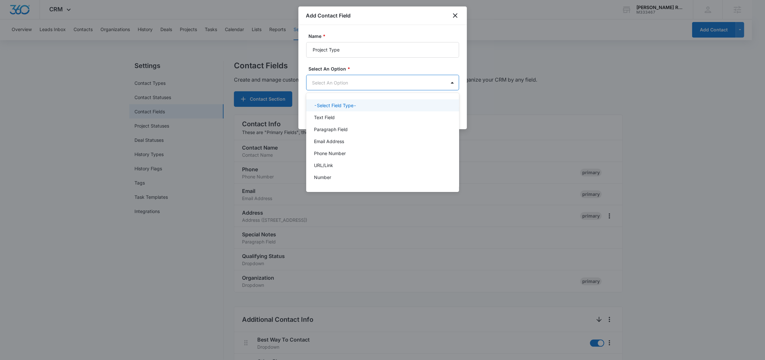
click at [342, 83] on body "CRM Apps Reputation Forms CRM Email Social Content Ads Intelligence Files Brand…" at bounding box center [382, 180] width 765 height 360
click at [332, 118] on p "Text Field" at bounding box center [324, 117] width 21 height 7
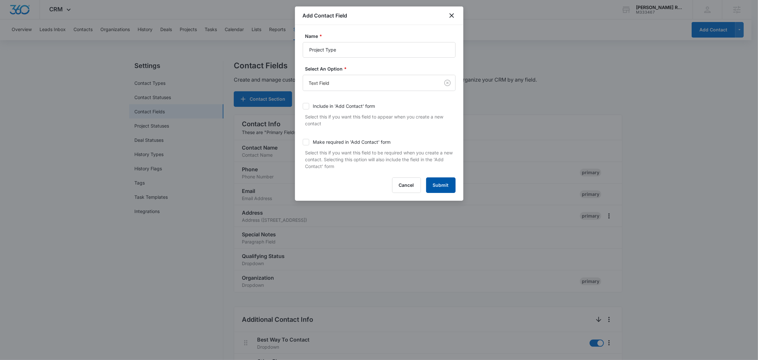
click at [439, 181] on button "Submit" at bounding box center [440, 186] width 29 height 16
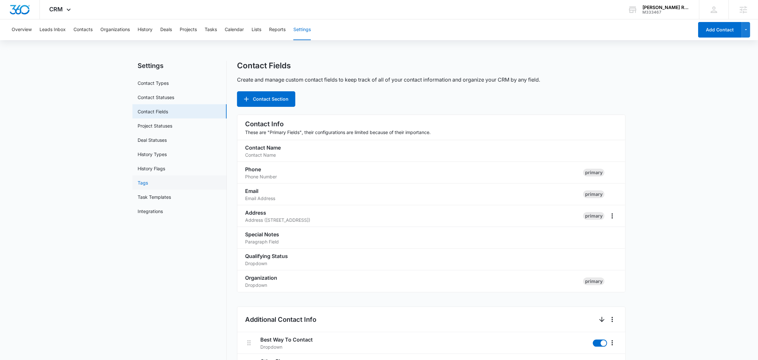
click at [143, 184] on link "Tags" at bounding box center [143, 182] width 10 height 7
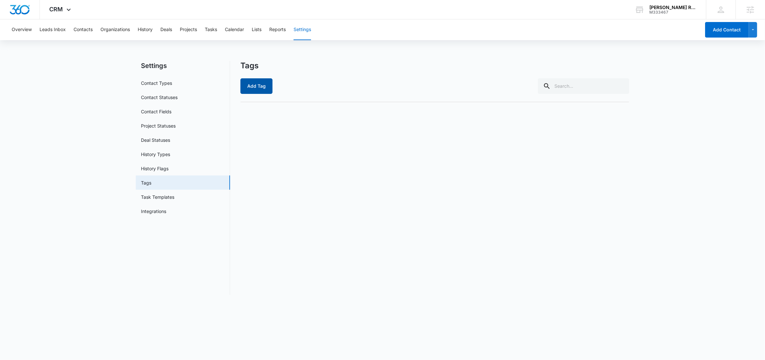
click at [263, 83] on button "Add Tag" at bounding box center [256, 86] width 32 height 16
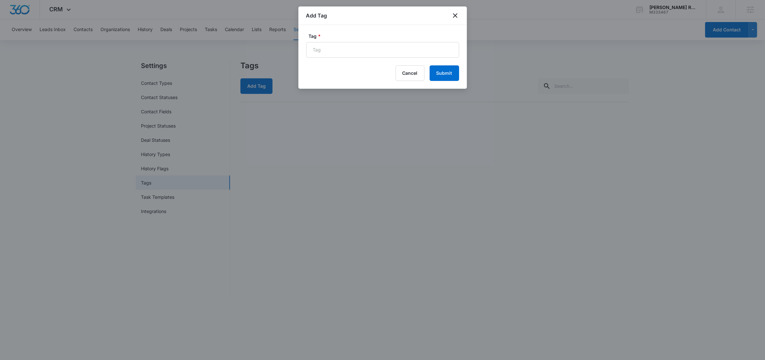
click at [332, 62] on form "Tag * Cancel Submit" at bounding box center [382, 57] width 153 height 48
click at [336, 47] on input "Tag *" at bounding box center [382, 50] width 153 height 16
type input "Contact Form"
click at [441, 74] on button "Submit" at bounding box center [444, 73] width 29 height 16
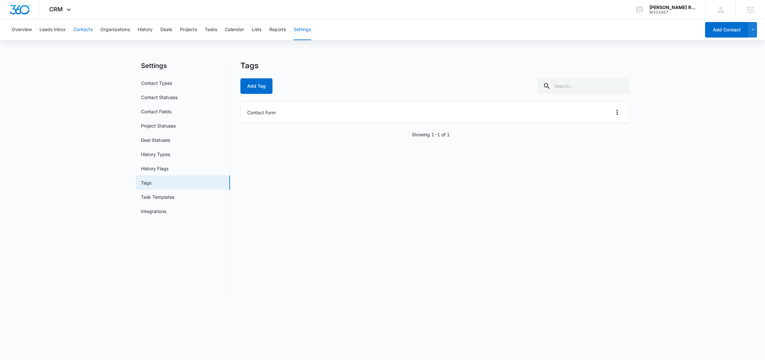
click at [81, 31] on button "Contacts" at bounding box center [83, 29] width 19 height 21
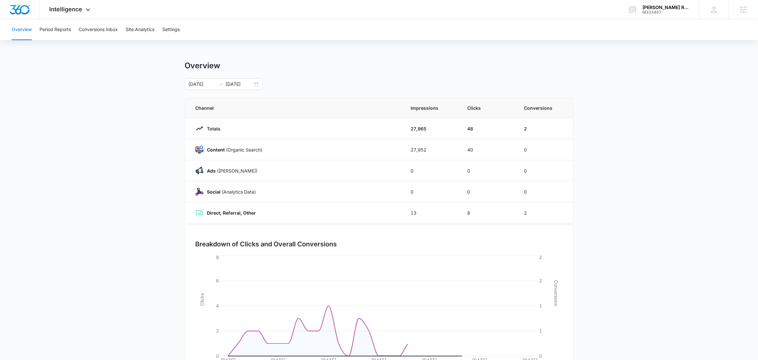
click at [181, 27] on div "Overview Period Reports Conversions Inbox Site Analytics Settings" at bounding box center [379, 29] width 743 height 21
click at [175, 31] on button "Settings" at bounding box center [170, 29] width 17 height 21
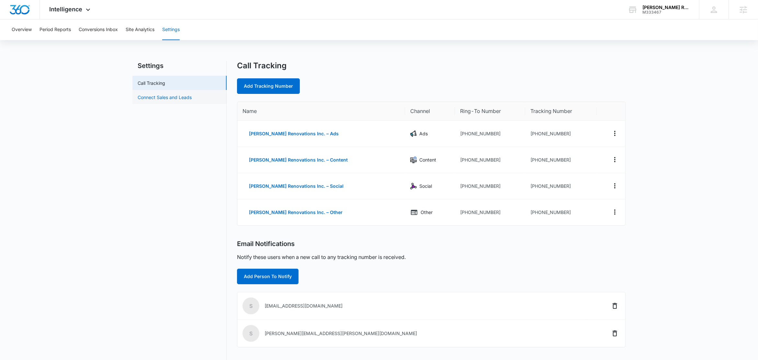
click at [180, 98] on link "Connect Sales and Leads" at bounding box center [165, 97] width 54 height 7
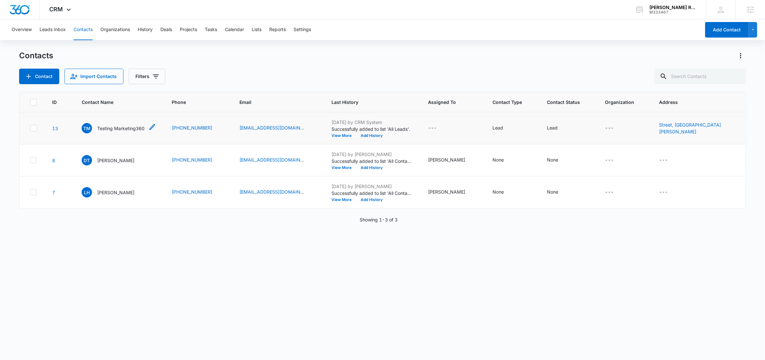
click at [109, 128] on p "Testing Marketing360" at bounding box center [120, 128] width 47 height 7
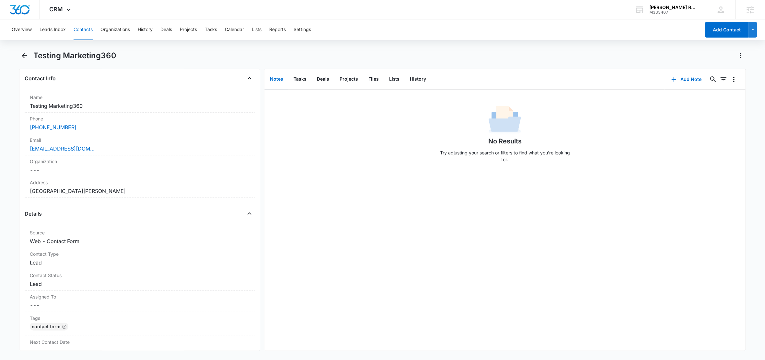
scroll to position [105, 0]
click at [392, 76] on button "Lists" at bounding box center [394, 79] width 21 height 20
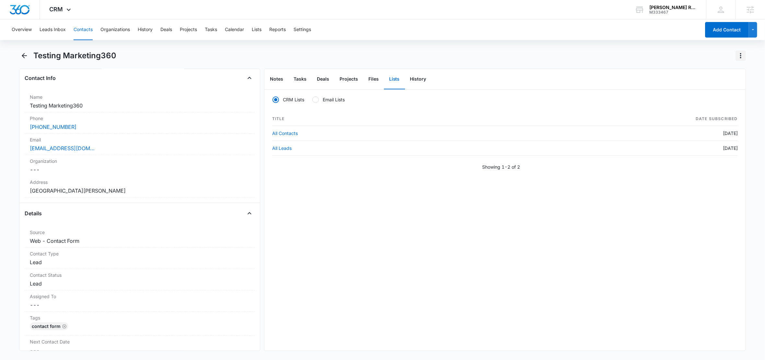
click at [742, 54] on icon "Actions" at bounding box center [741, 56] width 8 height 8
click at [714, 94] on div "Delete" at bounding box center [715, 93] width 29 height 5
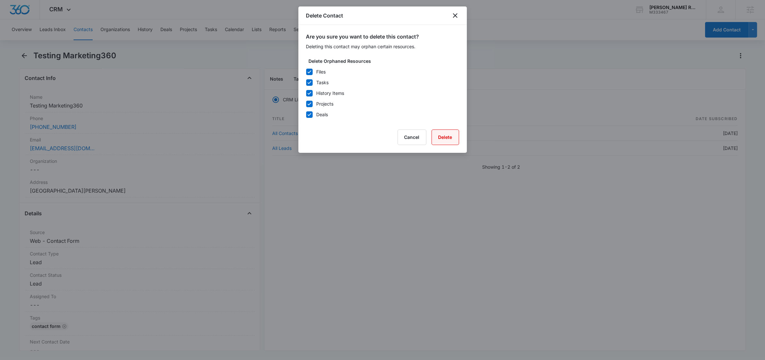
click at [458, 140] on button "Delete" at bounding box center [446, 138] width 28 height 16
